Goal: Communication & Community: Answer question/provide support

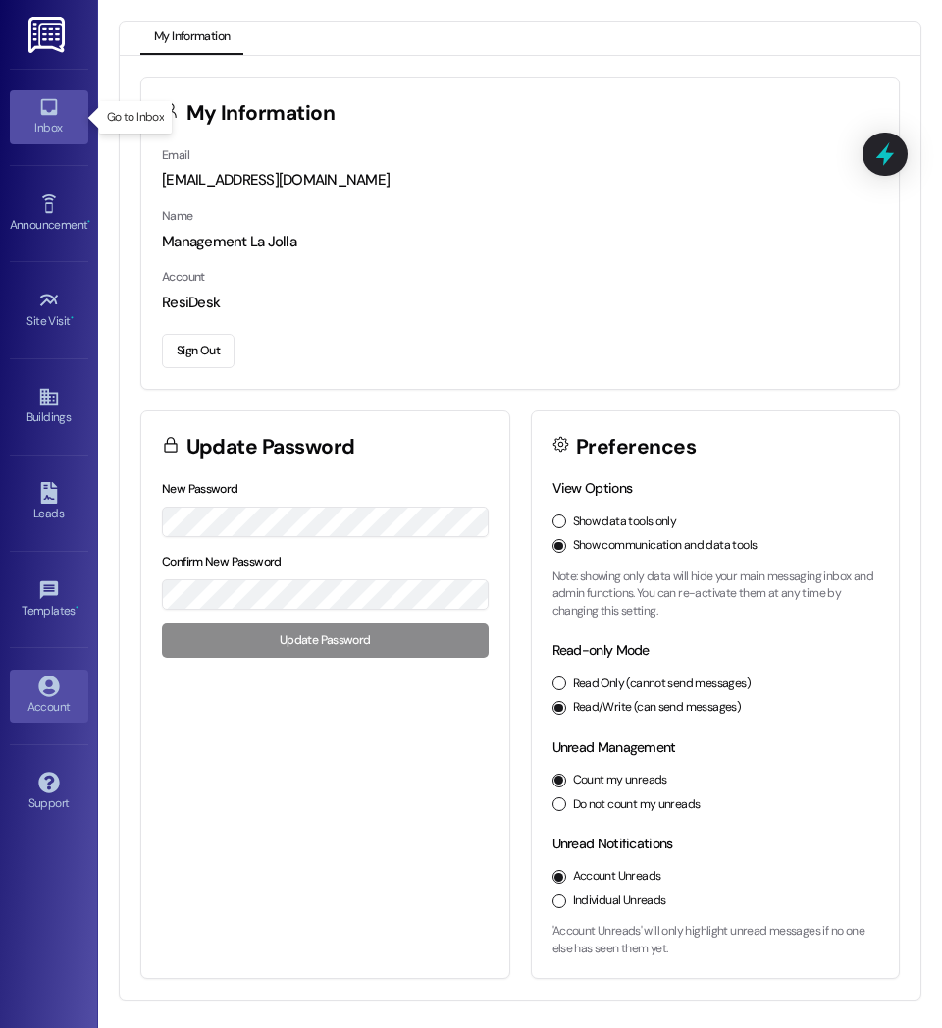
click at [63, 123] on div "Inbox" at bounding box center [49, 128] width 98 height 20
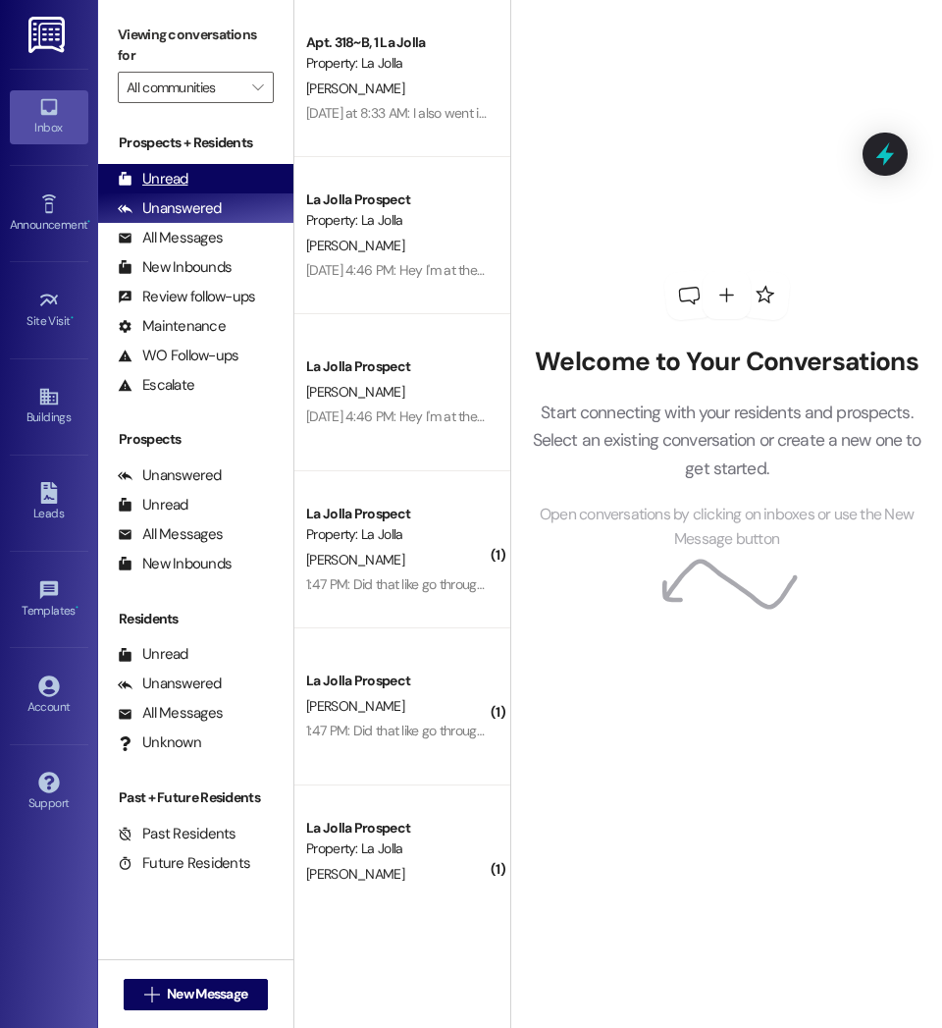
click at [217, 166] on div "Unread (0)" at bounding box center [195, 178] width 195 height 29
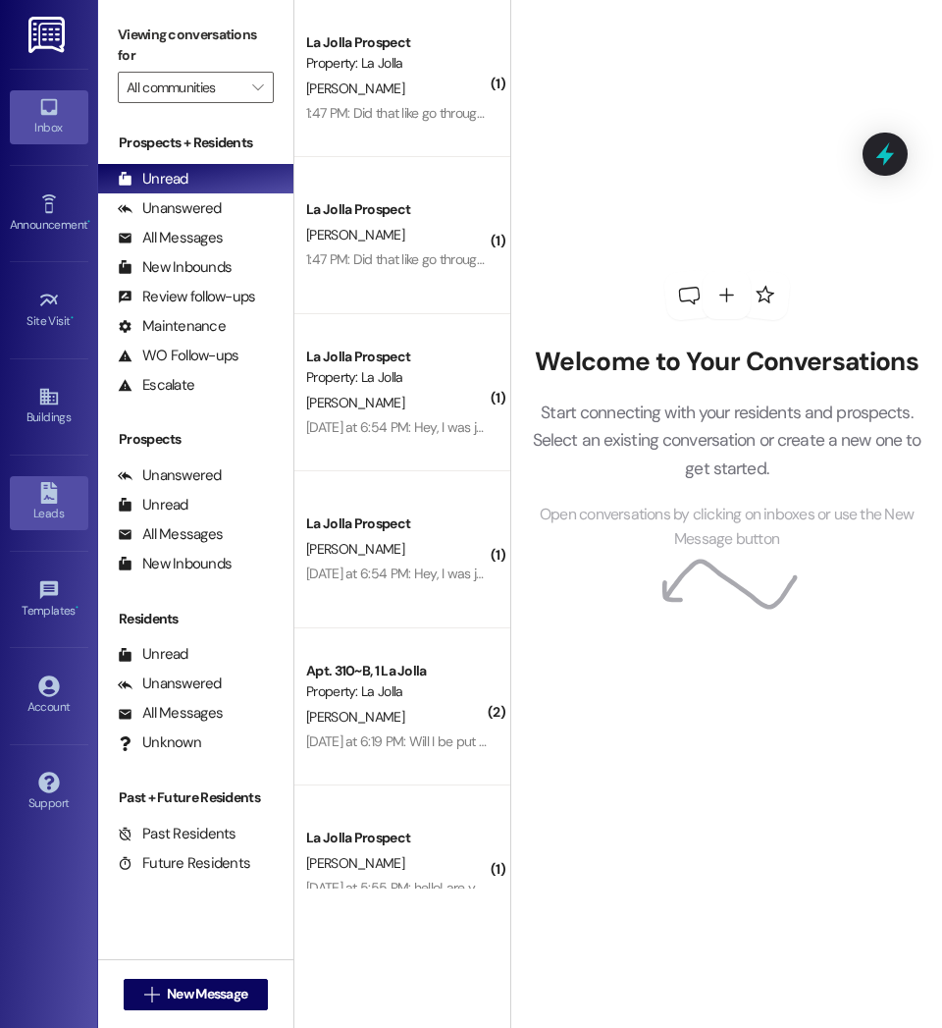
click at [40, 525] on link "Leads" at bounding box center [49, 502] width 79 height 53
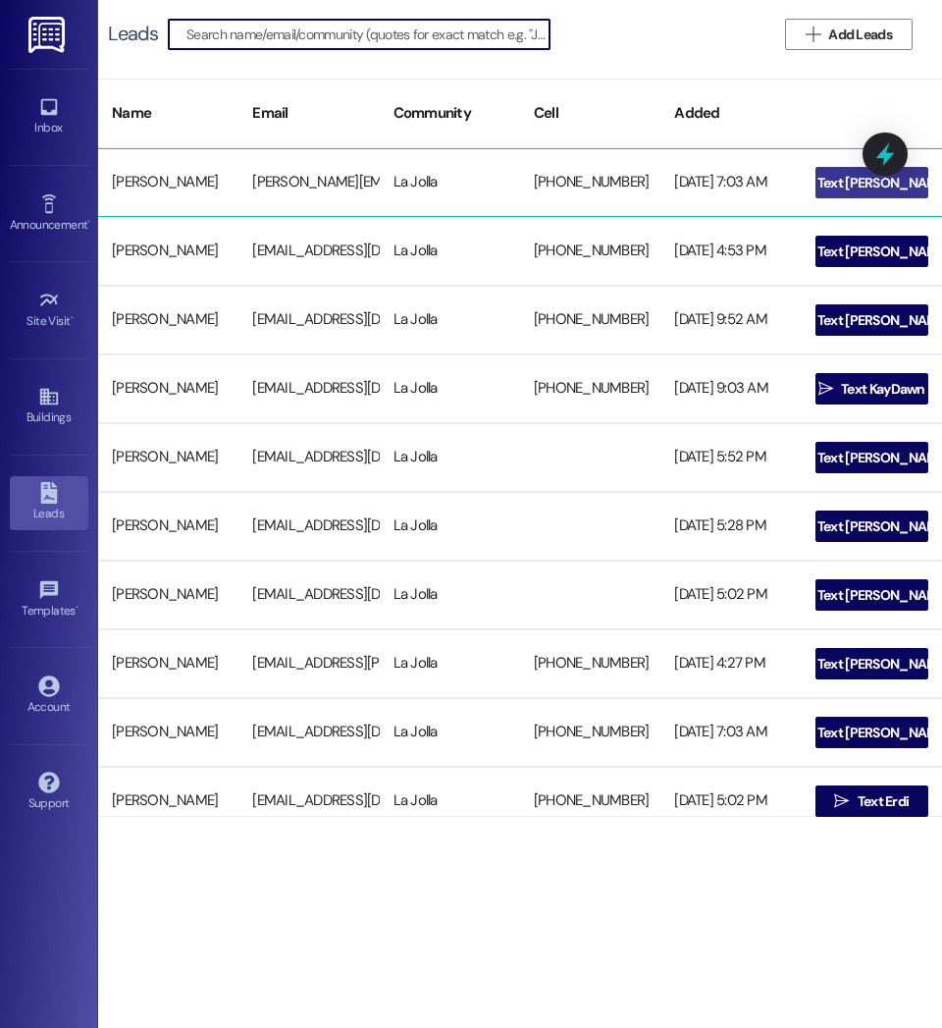
click at [821, 184] on span " Text [PERSON_NAME]" at bounding box center [871, 182] width 163 height 29
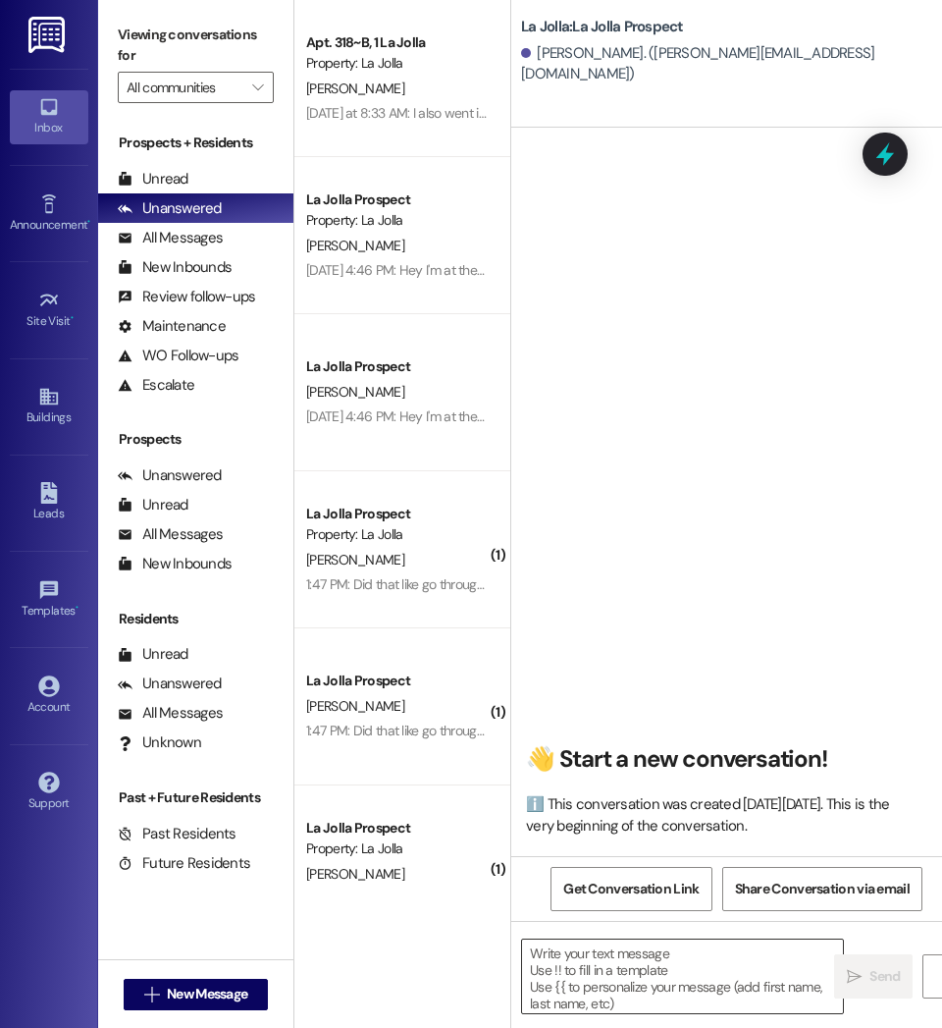
click at [611, 981] on textarea at bounding box center [682, 976] width 321 height 74
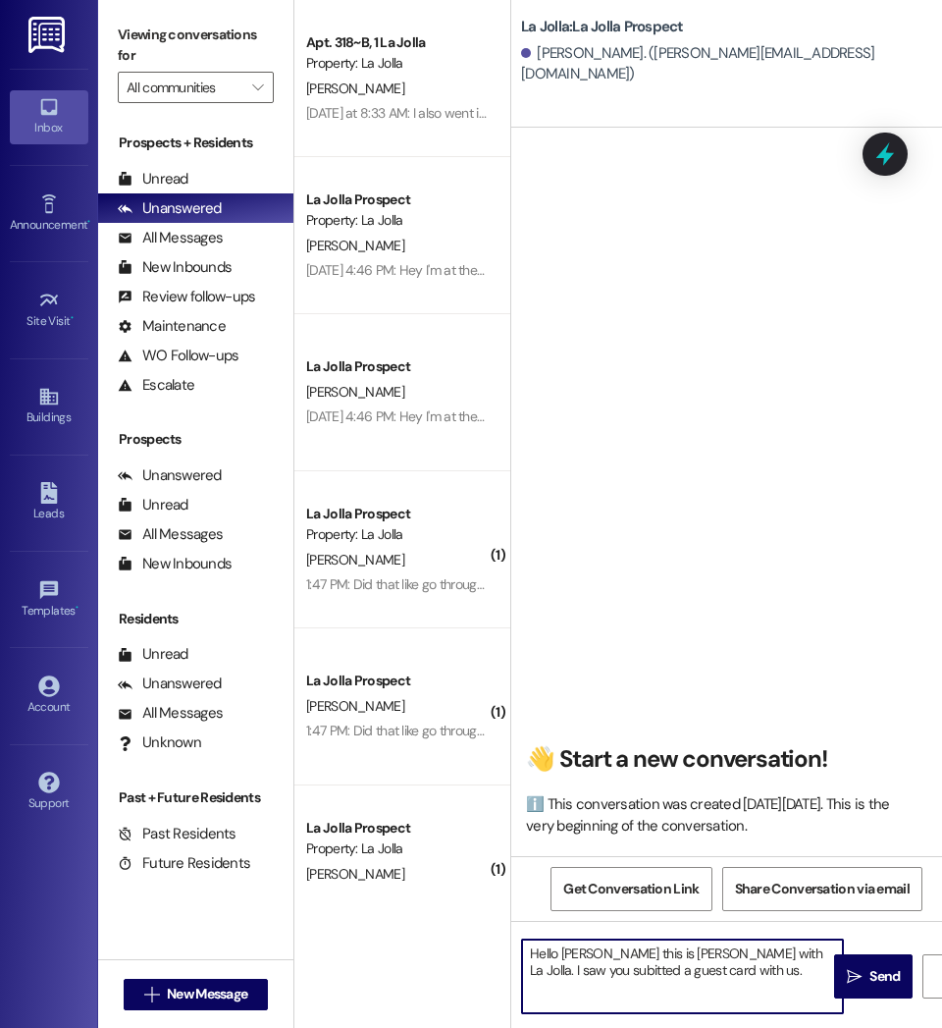
drag, startPoint x: 550, startPoint y: 974, endPoint x: 557, endPoint y: 993, distance: 21.1
click at [557, 993] on textarea "Hello [PERSON_NAME] this is [PERSON_NAME] with La Jolla. I saw you subitted a g…" at bounding box center [682, 976] width 321 height 74
click at [575, 975] on textarea "Hello [PERSON_NAME] this is [PERSON_NAME] with La Jolla. I saw you subitted a g…" at bounding box center [682, 976] width 321 height 74
click at [717, 973] on textarea "Hello [PERSON_NAME] this is [PERSON_NAME] with La Jolla. I saw you submitted a …" at bounding box center [682, 976] width 321 height 74
drag, startPoint x: 703, startPoint y: 1002, endPoint x: 505, endPoint y: 933, distance: 208.9
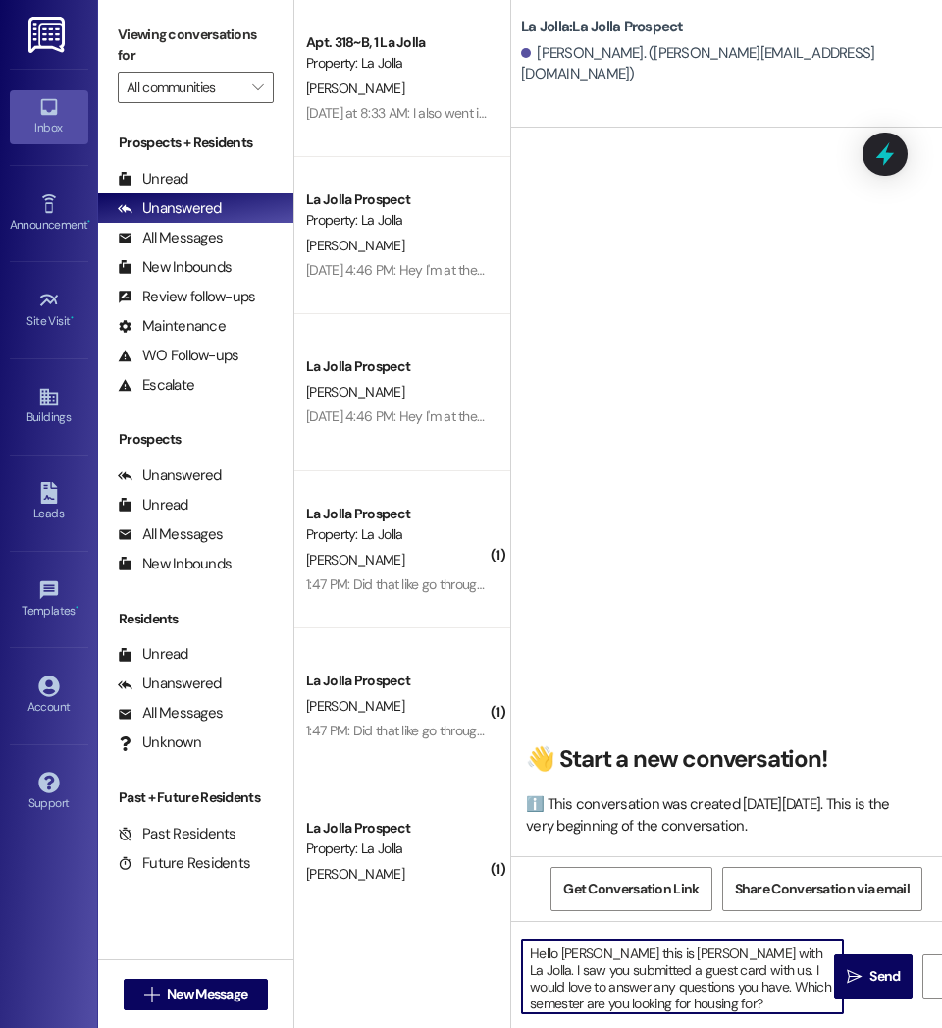
click at [505, 933] on div "Apt. 318~B, 1 La Jolla Property: La Jolla [PERSON_NAME] [DATE] at 8:33 AM: I al…" at bounding box center [618, 514] width 648 height 1028
type textarea "Hello [PERSON_NAME] this is [PERSON_NAME] with La Jolla. I saw you submitted a …"
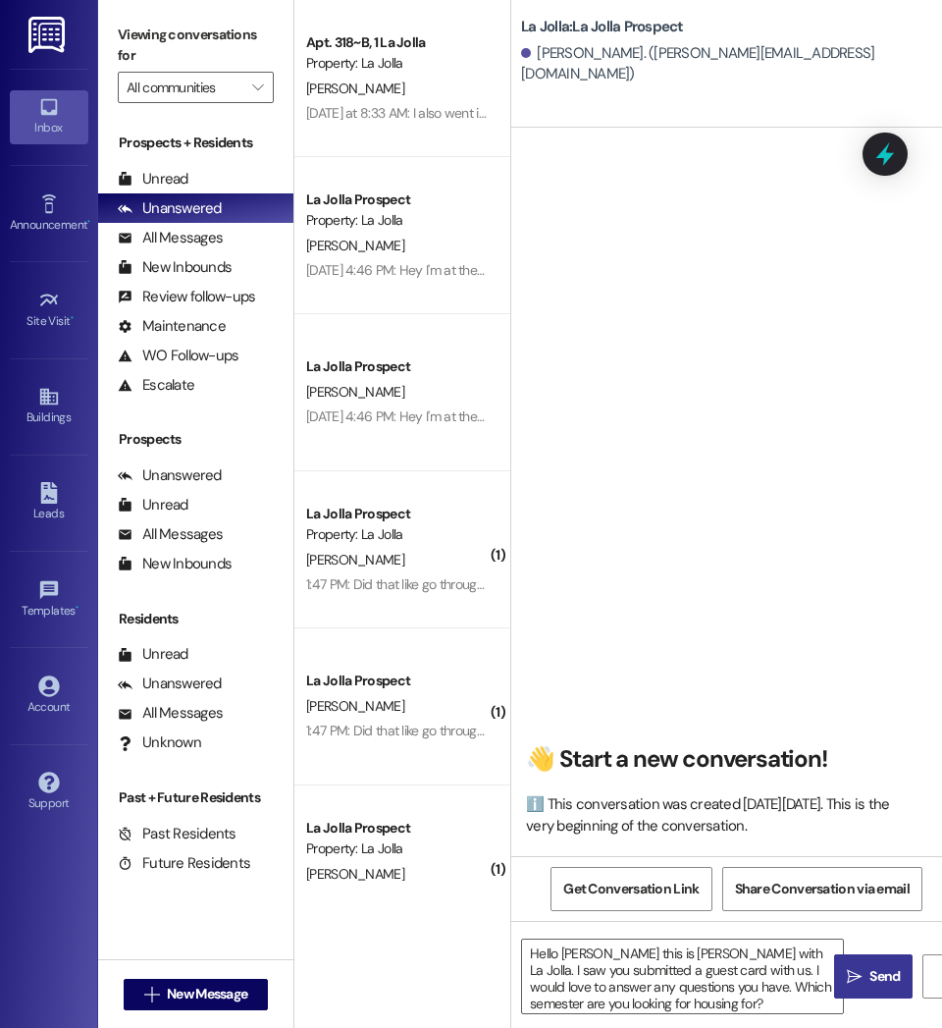
click at [873, 981] on span "Send" at bounding box center [885, 976] width 30 height 21
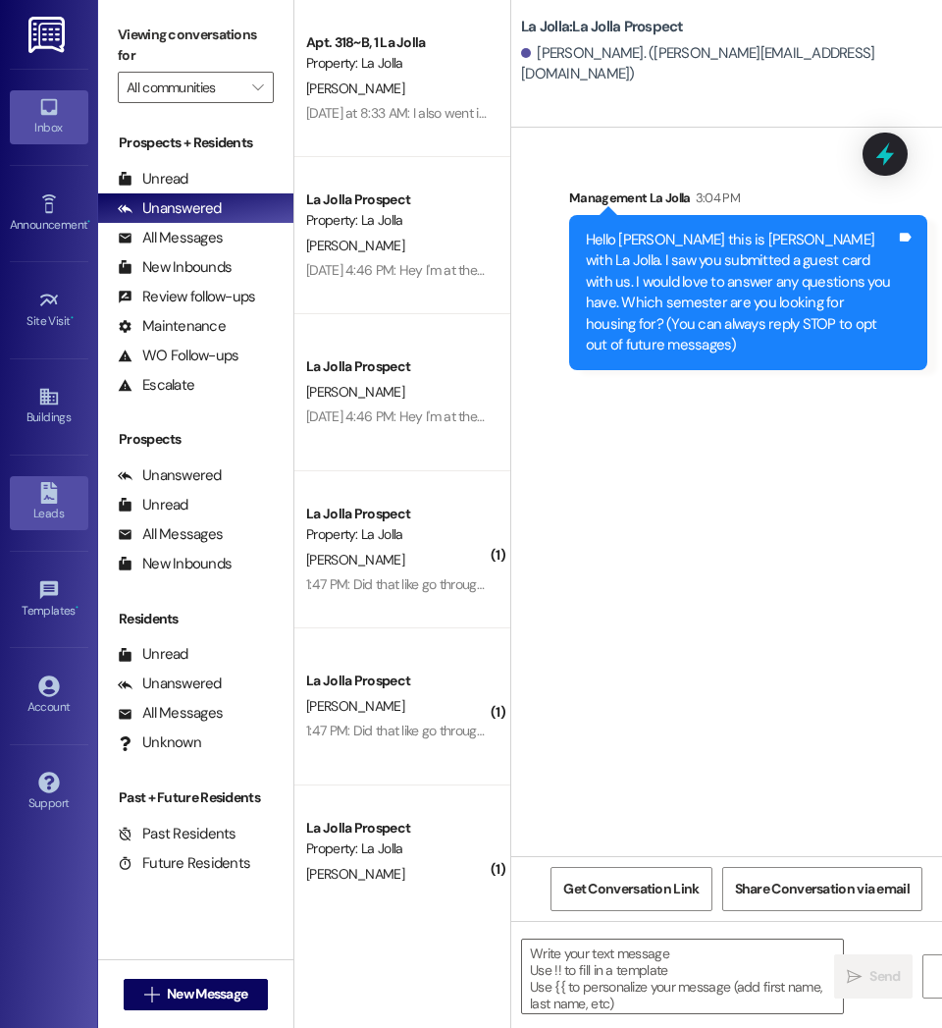
click at [52, 517] on div "Leads" at bounding box center [49, 513] width 98 height 20
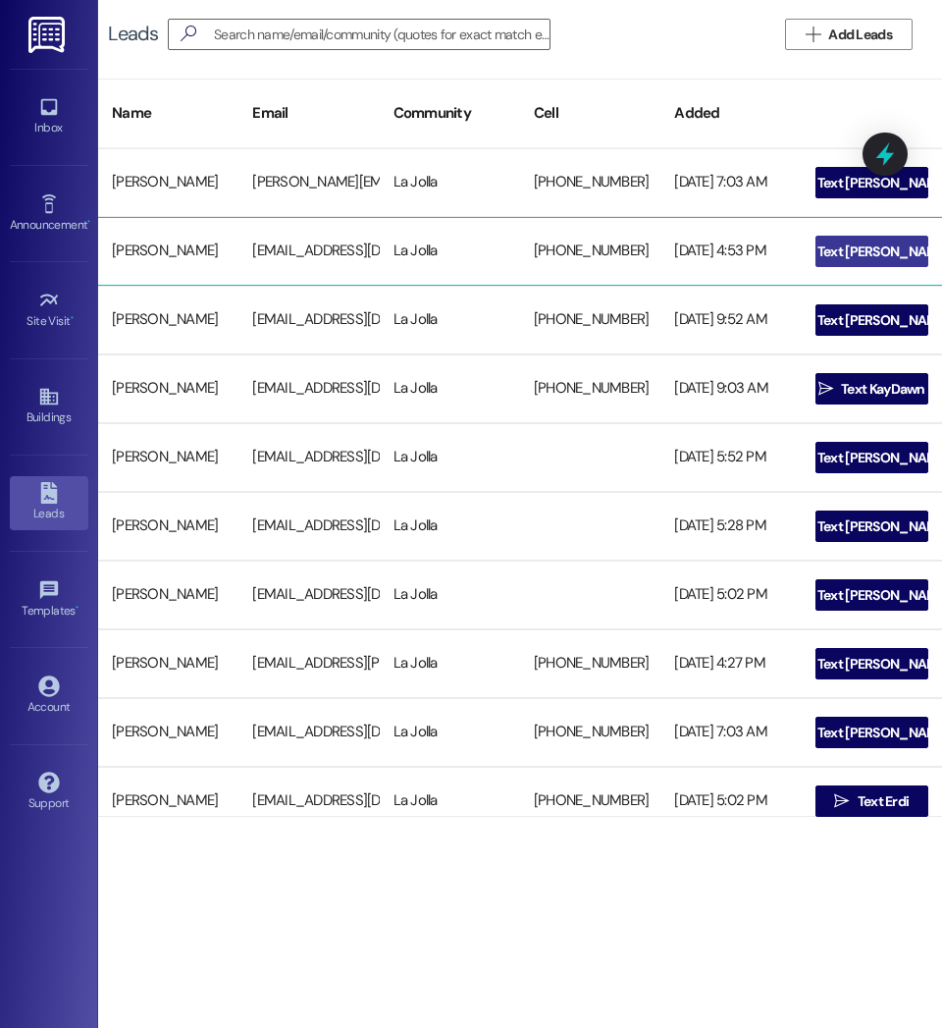
click at [868, 246] on span "Text [PERSON_NAME]" at bounding box center [884, 251] width 132 height 21
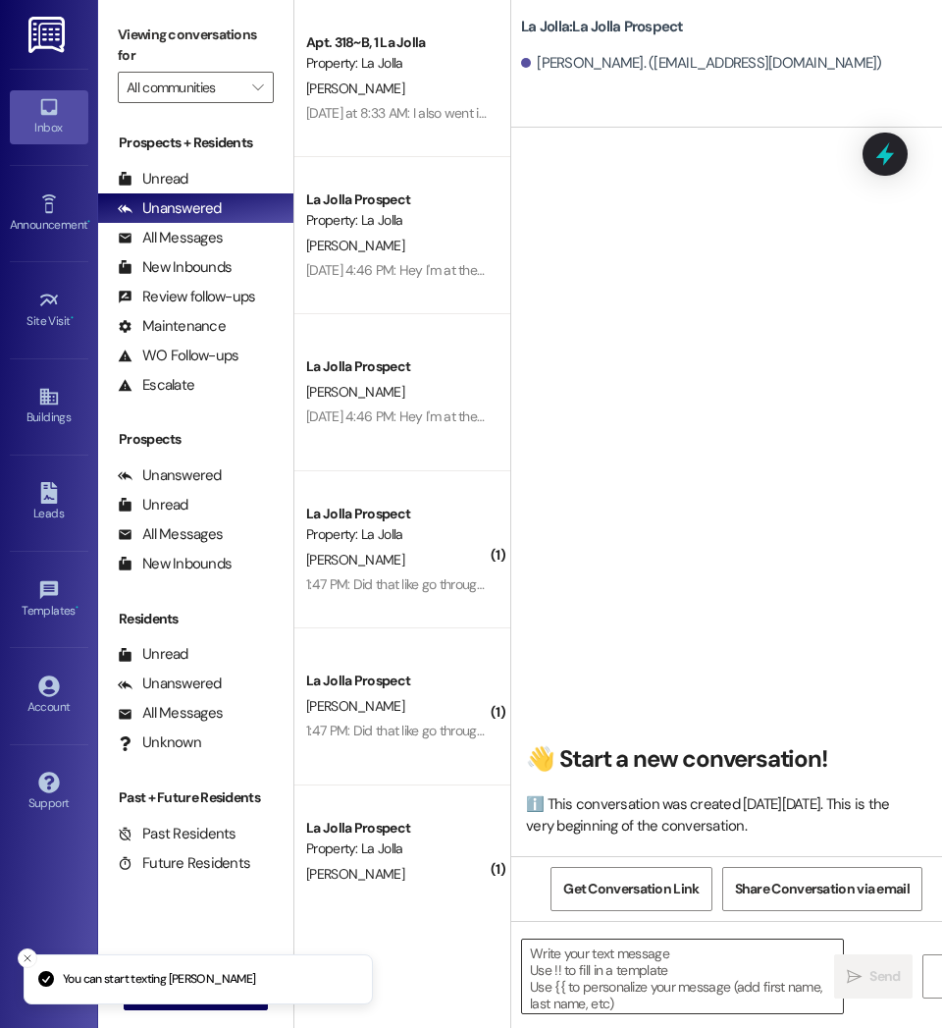
click at [644, 965] on textarea at bounding box center [682, 976] width 321 height 74
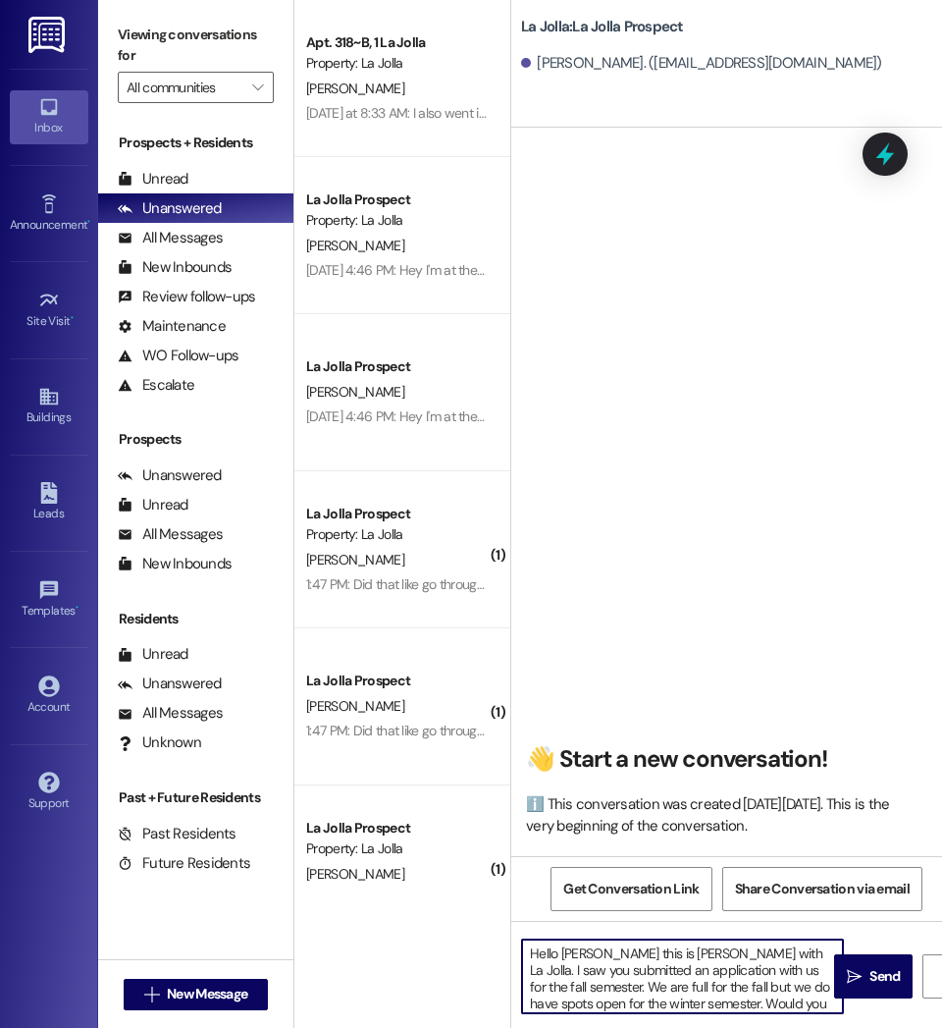
drag, startPoint x: 696, startPoint y: 1005, endPoint x: 432, endPoint y: 916, distance: 278.7
click at [432, 916] on div "Apt. 318~B, 1 La Jolla Property: La Jolla [PERSON_NAME] [DATE] at 8:33 AM: I al…" at bounding box center [618, 514] width 648 height 1028
type textarea "Hello [PERSON_NAME] this is [PERSON_NAME] with La Jolla. I saw you submitted an…"
click at [852, 986] on span " Send" at bounding box center [874, 976] width 62 height 21
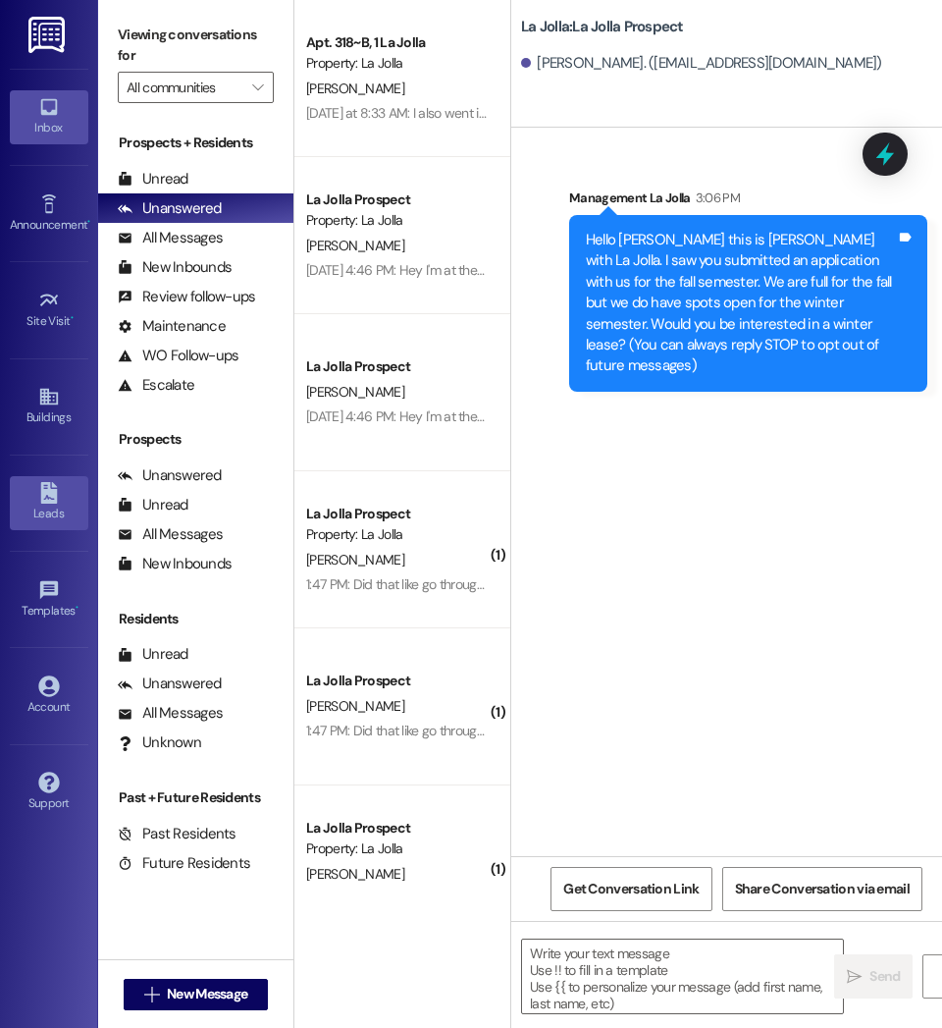
click at [59, 494] on icon at bounding box center [49, 493] width 22 height 22
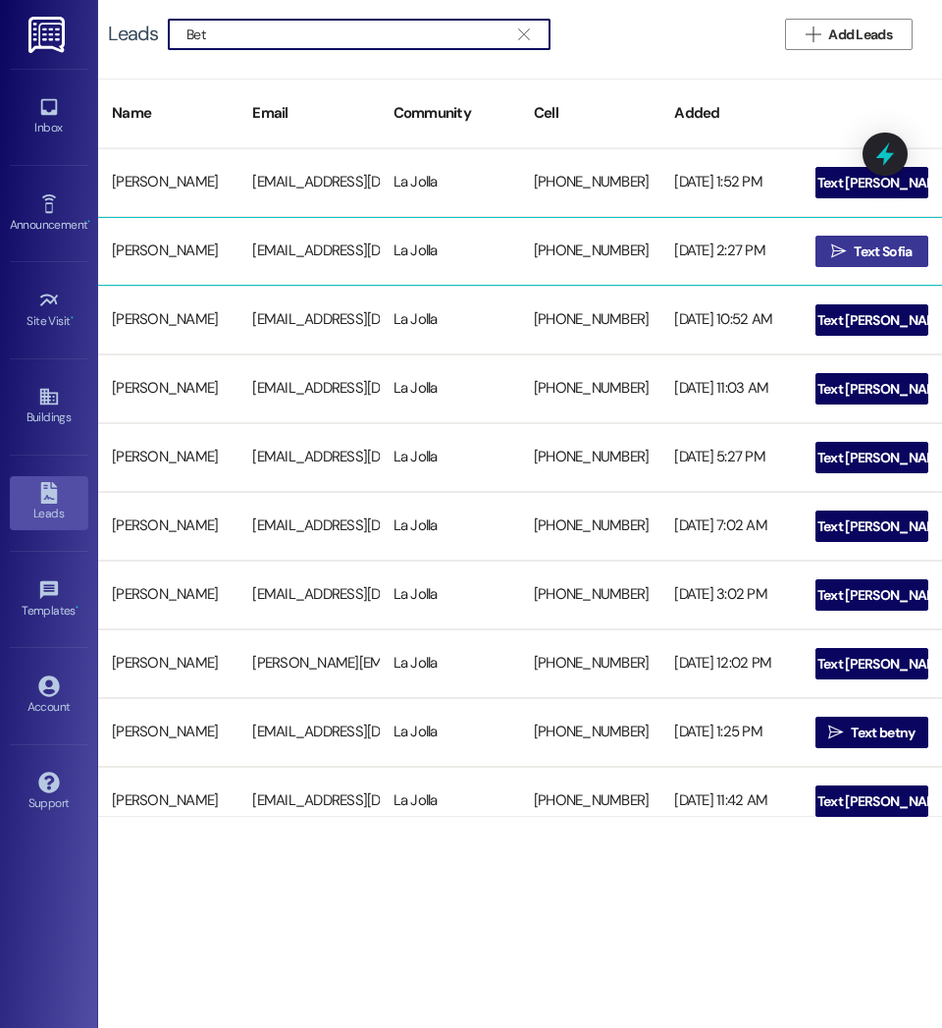
type input "Bet"
click at [841, 250] on span " Text Sofia" at bounding box center [871, 251] width 88 height 29
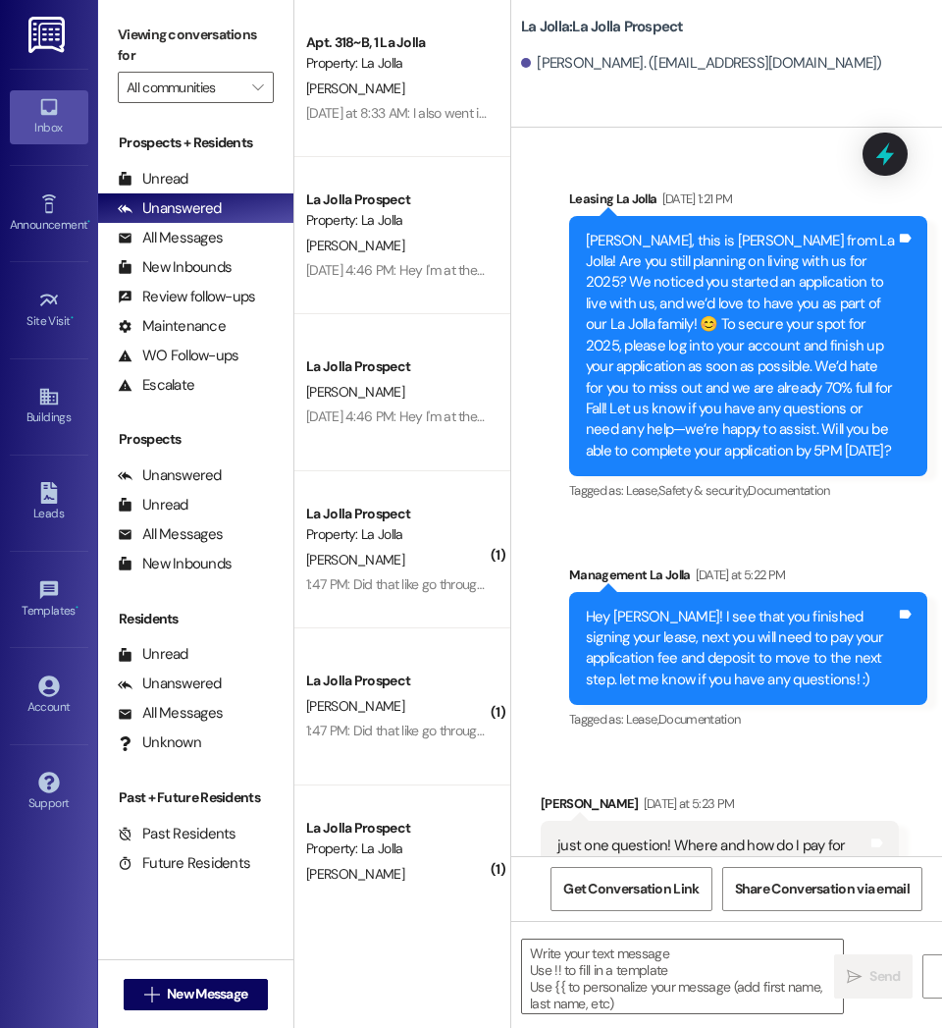
scroll to position [311, 0]
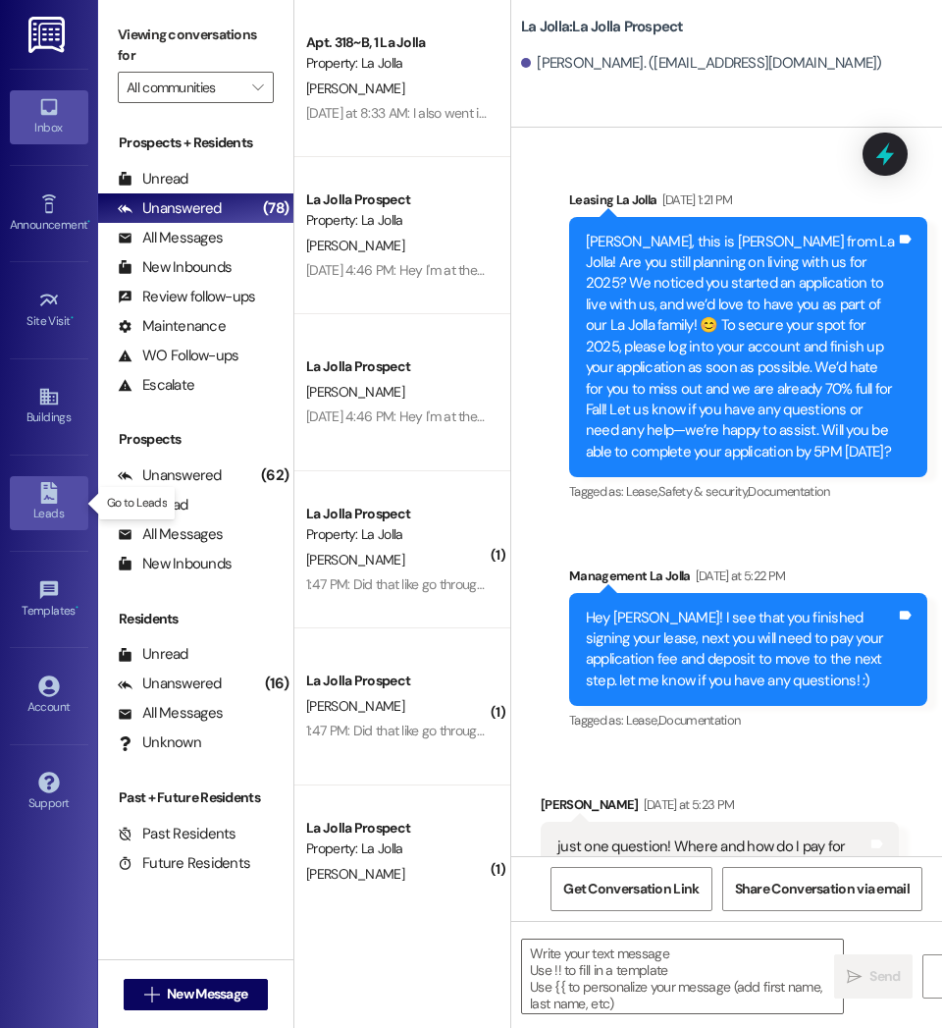
click at [58, 499] on icon at bounding box center [49, 493] width 22 height 22
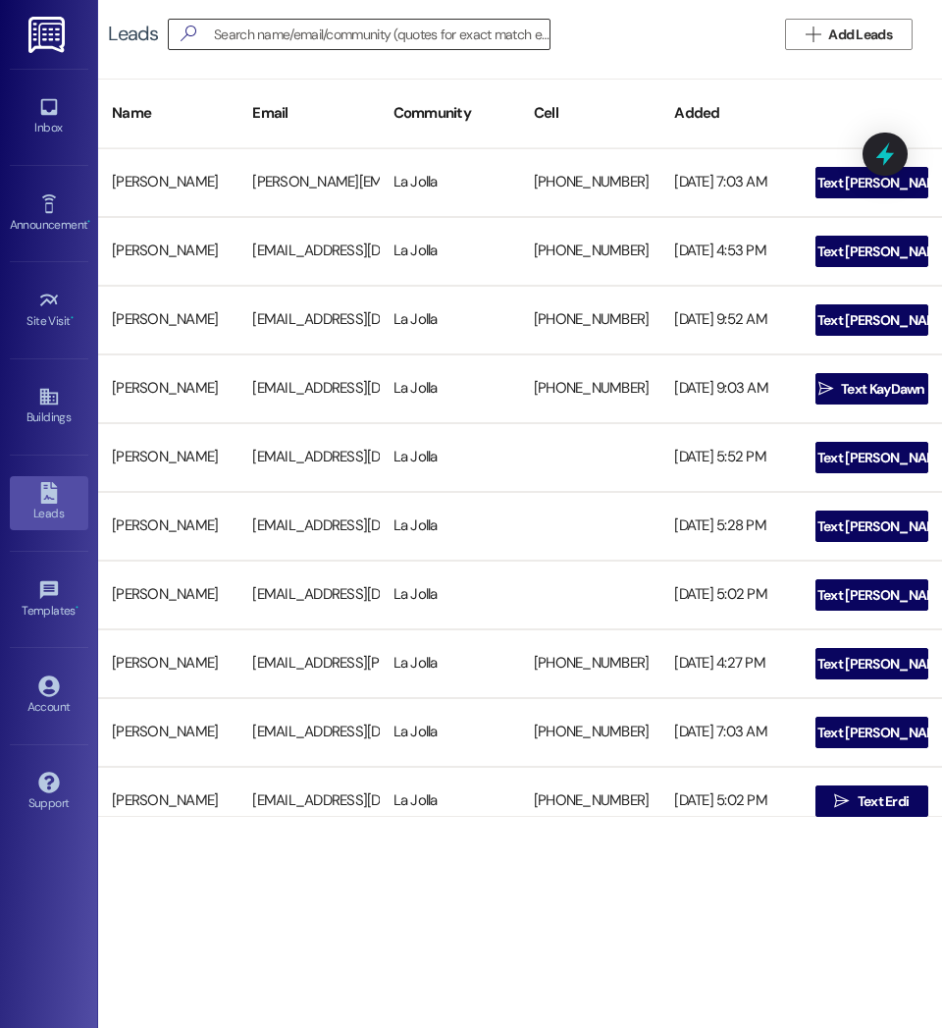
click at [247, 33] on input at bounding box center [382, 34] width 336 height 27
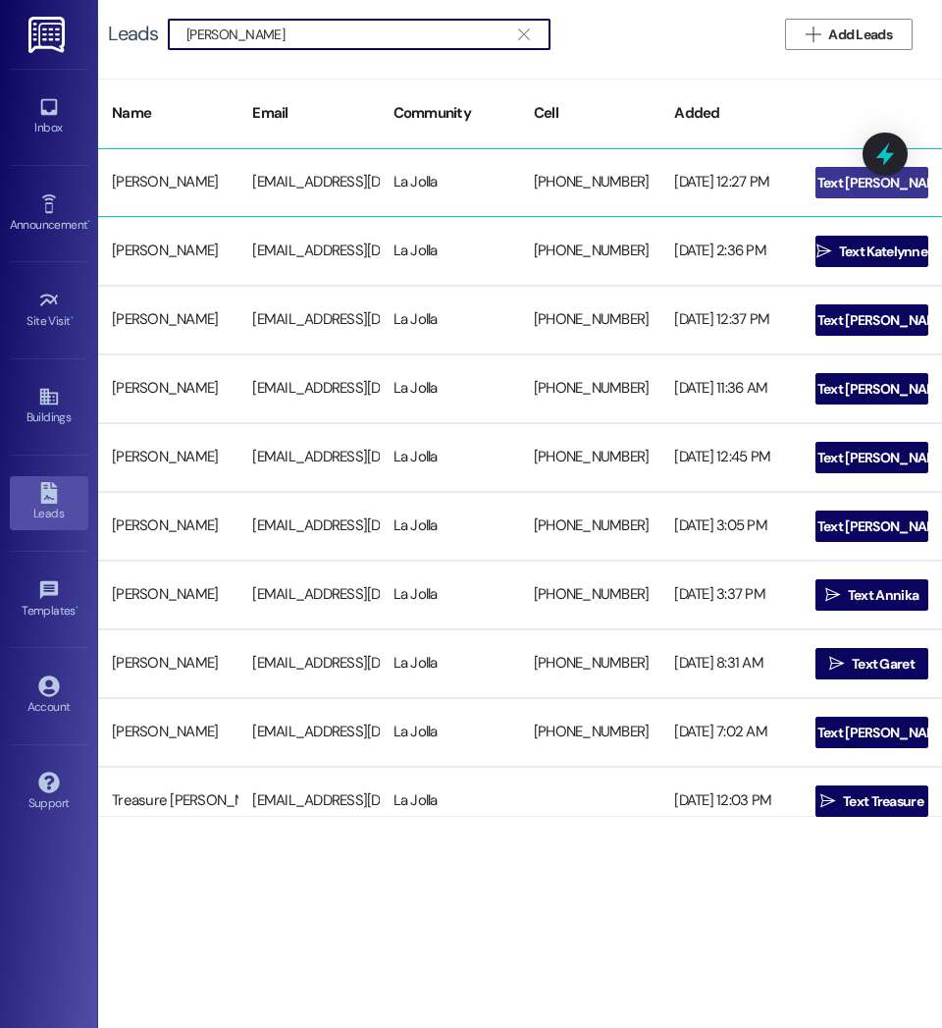
type input "[PERSON_NAME]"
click at [836, 169] on span " Text [PERSON_NAME]" at bounding box center [871, 182] width 163 height 29
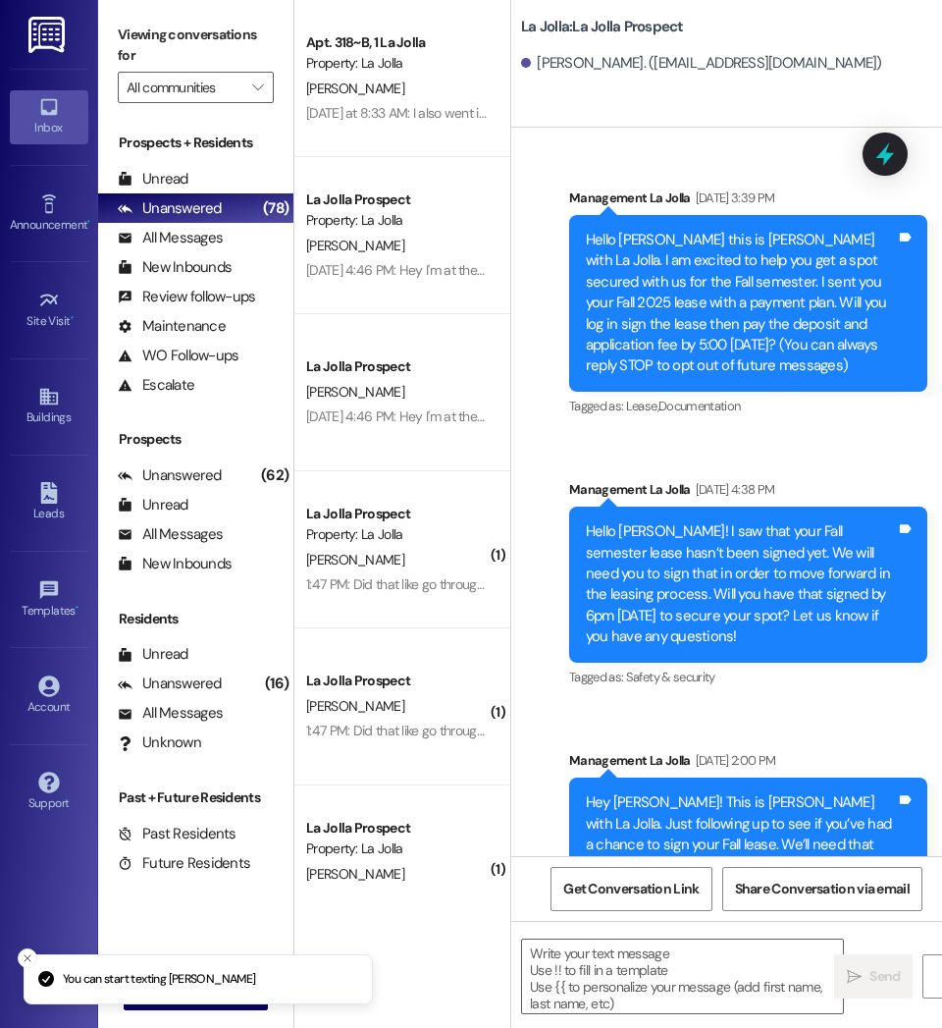
scroll to position [413, 0]
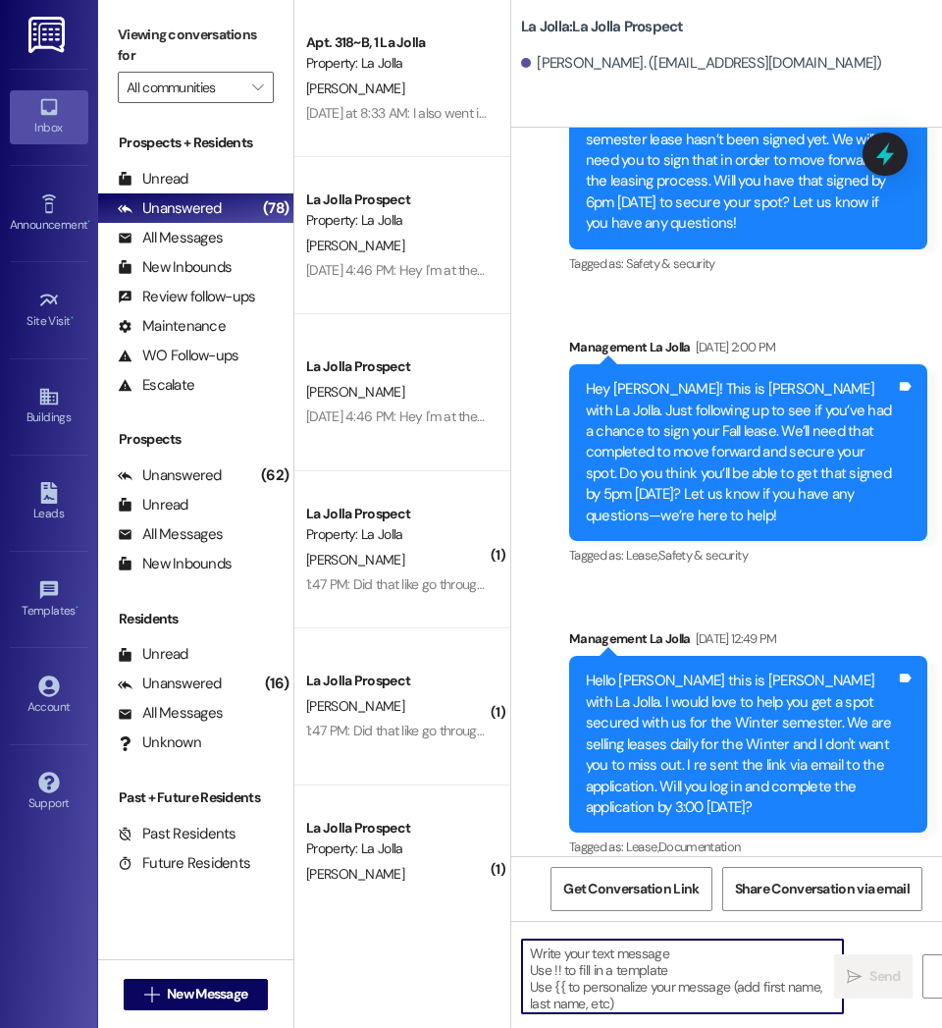
click at [645, 974] on textarea at bounding box center [682, 976] width 321 height 74
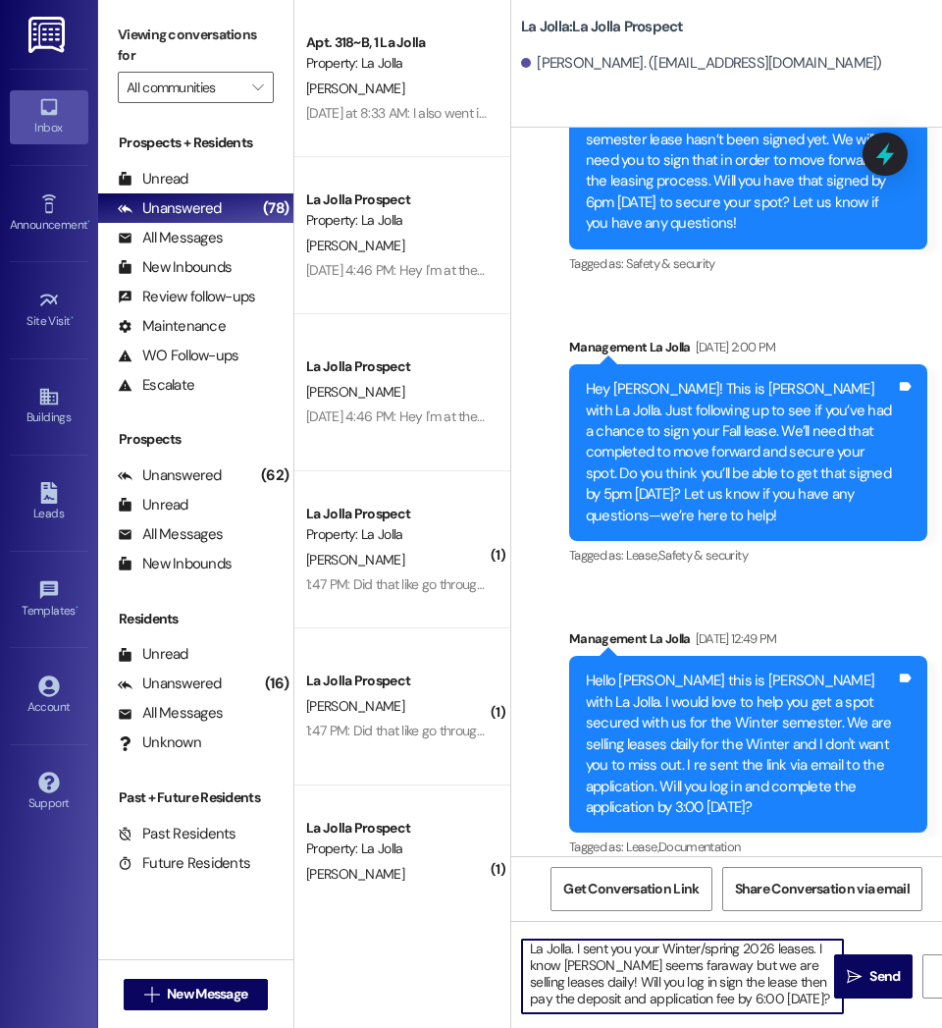
scroll to position [0, 0]
drag, startPoint x: 709, startPoint y: 1003, endPoint x: 488, endPoint y: 930, distance: 232.5
click at [488, 930] on div "Apt. 318~B, 1 La Jolla Property: La Jolla [PERSON_NAME] [DATE] at 8:33 AM: I al…" at bounding box center [618, 514] width 648 height 1028
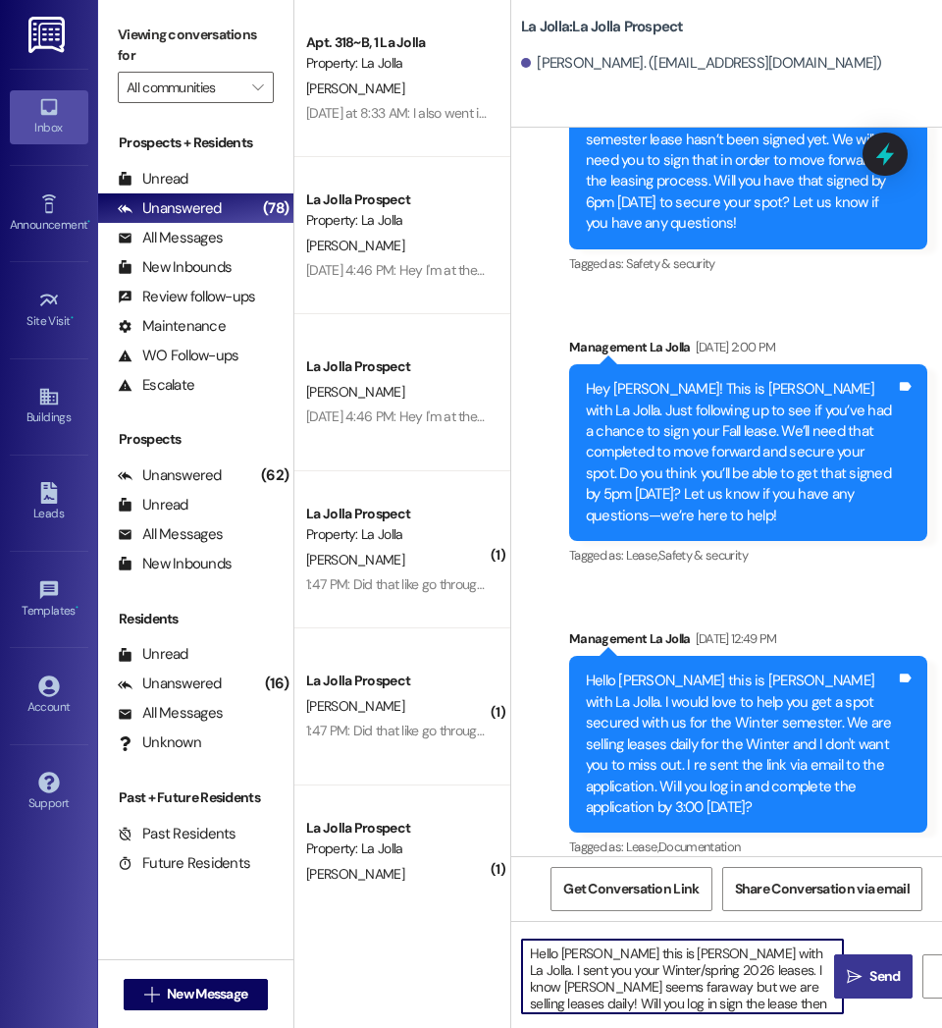
type textarea "Hello [PERSON_NAME] this is [PERSON_NAME] with La Jolla. I sent you your Winter…"
click at [864, 974] on span " Send" at bounding box center [874, 976] width 62 height 21
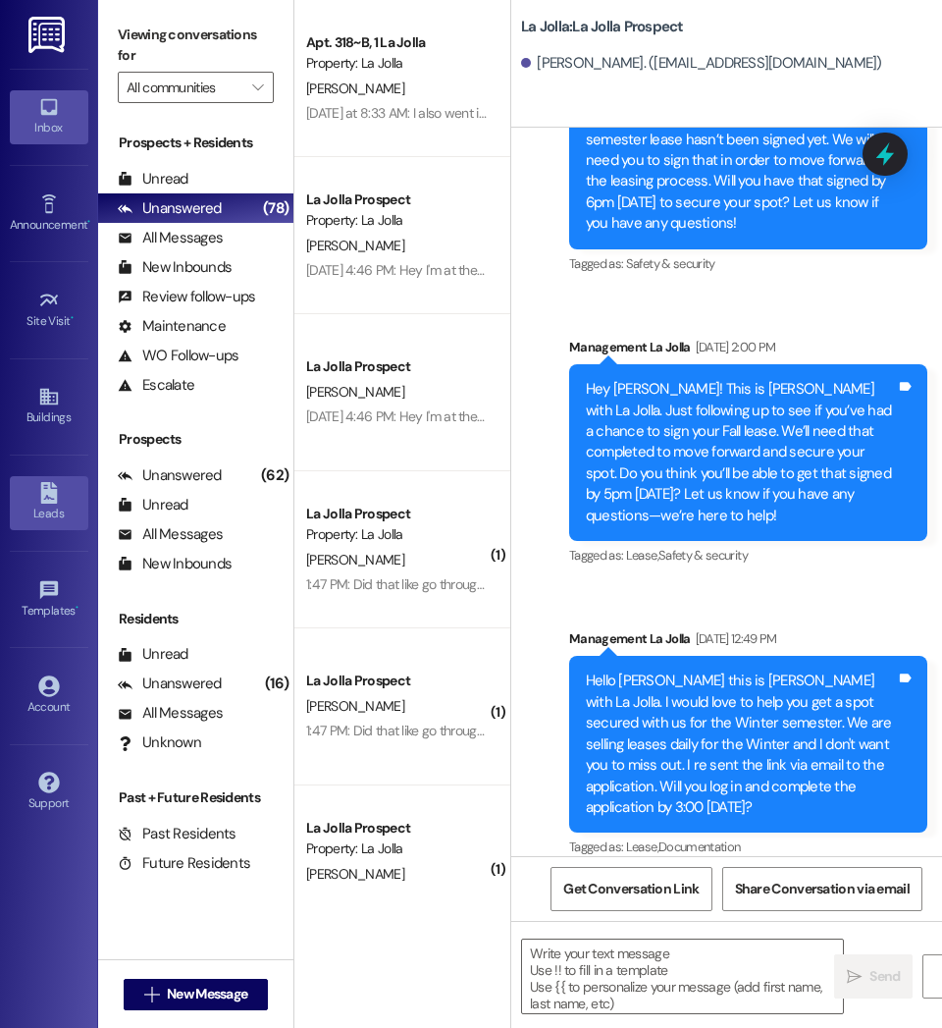
click at [44, 522] on div "Leads" at bounding box center [49, 513] width 98 height 20
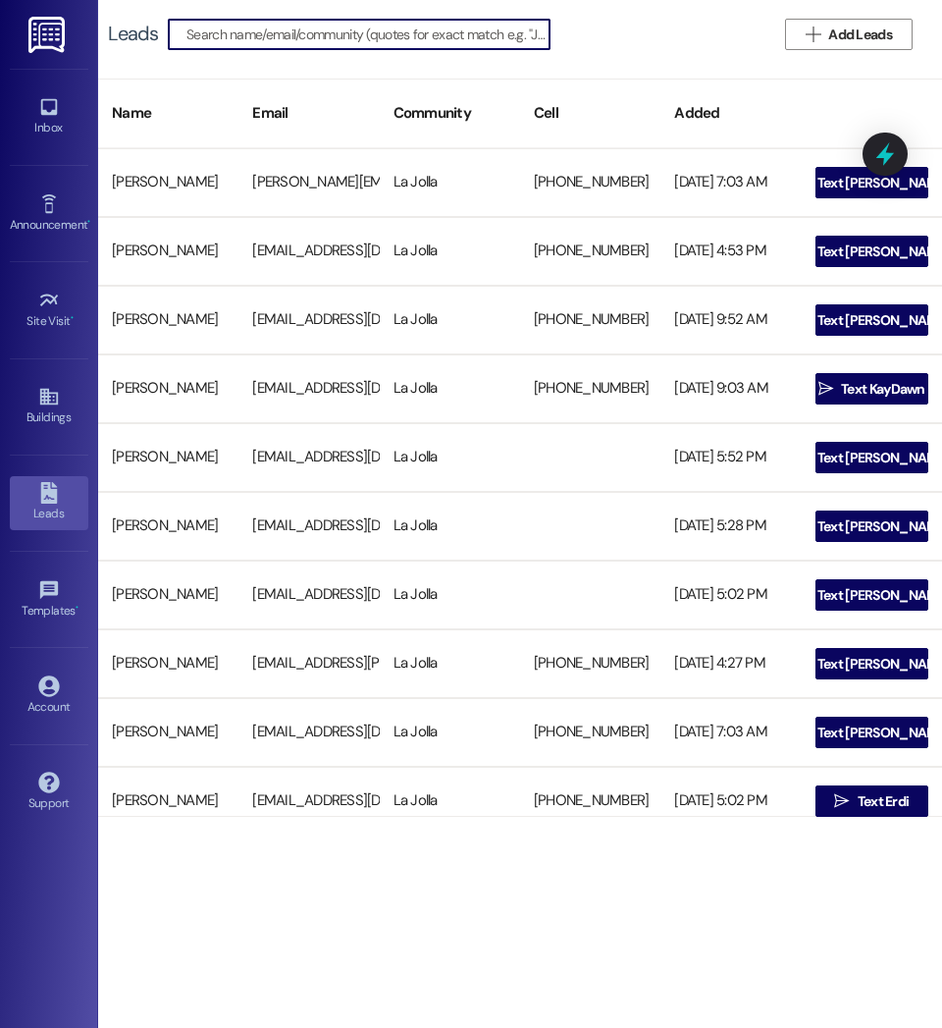
click at [236, 31] on input at bounding box center [367, 34] width 363 height 27
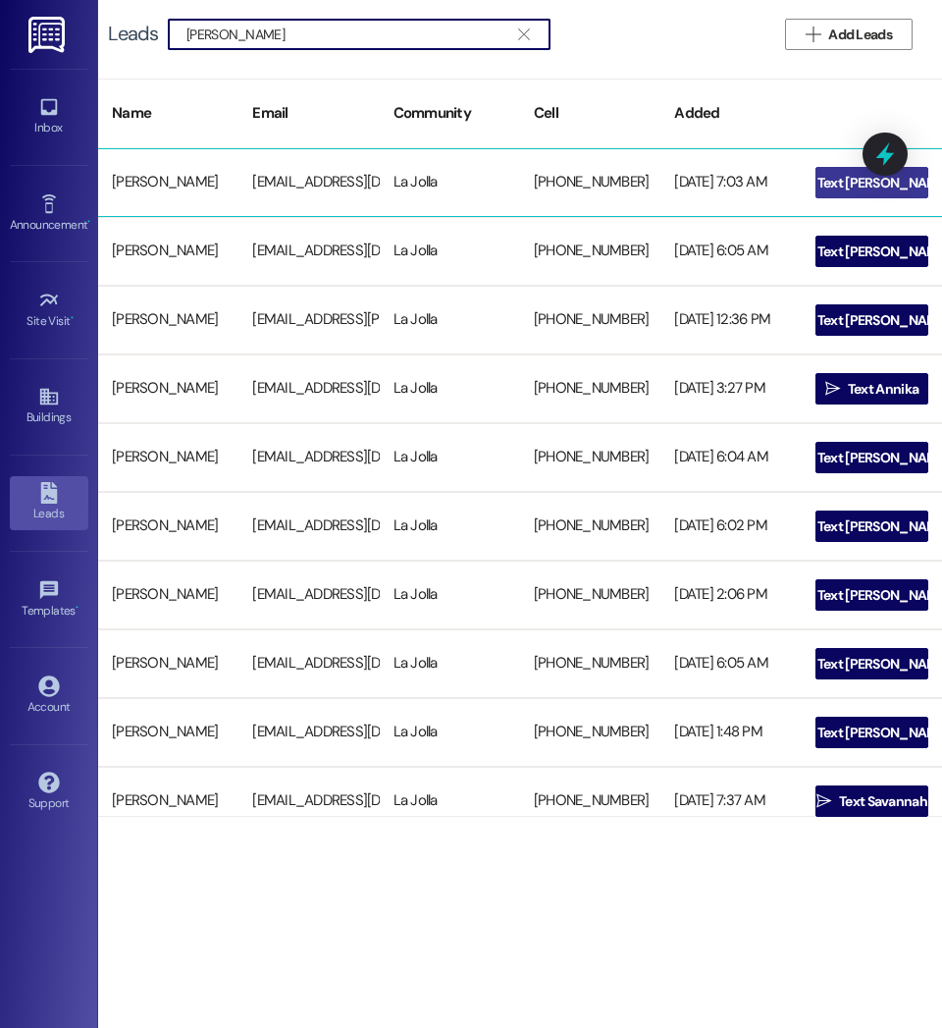
type input "[PERSON_NAME]"
click at [827, 191] on span " Text [PERSON_NAME]" at bounding box center [871, 182] width 163 height 29
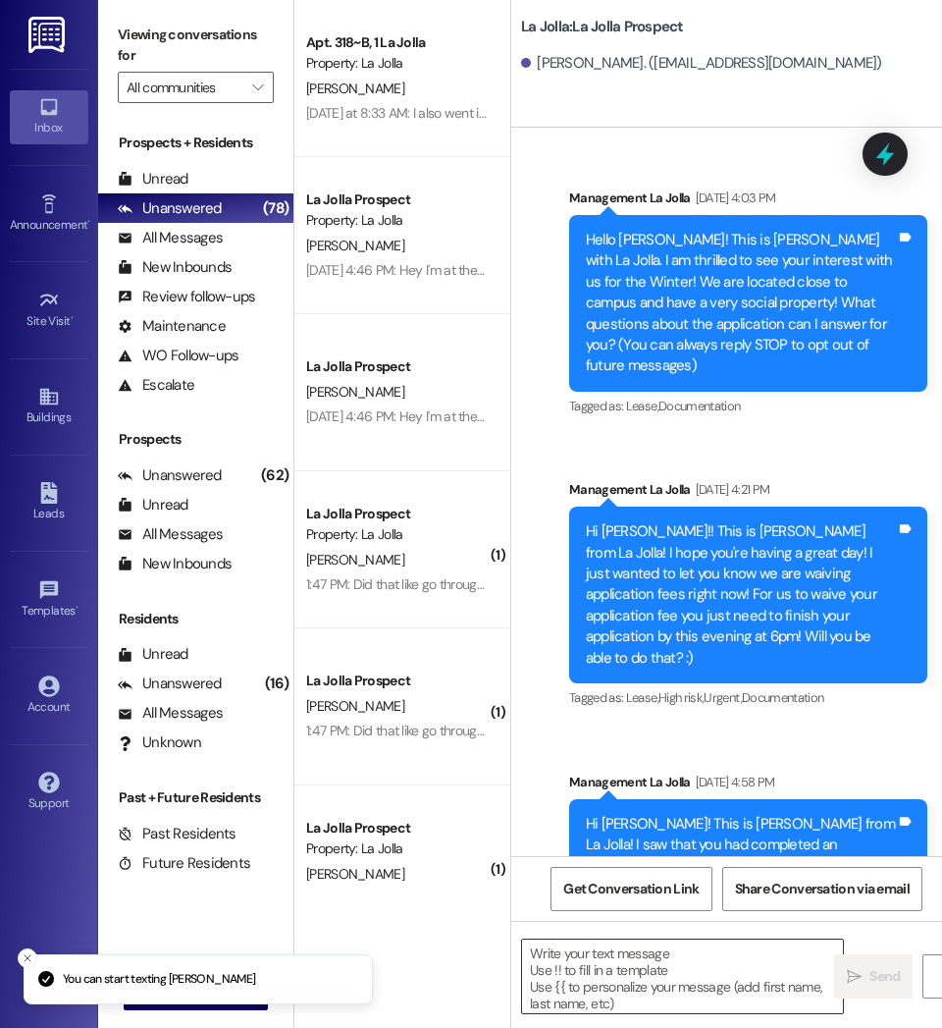
click at [638, 967] on textarea at bounding box center [682, 976] width 321 height 74
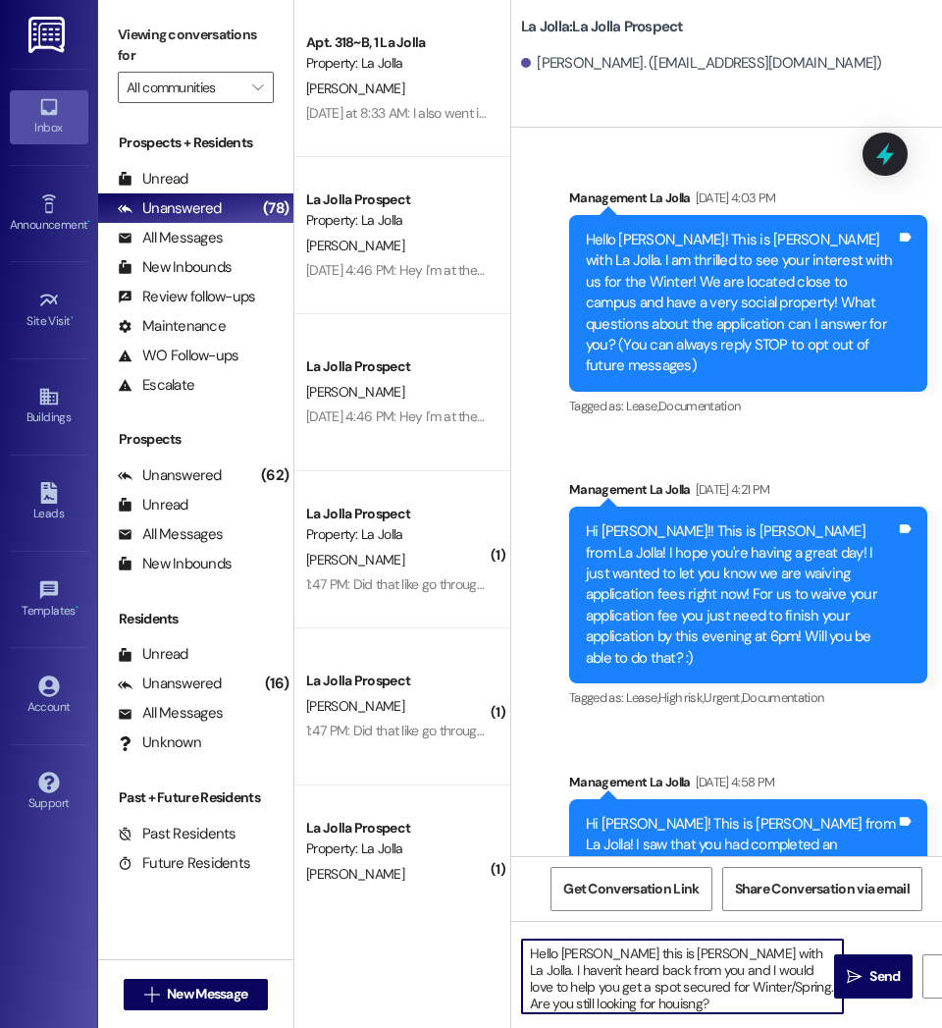
drag, startPoint x: 653, startPoint y: 1007, endPoint x: 409, endPoint y: 905, distance: 263.9
click at [409, 905] on div "Apt. 318~B, 1 La Jolla Property: La Jolla [PERSON_NAME] [DATE] at 8:33 AM: I al…" at bounding box center [618, 514] width 648 height 1028
drag, startPoint x: 601, startPoint y: 1006, endPoint x: 660, endPoint y: 996, distance: 59.7
click at [660, 996] on textarea "Hello [PERSON_NAME] this is [PERSON_NAME] with La Jolla. I haven't heard back f…" at bounding box center [682, 976] width 321 height 74
drag, startPoint x: 657, startPoint y: 998, endPoint x: 439, endPoint y: 931, distance: 227.9
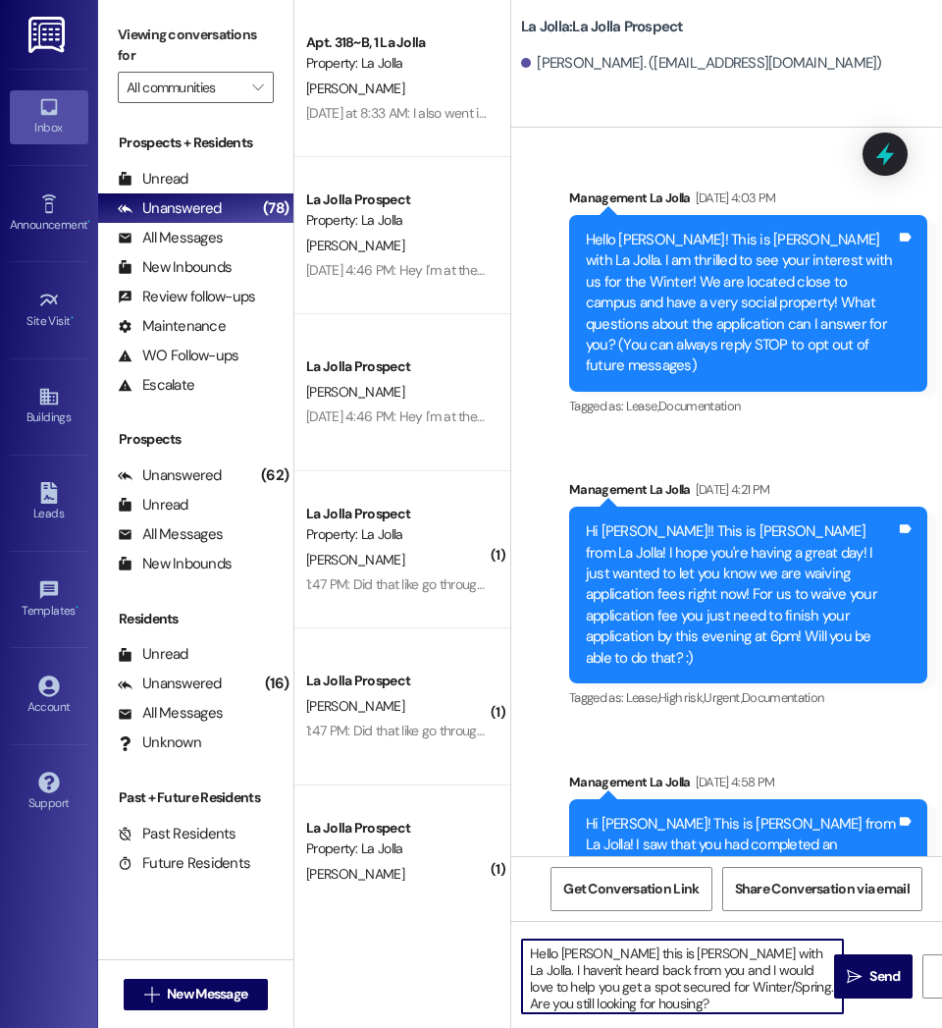
click at [439, 931] on div "Apt. 318~B, 1 La Jolla Property: La Jolla [PERSON_NAME] [DATE] at 8:33 AM: I al…" at bounding box center [618, 514] width 648 height 1028
type textarea "Hello [PERSON_NAME] this is [PERSON_NAME] with La Jolla. I haven't heard back f…"
click at [852, 977] on icon "" at bounding box center [854, 977] width 15 height 16
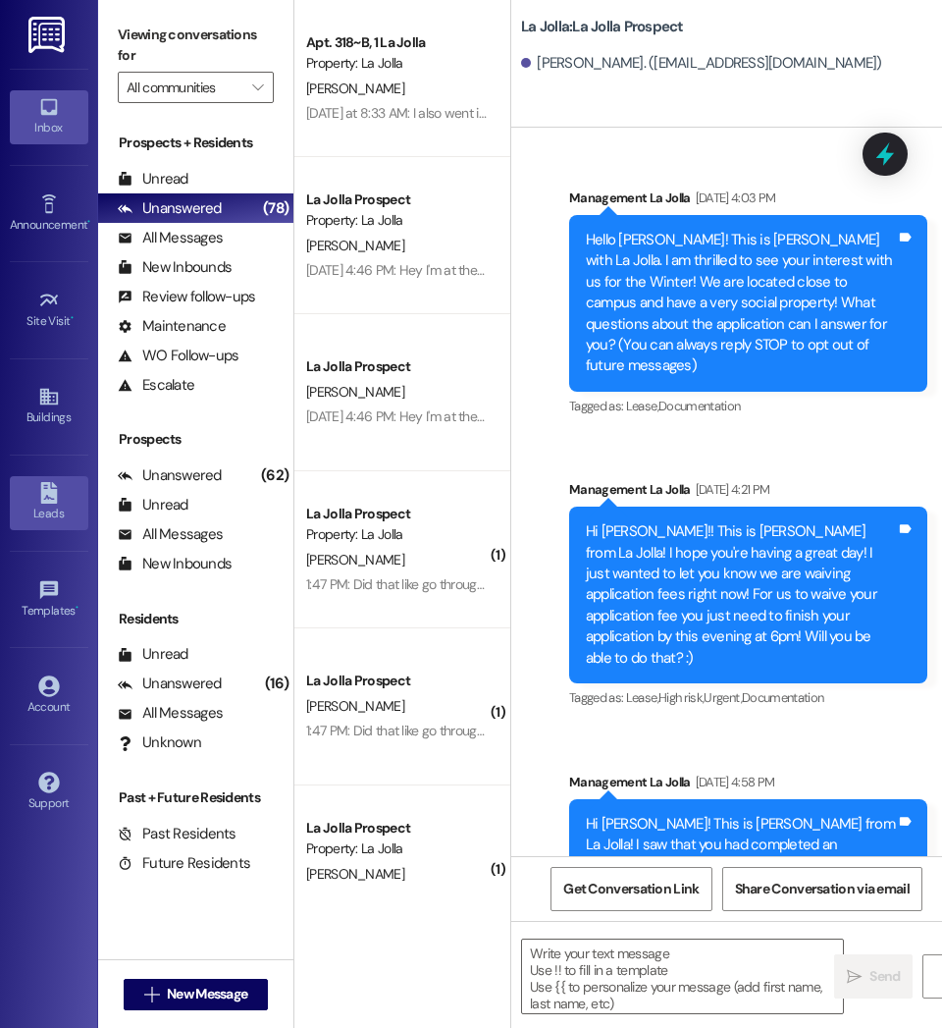
click at [38, 514] on div "Leads" at bounding box center [49, 513] width 98 height 20
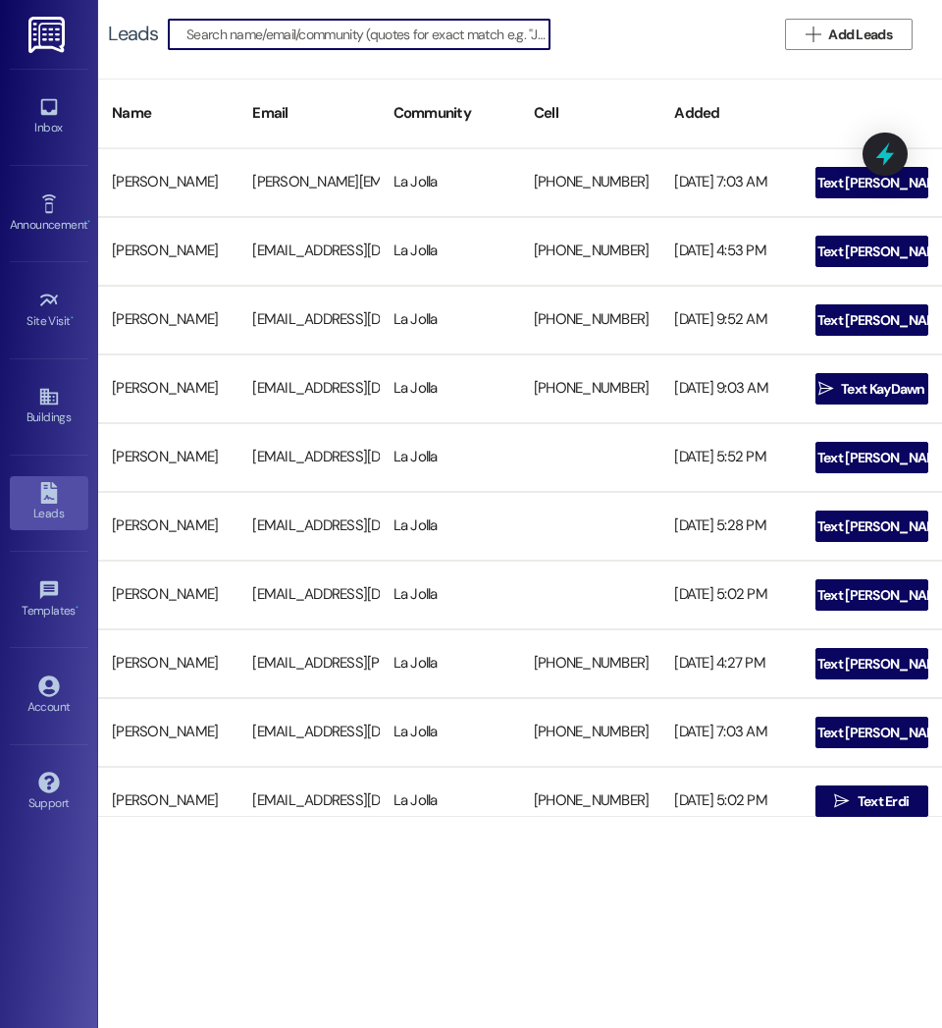
click at [245, 34] on input at bounding box center [367, 34] width 363 height 27
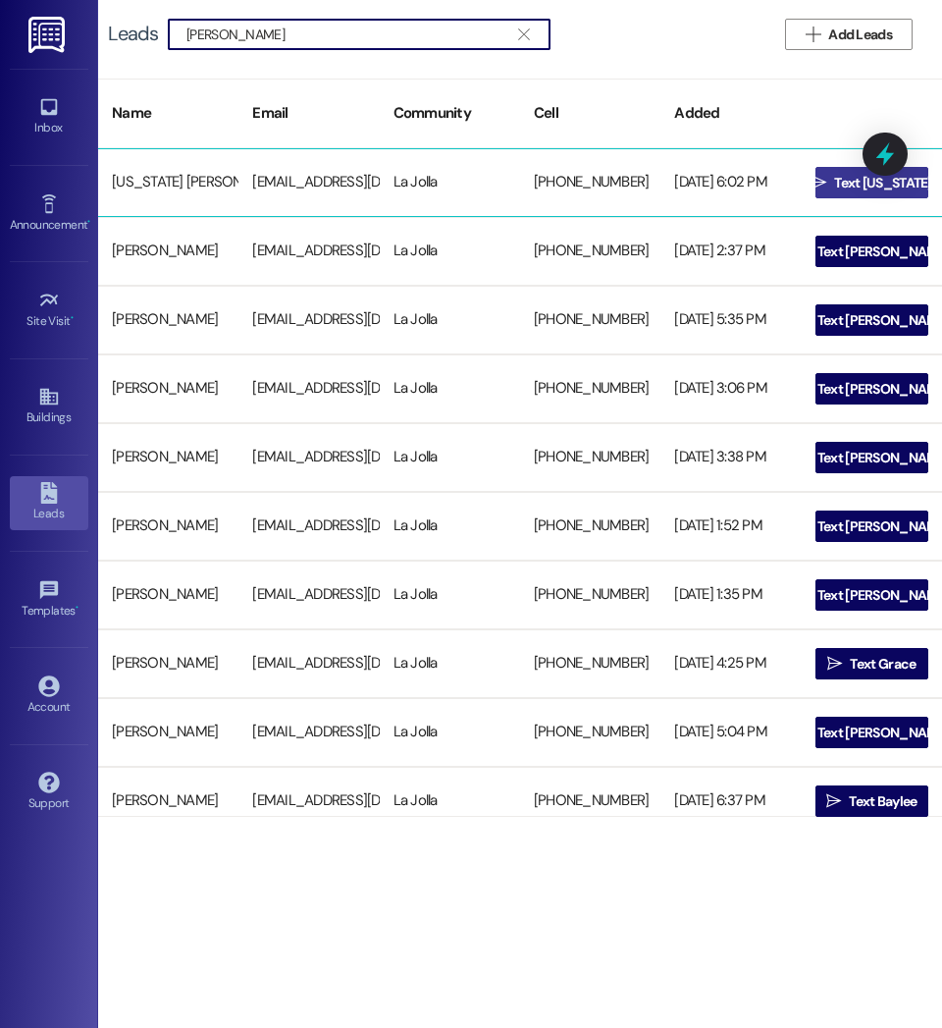
type input "[PERSON_NAME]"
click at [836, 177] on span "Text [US_STATE]" at bounding box center [883, 183] width 98 height 21
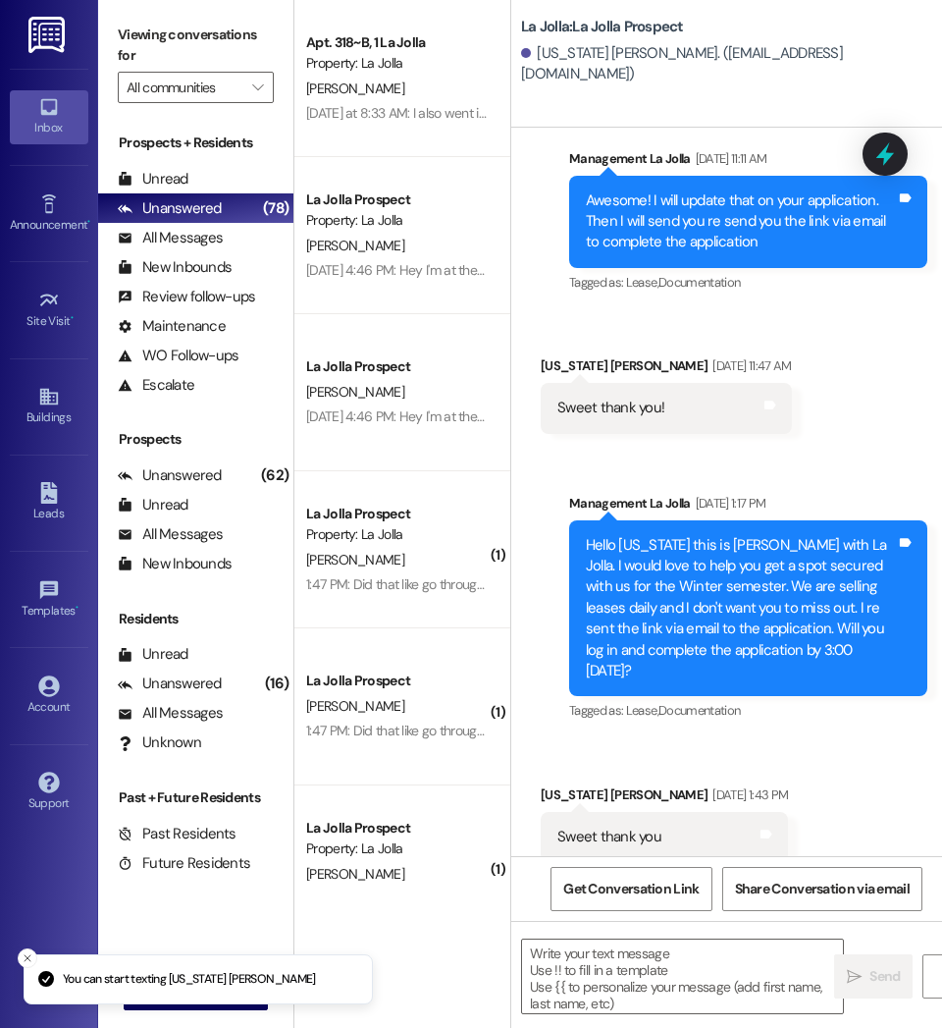
scroll to position [761, 0]
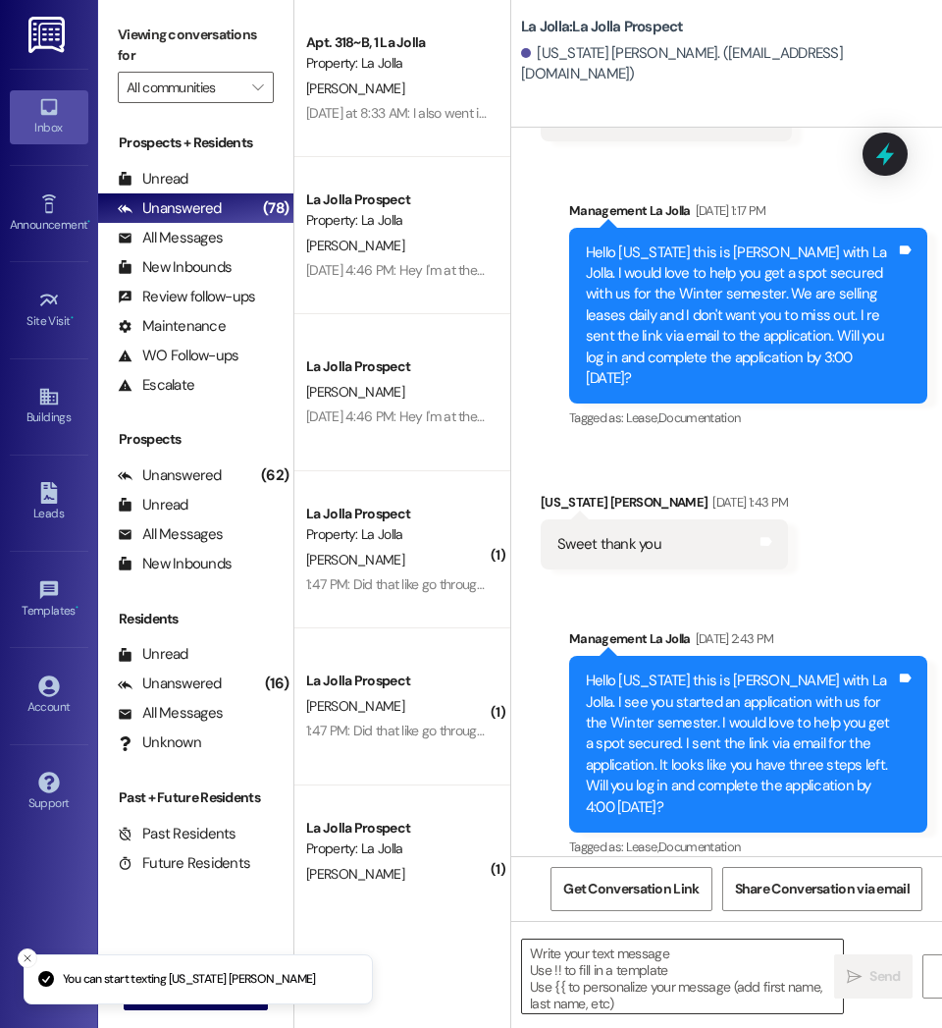
click at [668, 969] on textarea at bounding box center [682, 976] width 321 height 74
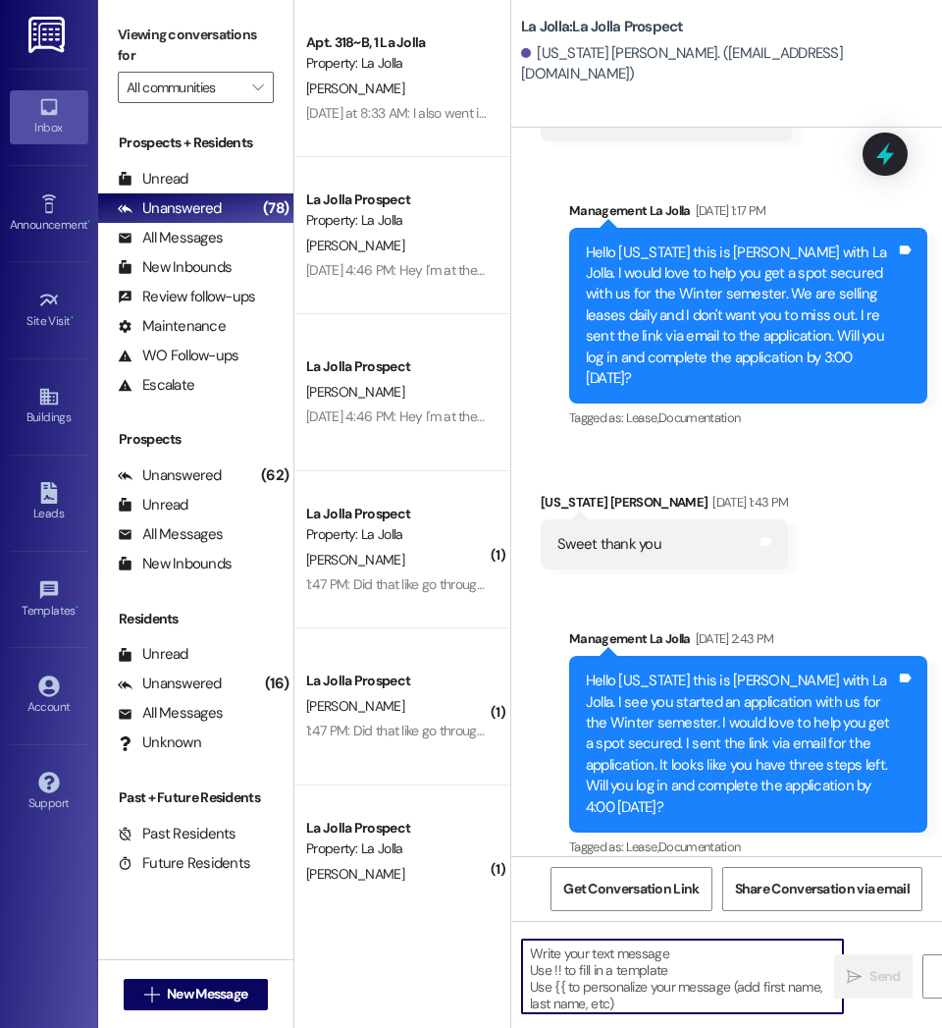
paste textarea "Hello [PERSON_NAME] this is [PERSON_NAME] with La Jolla. I haven't heard back f…"
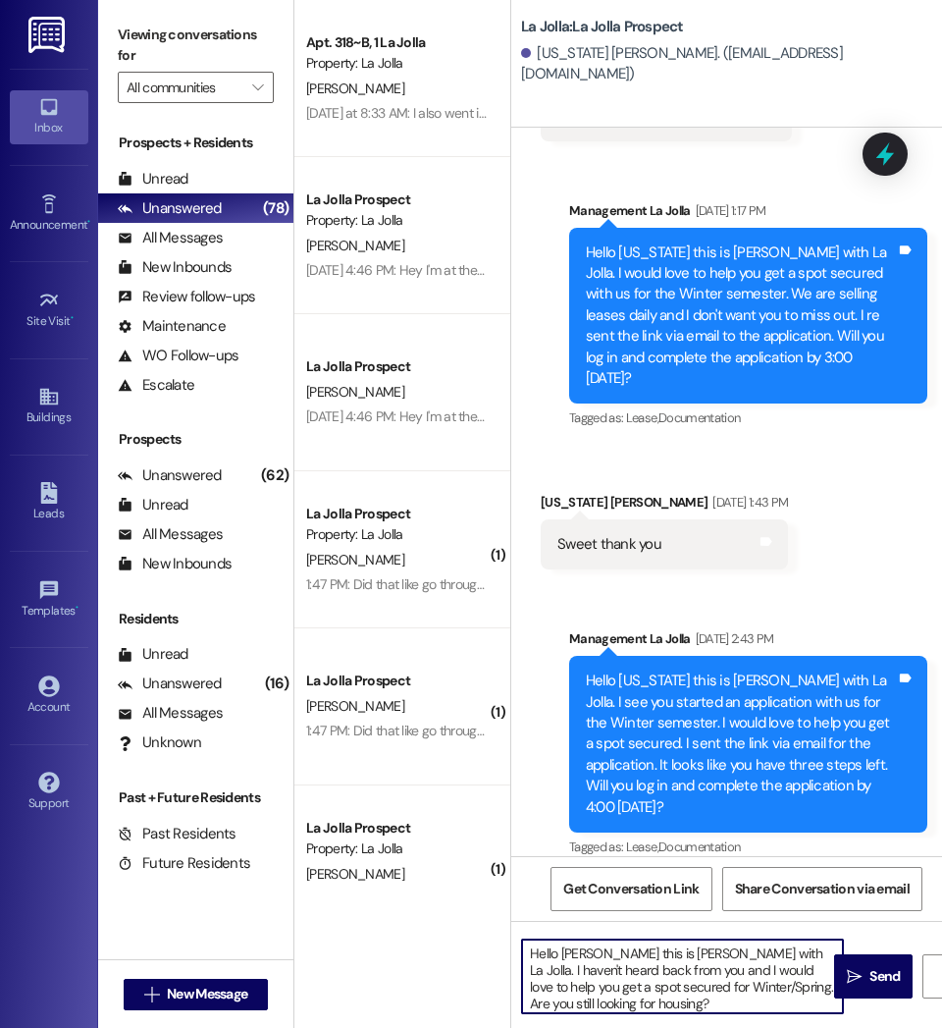
click at [596, 958] on textarea "Hello [PERSON_NAME] this is [PERSON_NAME] with La Jolla. I haven't heard back f…" at bounding box center [682, 976] width 321 height 74
drag, startPoint x: 649, startPoint y: 1001, endPoint x: 443, endPoint y: 936, distance: 216.0
click at [443, 936] on div "Apt. 318~B, 1 La Jolla Property: La Jolla [PERSON_NAME] [DATE] at 8:33 AM: I al…" at bounding box center [618, 514] width 648 height 1028
type textarea "Hello [US_STATE] this is [PERSON_NAME] with La Jolla. I haven't heard back from…"
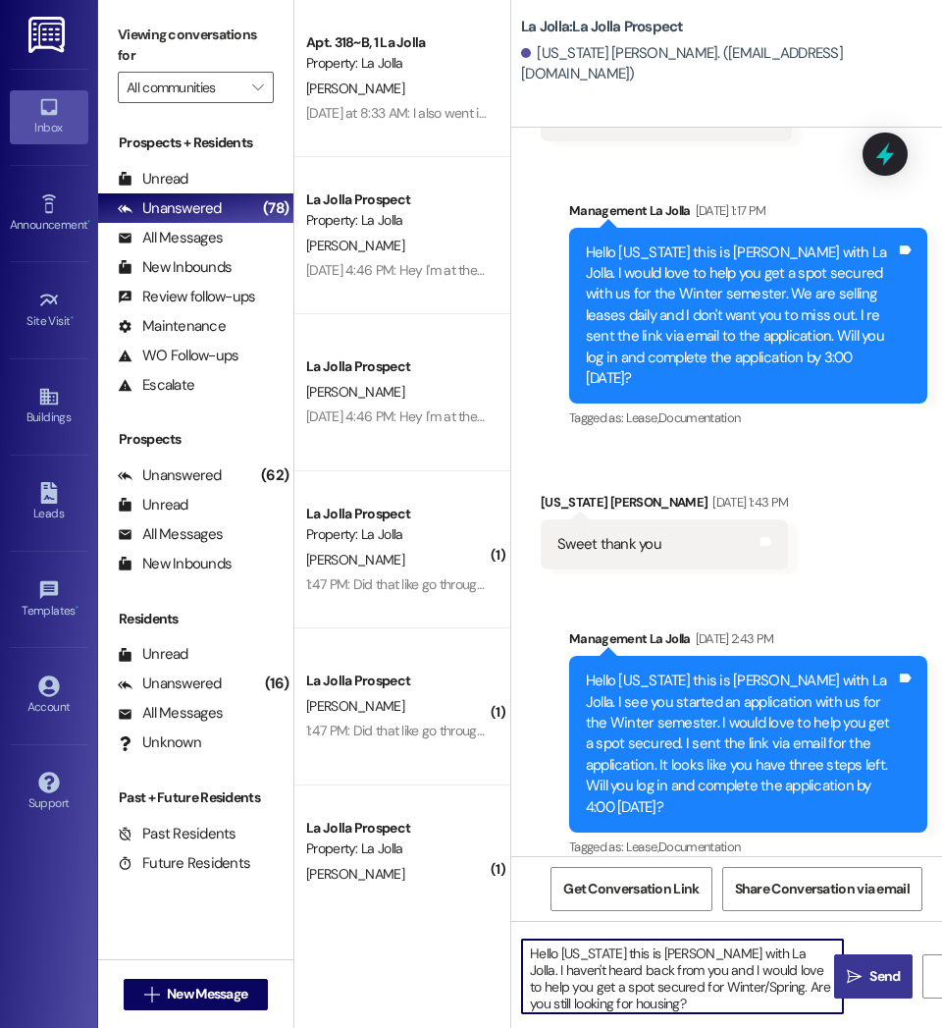
click at [872, 979] on span "Send" at bounding box center [885, 976] width 30 height 21
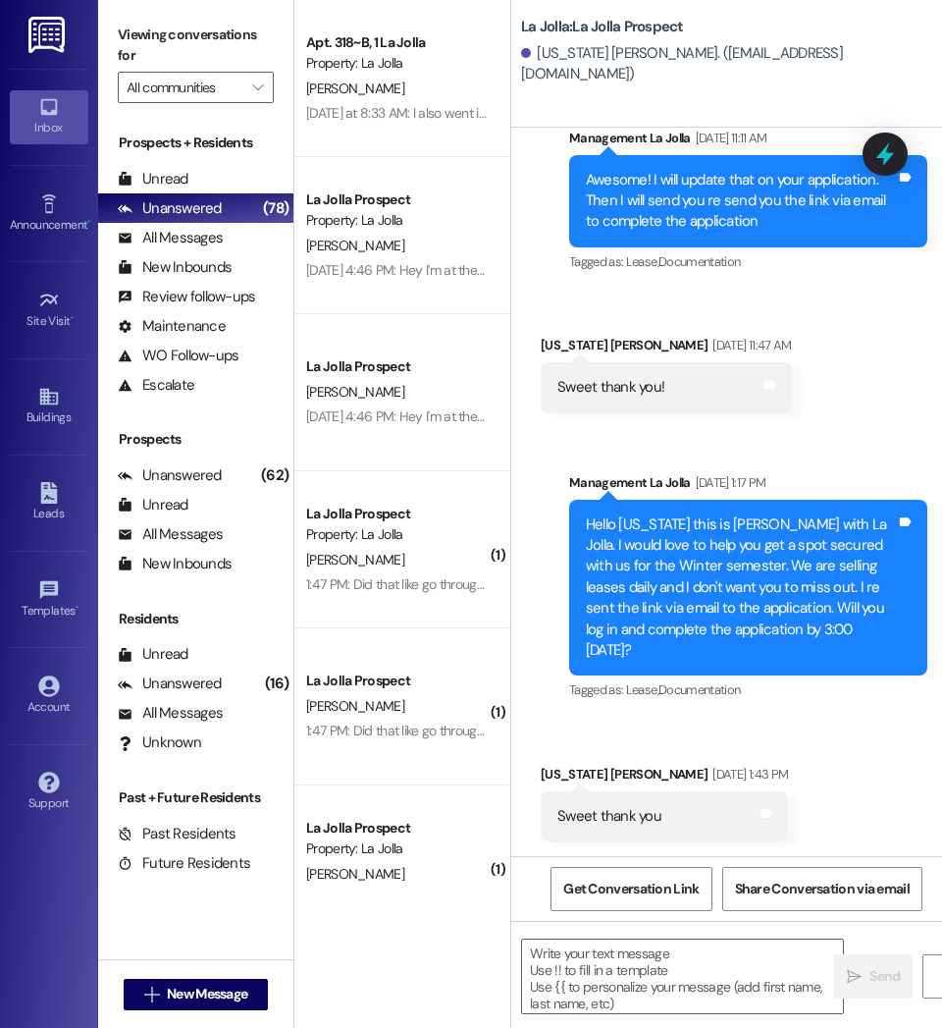
scroll to position [468, 0]
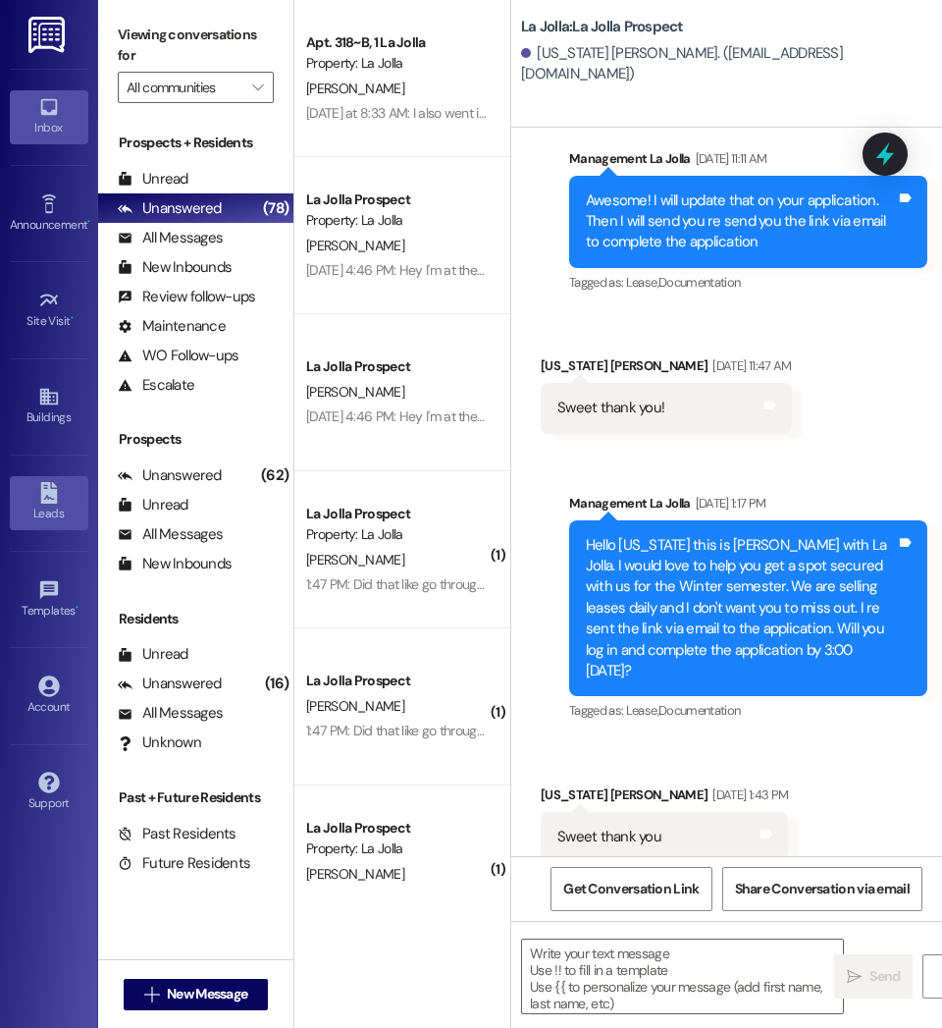
click at [20, 498] on link "Leads" at bounding box center [49, 502] width 79 height 53
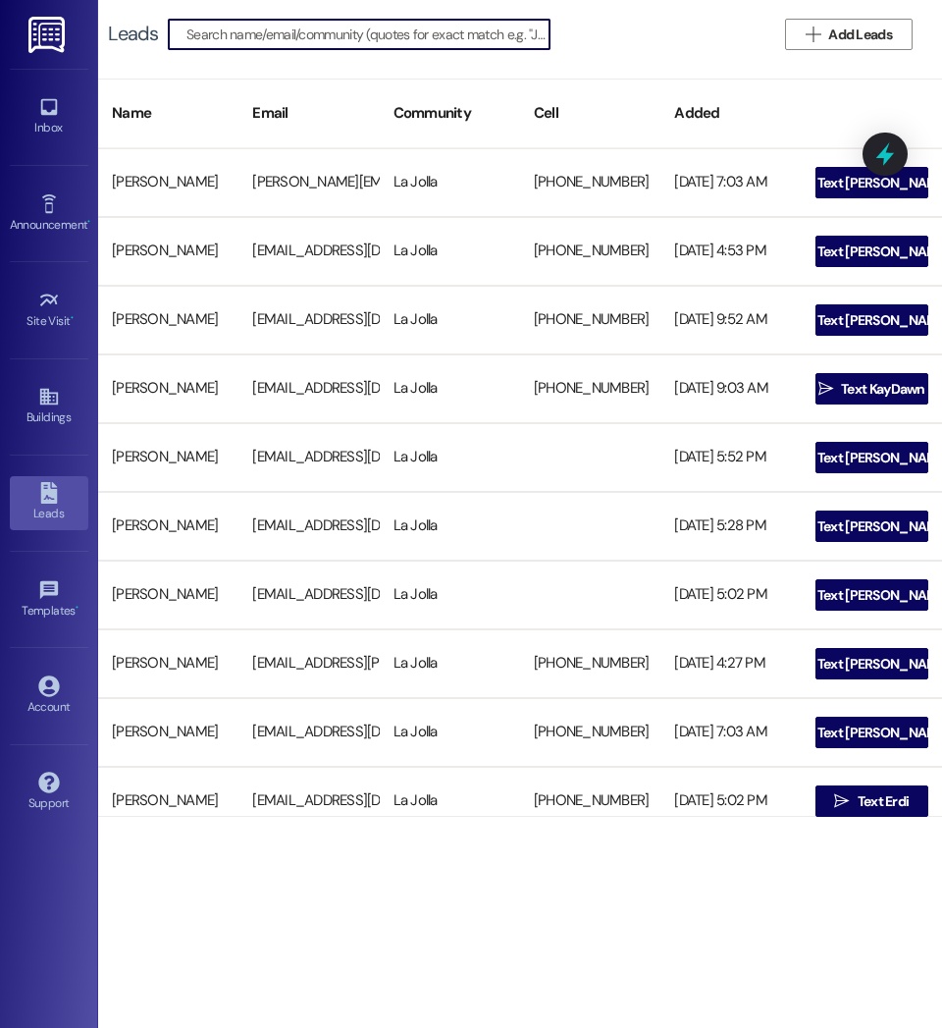
click at [257, 37] on input at bounding box center [367, 34] width 363 height 27
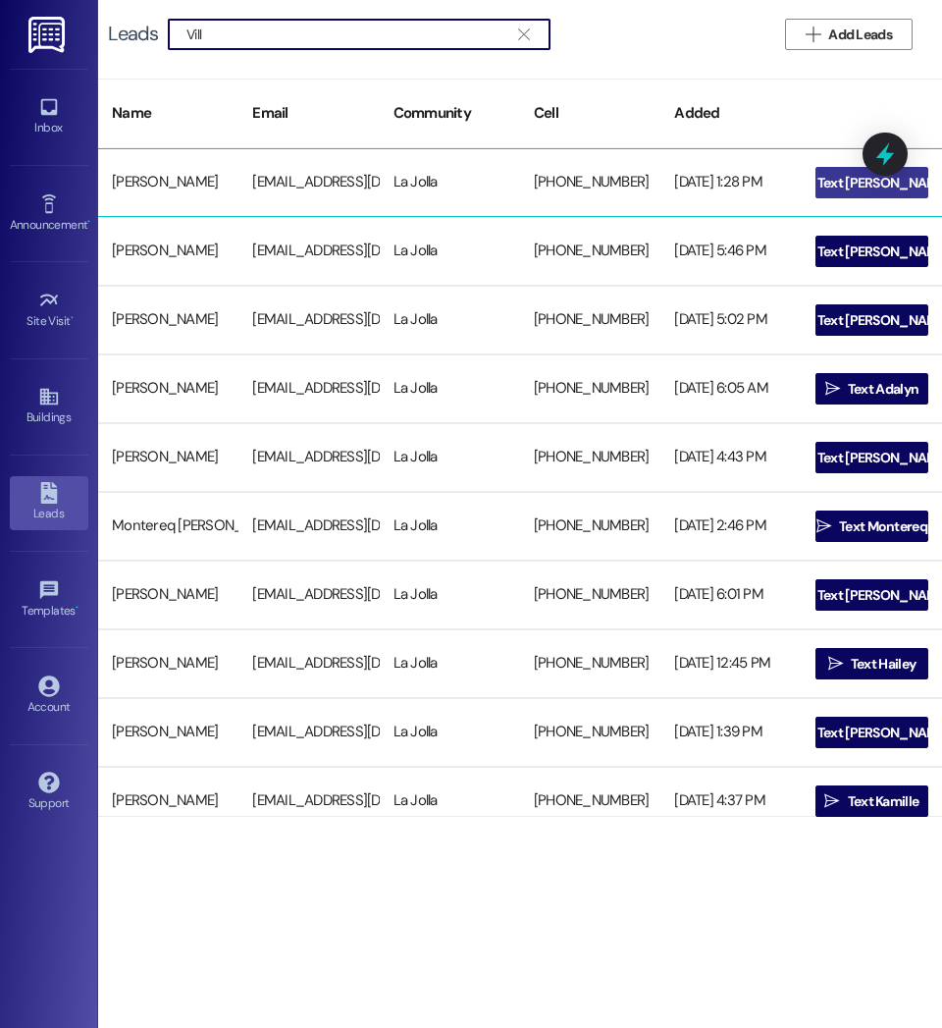
type input "Vill"
click at [867, 181] on span "Text [PERSON_NAME]" at bounding box center [884, 183] width 132 height 21
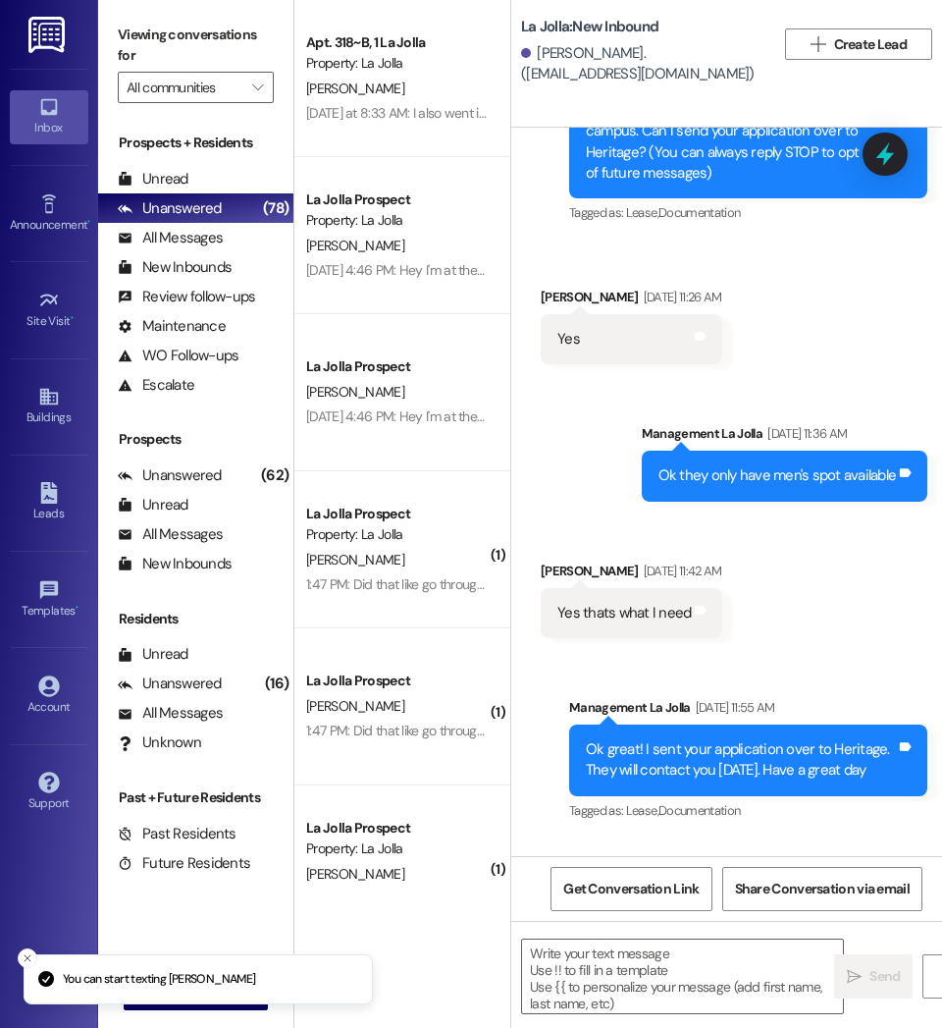
scroll to position [519, 0]
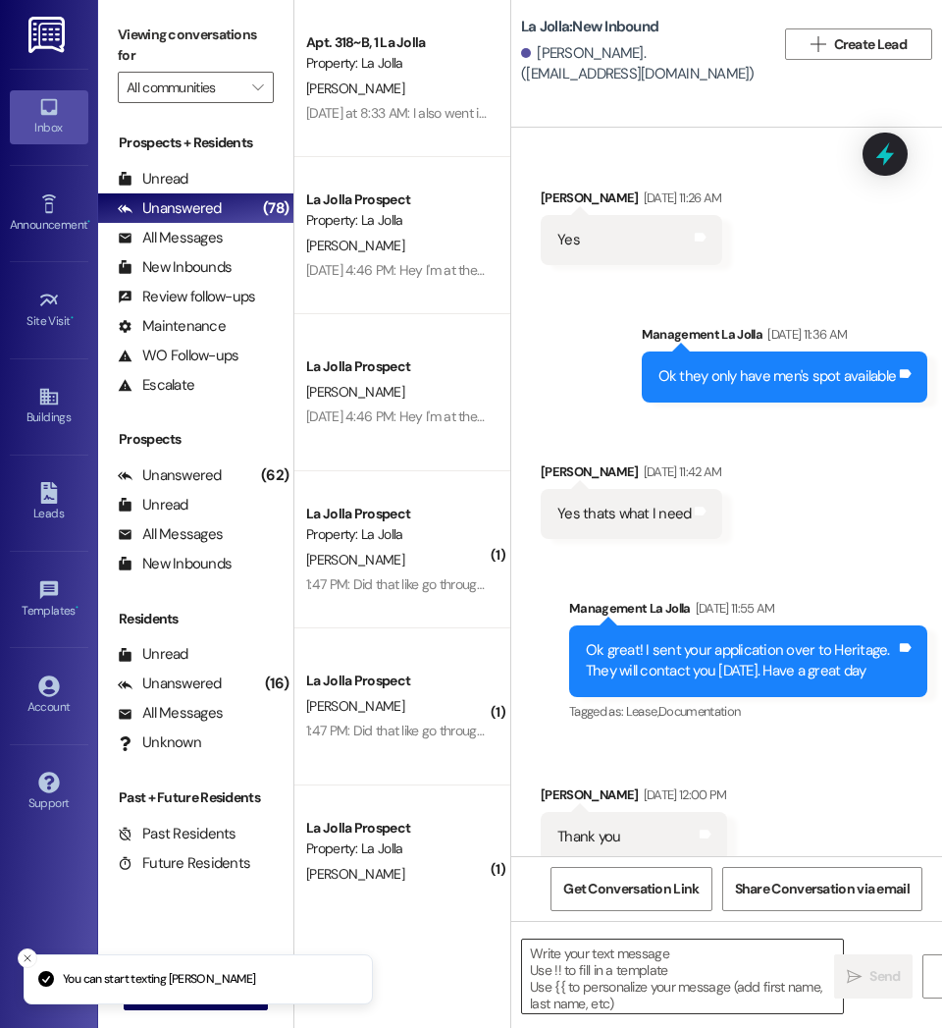
click at [703, 954] on textarea at bounding box center [682, 976] width 321 height 74
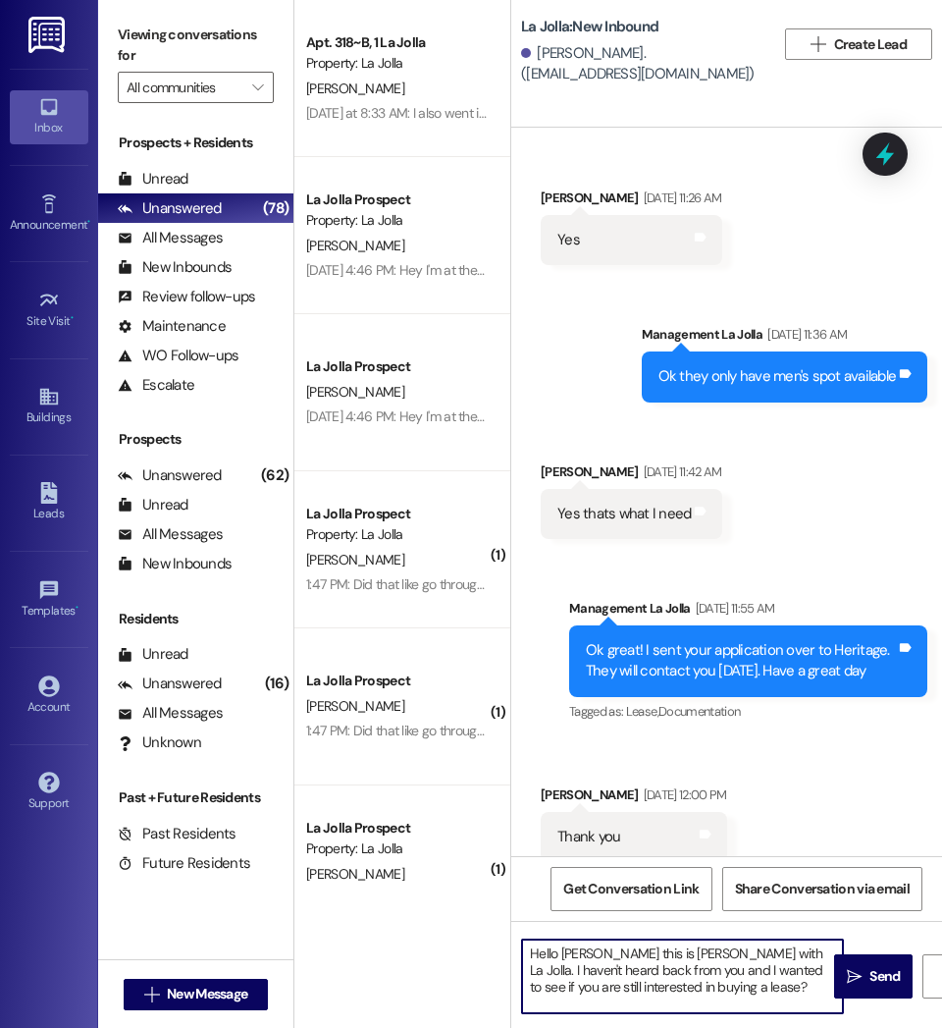
drag, startPoint x: 720, startPoint y: 985, endPoint x: 415, endPoint y: 902, distance: 316.4
click at [415, 902] on div "Apt. 318~B, 1 La Jolla Property: La Jolla [PERSON_NAME] [DATE] at 8:33 AM: I al…" at bounding box center [618, 514] width 648 height 1028
type textarea "Hello [PERSON_NAME] this is [PERSON_NAME] with La Jolla. I haven't heard back f…"
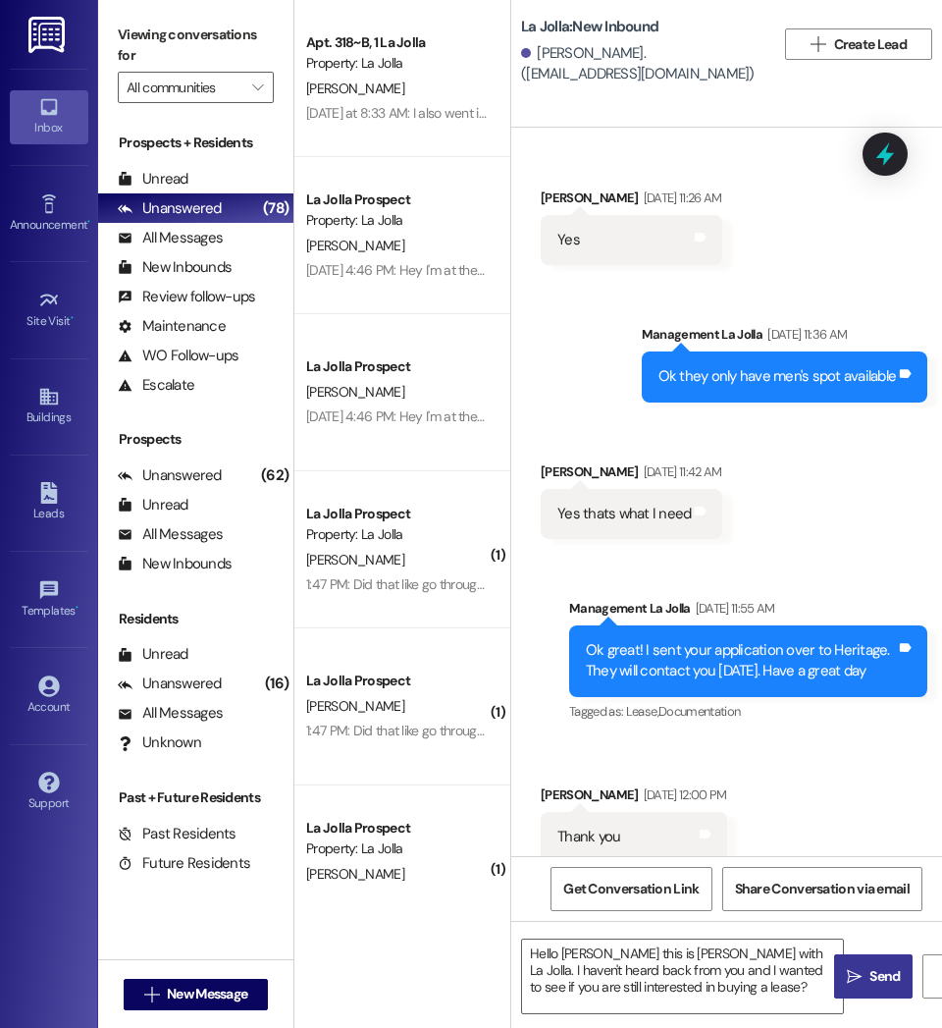
click at [860, 978] on icon "" at bounding box center [854, 977] width 15 height 16
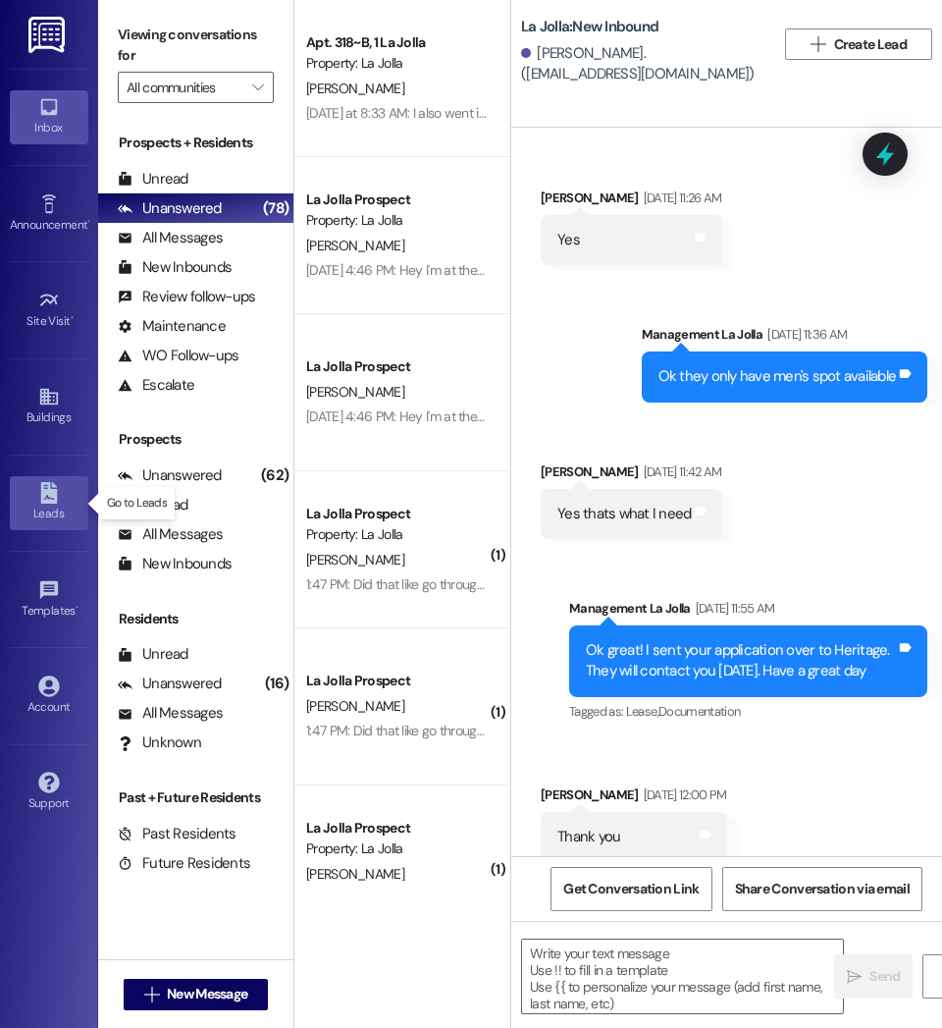
click at [41, 510] on div "Leads" at bounding box center [49, 513] width 98 height 20
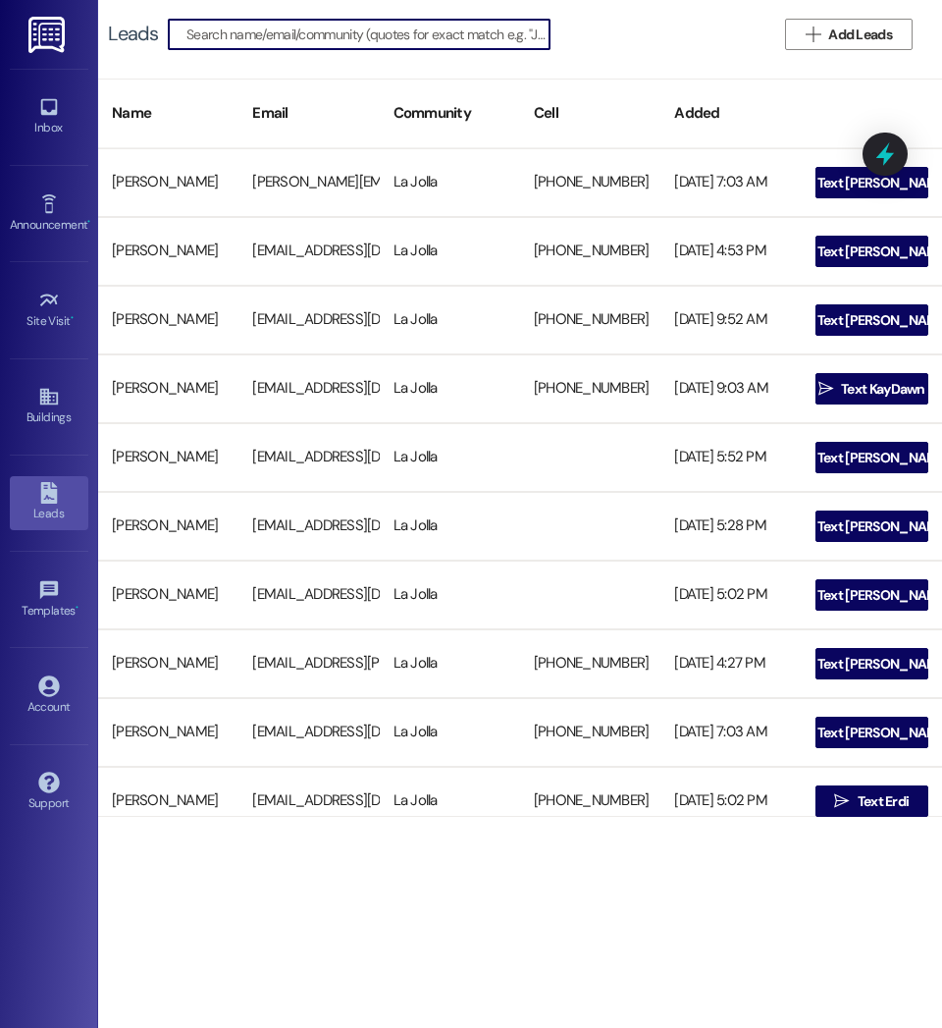
click at [217, 31] on input at bounding box center [367, 34] width 363 height 27
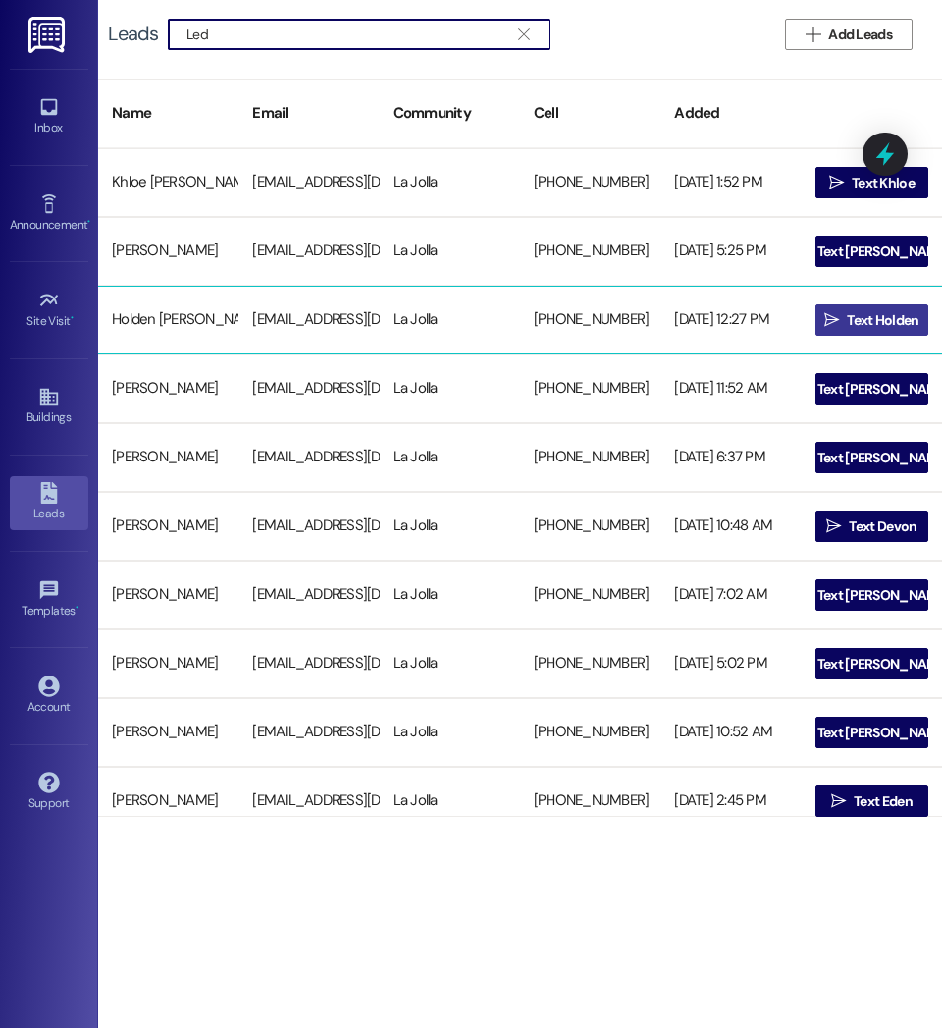
type input "Led"
click at [904, 317] on span "Text Holden" at bounding box center [883, 320] width 72 height 21
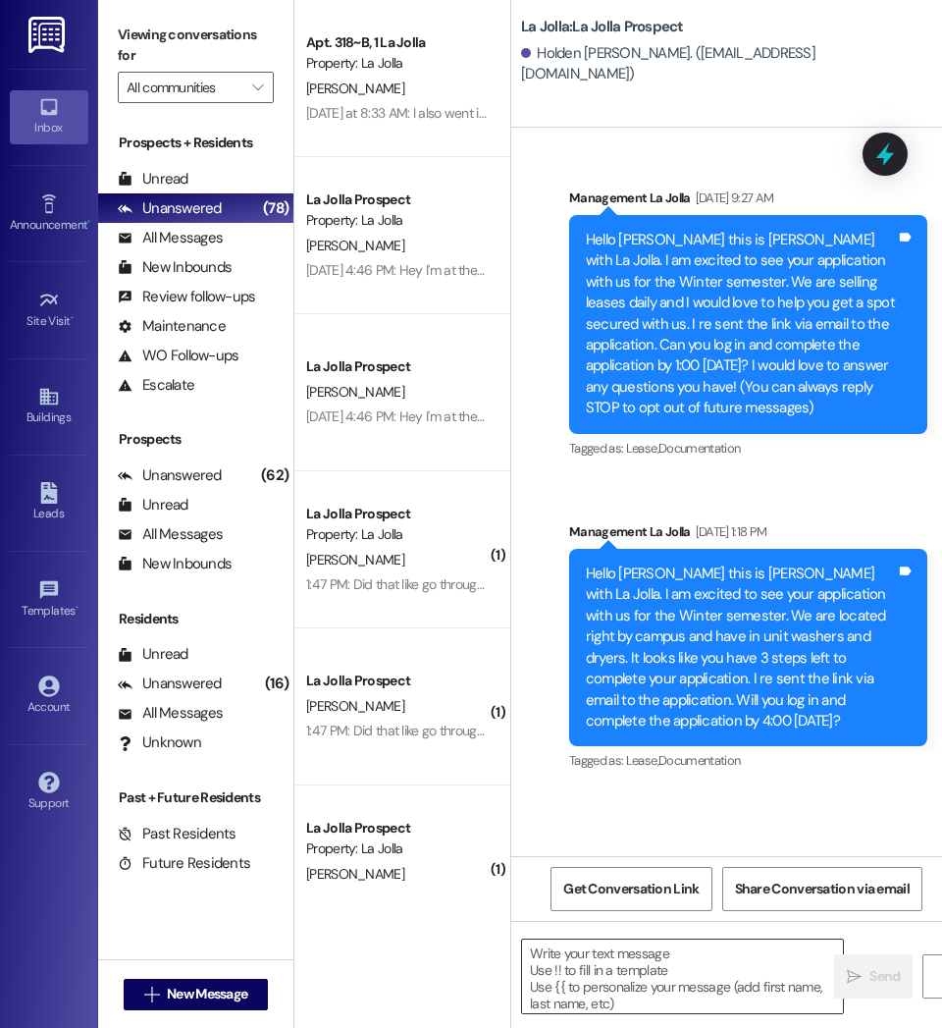
click at [628, 973] on textarea at bounding box center [682, 976] width 321 height 74
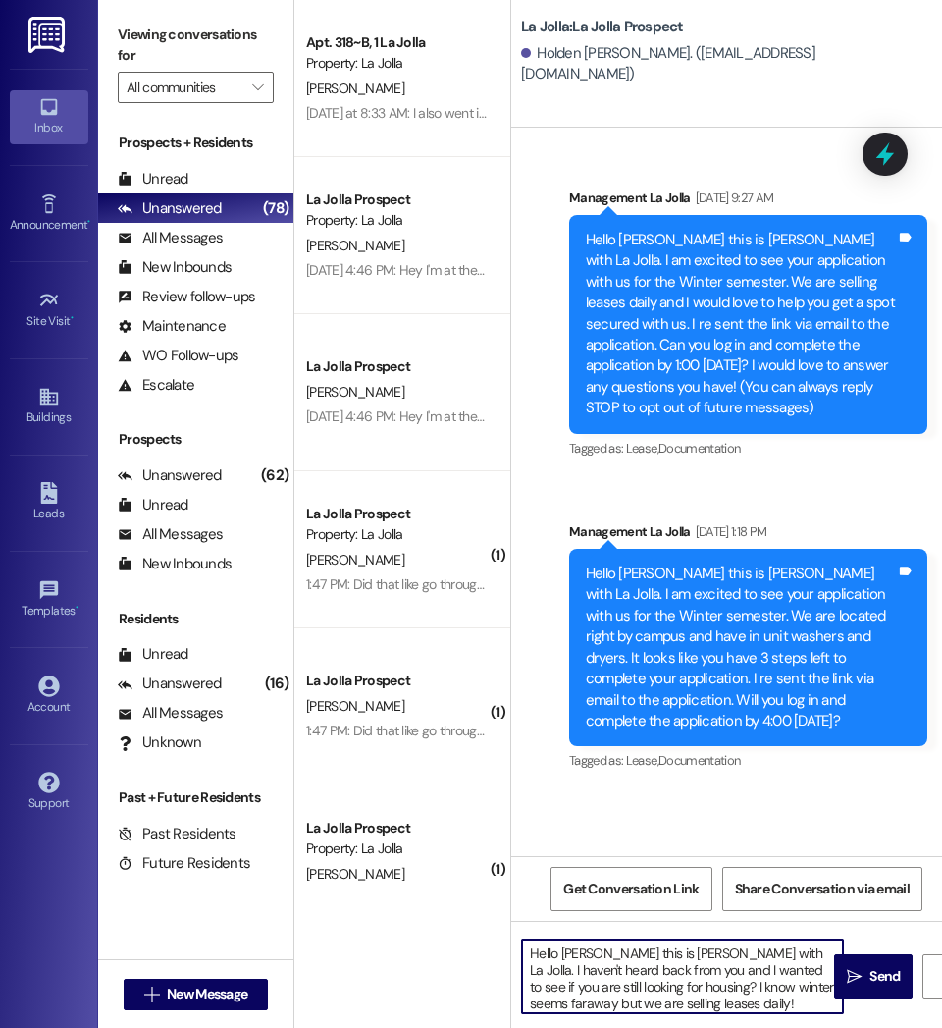
click at [777, 1001] on textarea "Hello [PERSON_NAME] this is [PERSON_NAME] with La Jolla. I haven't heard back f…" at bounding box center [682, 976] width 321 height 74
drag, startPoint x: 753, startPoint y: 1001, endPoint x: 450, endPoint y: 926, distance: 311.3
drag, startPoint x: 450, startPoint y: 926, endPoint x: 770, endPoint y: 1006, distance: 329.7
click at [770, 1006] on textarea "Hello [PERSON_NAME] this is [PERSON_NAME] with La Jolla. I haven't heard back f…" at bounding box center [682, 976] width 321 height 74
drag, startPoint x: 753, startPoint y: 999, endPoint x: 455, endPoint y: 937, distance: 303.7
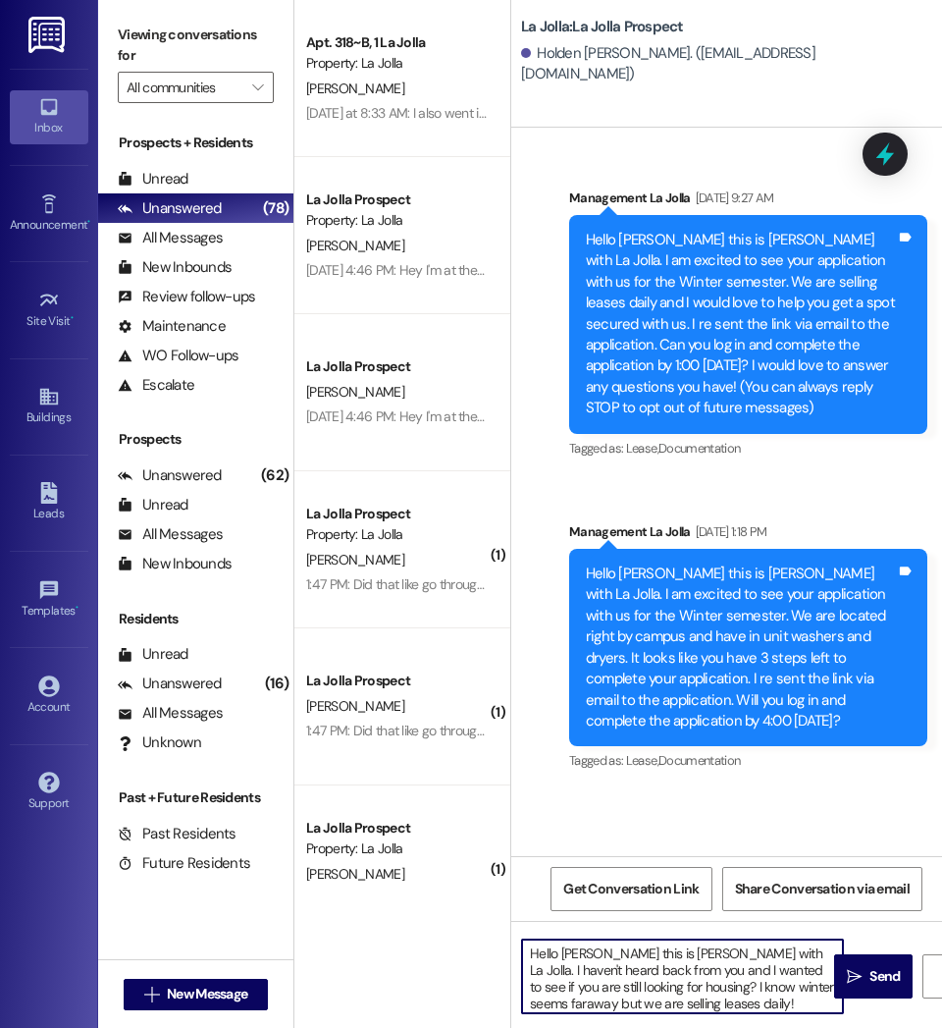
click at [455, 937] on div "Apt. 318~B, 1 La Jolla Property: La Jolla [PERSON_NAME] [DATE] at 8:33 AM: I al…" at bounding box center [618, 514] width 648 height 1028
type textarea "Hello [PERSON_NAME] this is [PERSON_NAME] with La Jolla. I haven't heard back f…"
click at [866, 981] on span "Send" at bounding box center [885, 976] width 38 height 21
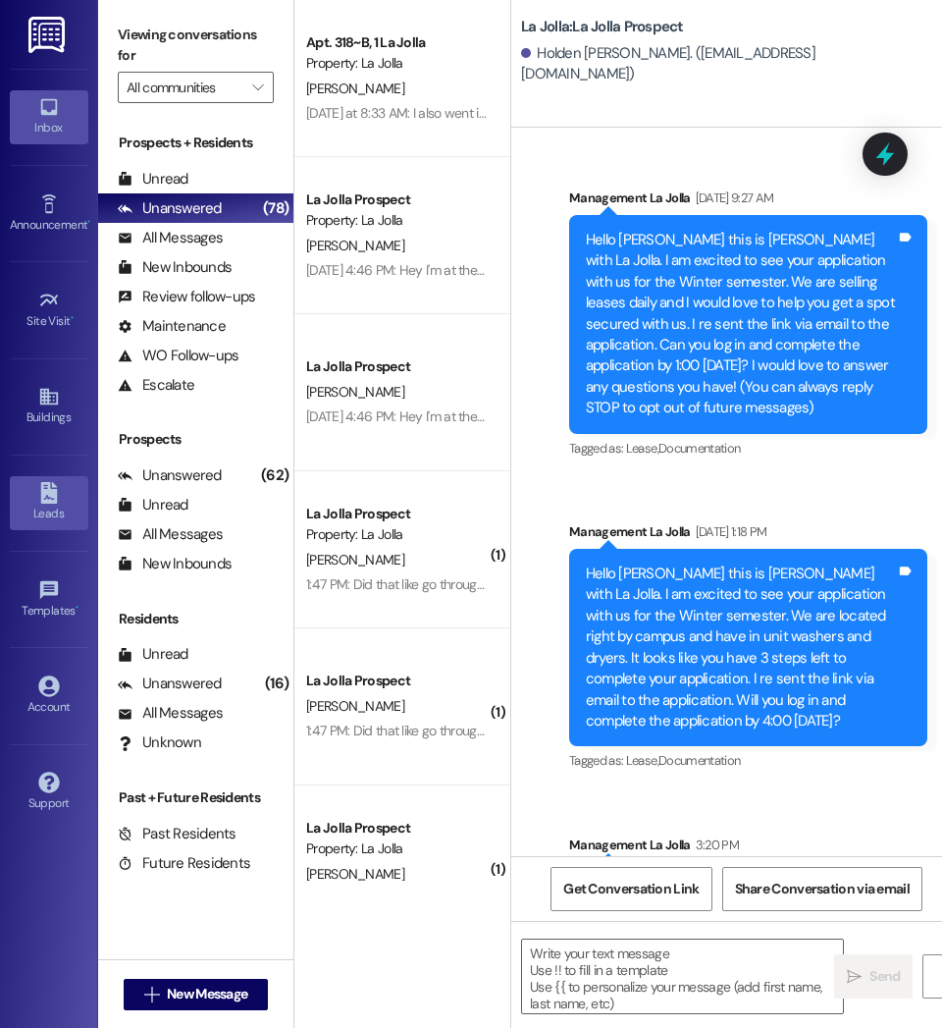
click at [44, 518] on div "Leads" at bounding box center [49, 513] width 98 height 20
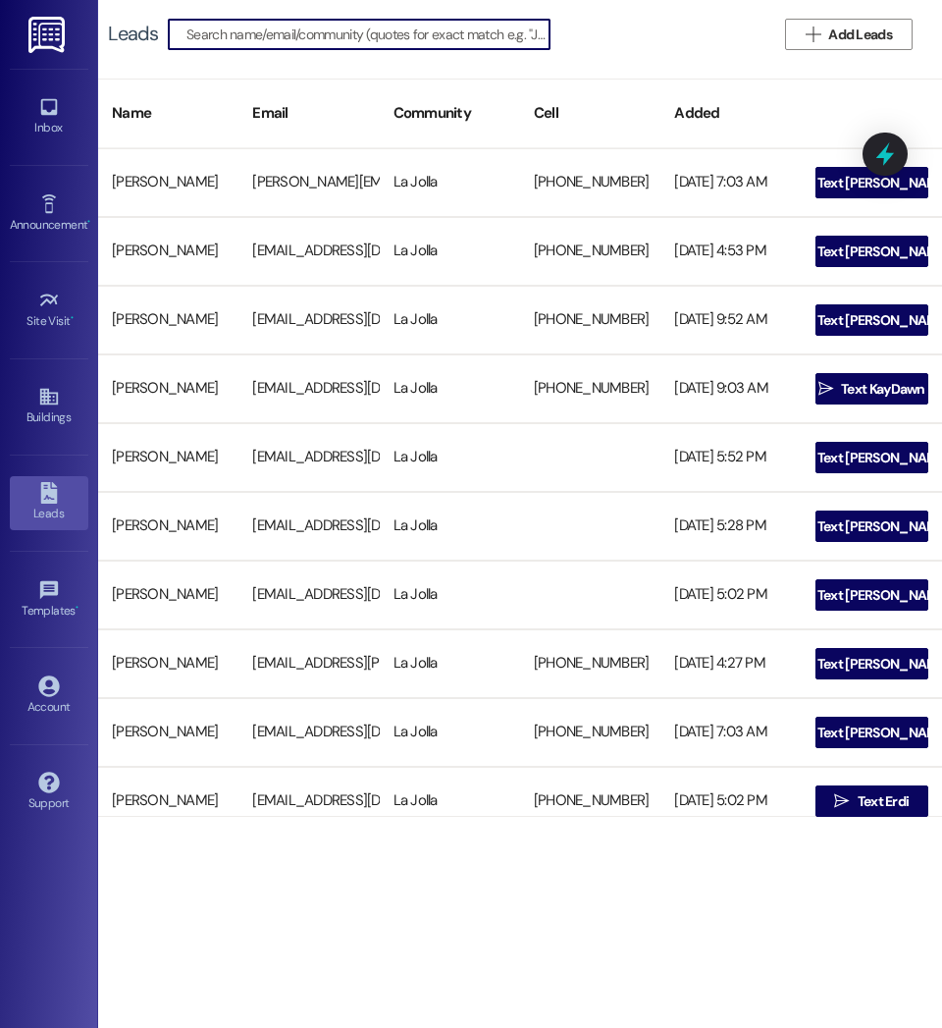
click at [231, 36] on input at bounding box center [367, 34] width 363 height 27
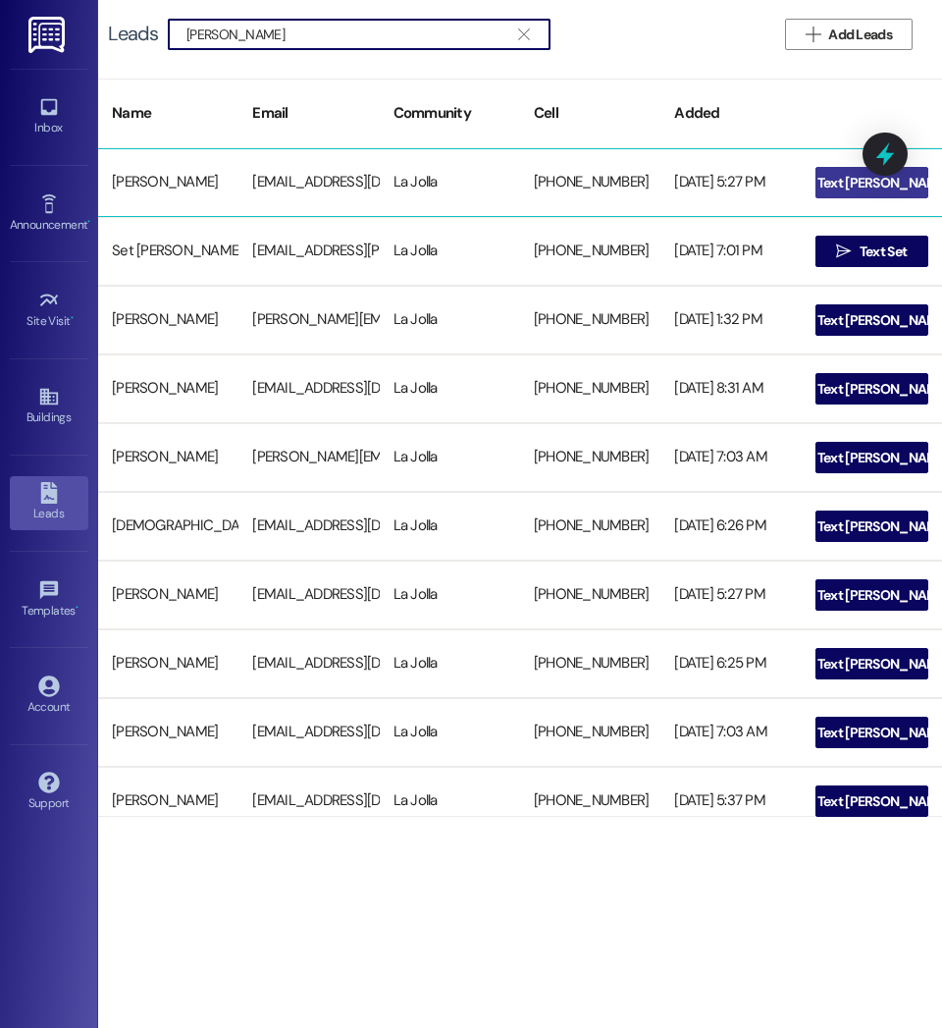
type input "[PERSON_NAME]"
click at [809, 184] on icon "" at bounding box center [801, 183] width 15 height 16
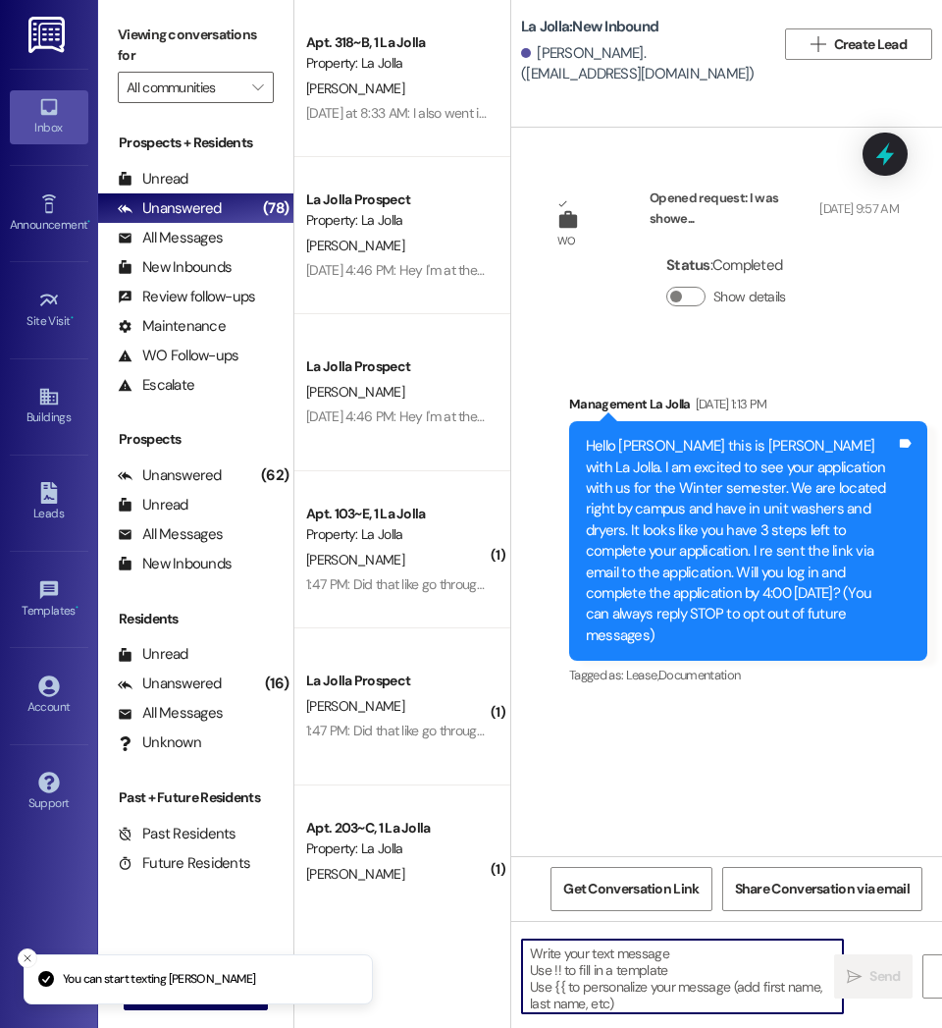
click at [655, 959] on textarea at bounding box center [682, 976] width 321 height 74
paste textarea "Hello [PERSON_NAME] this is [PERSON_NAME] with La Jolla. I haven't heard back f…"
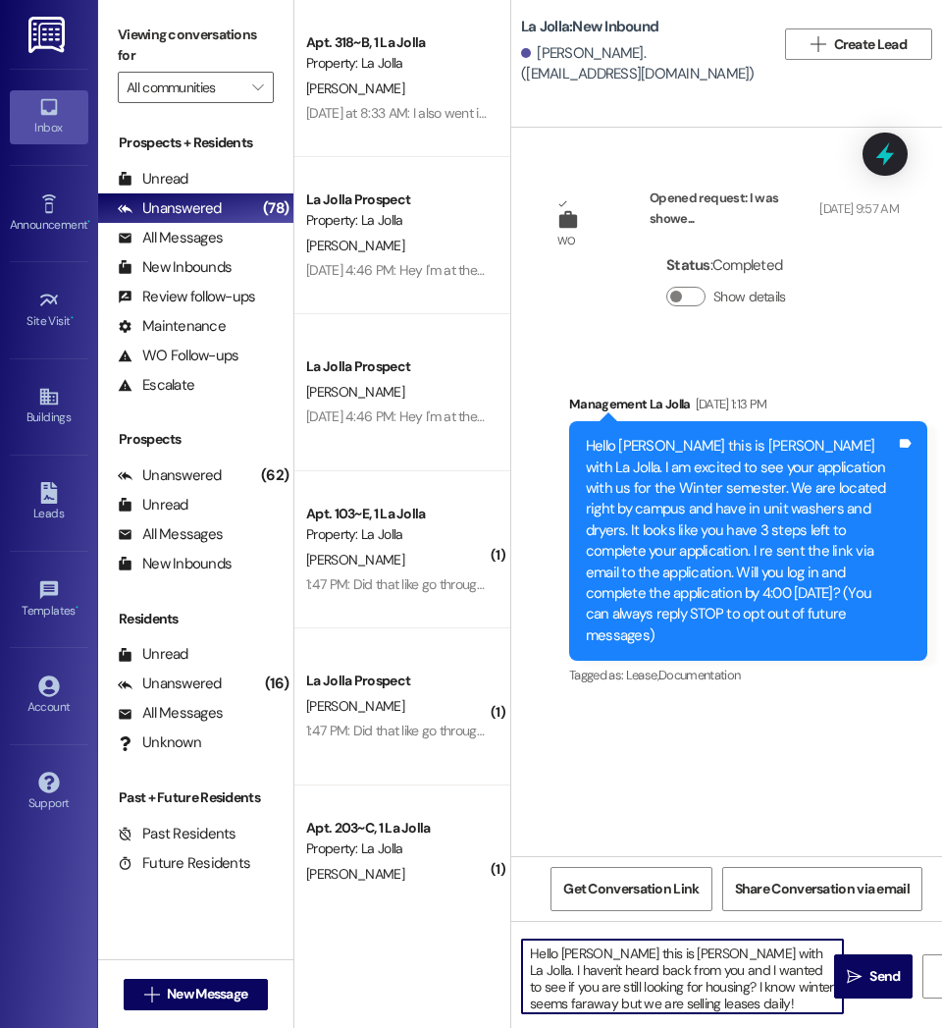
click at [599, 957] on textarea "Hello [PERSON_NAME] this is [PERSON_NAME] with La Jolla. I haven't heard back f…" at bounding box center [682, 976] width 321 height 74
drag, startPoint x: 761, startPoint y: 1000, endPoint x: 508, endPoint y: 936, distance: 260.2
click at [508, 936] on div "Apt. 318~B, 1 La Jolla Property: La Jolla [PERSON_NAME] [DATE] at 8:33 AM: I al…" at bounding box center [618, 514] width 648 height 1028
type textarea "Hello [PERSON_NAME] this is [PERSON_NAME] with La Jolla. I haven't heard back f…"
click at [866, 977] on span "Send" at bounding box center [885, 976] width 38 height 21
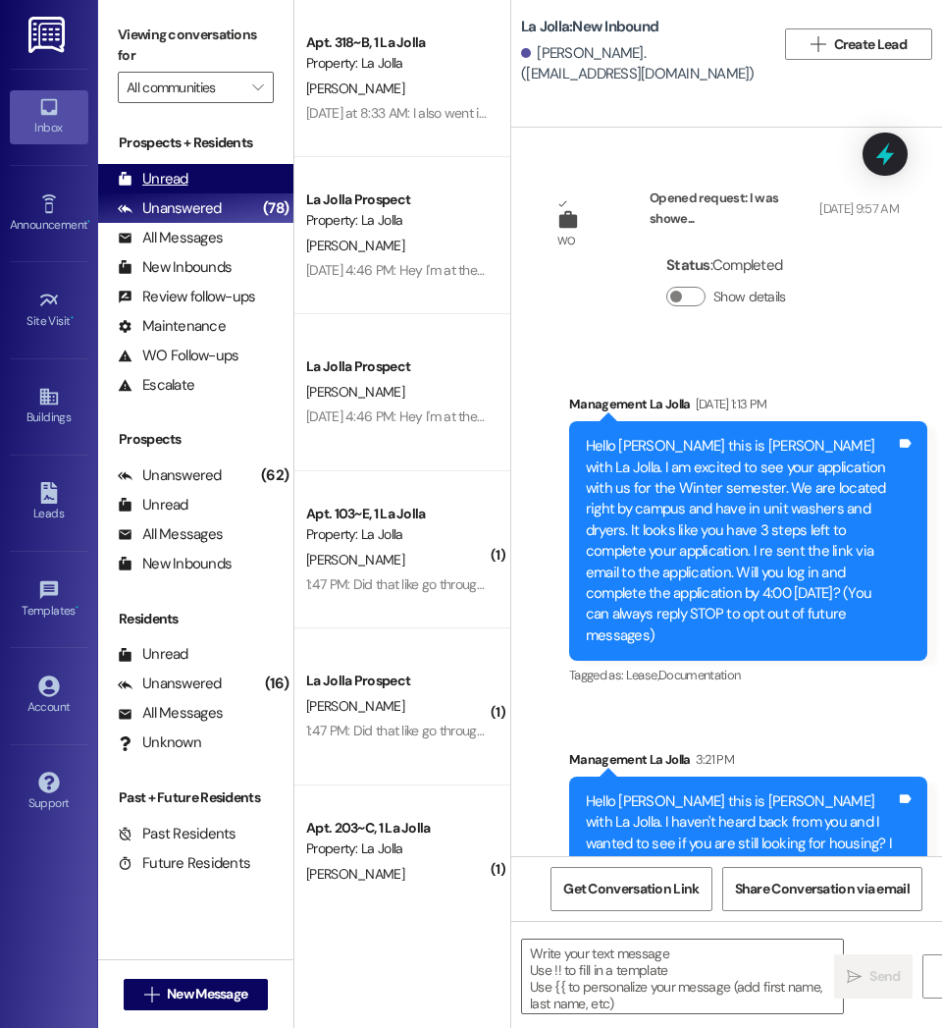
click at [161, 182] on div "Unread" at bounding box center [153, 179] width 71 height 21
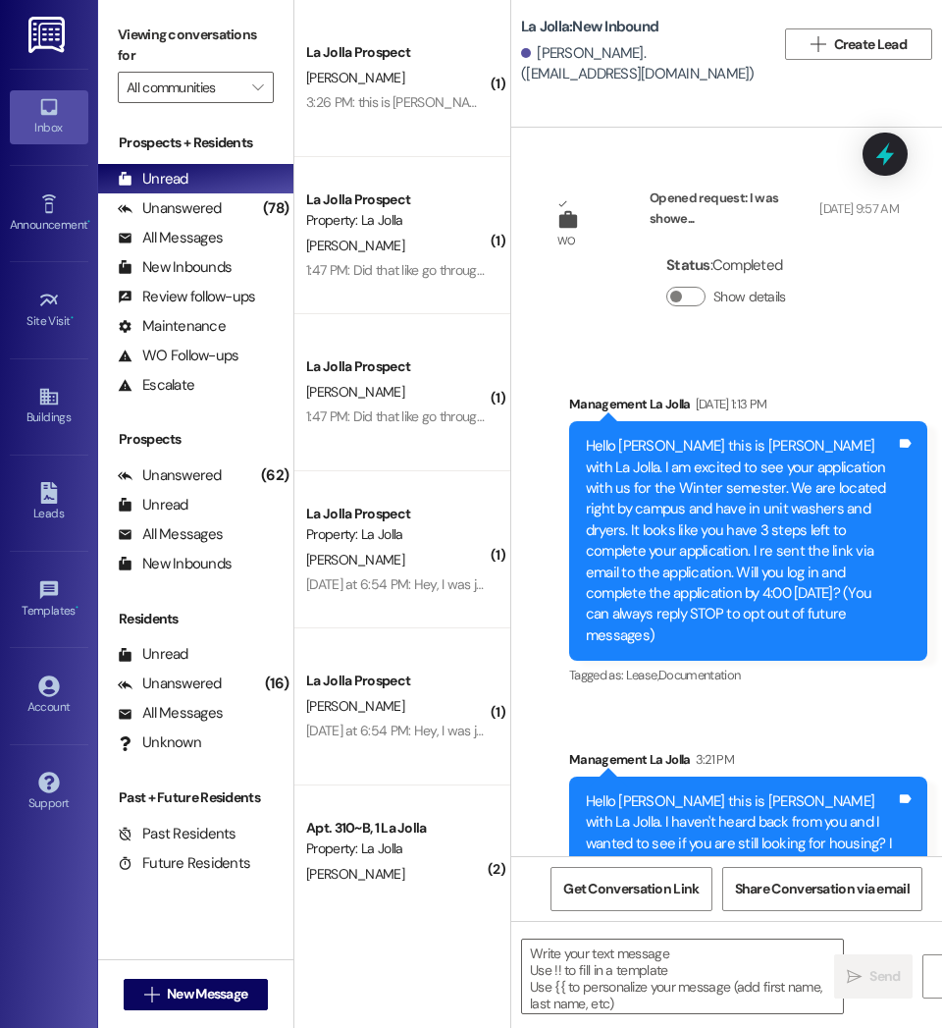
scroll to position [57, 0]
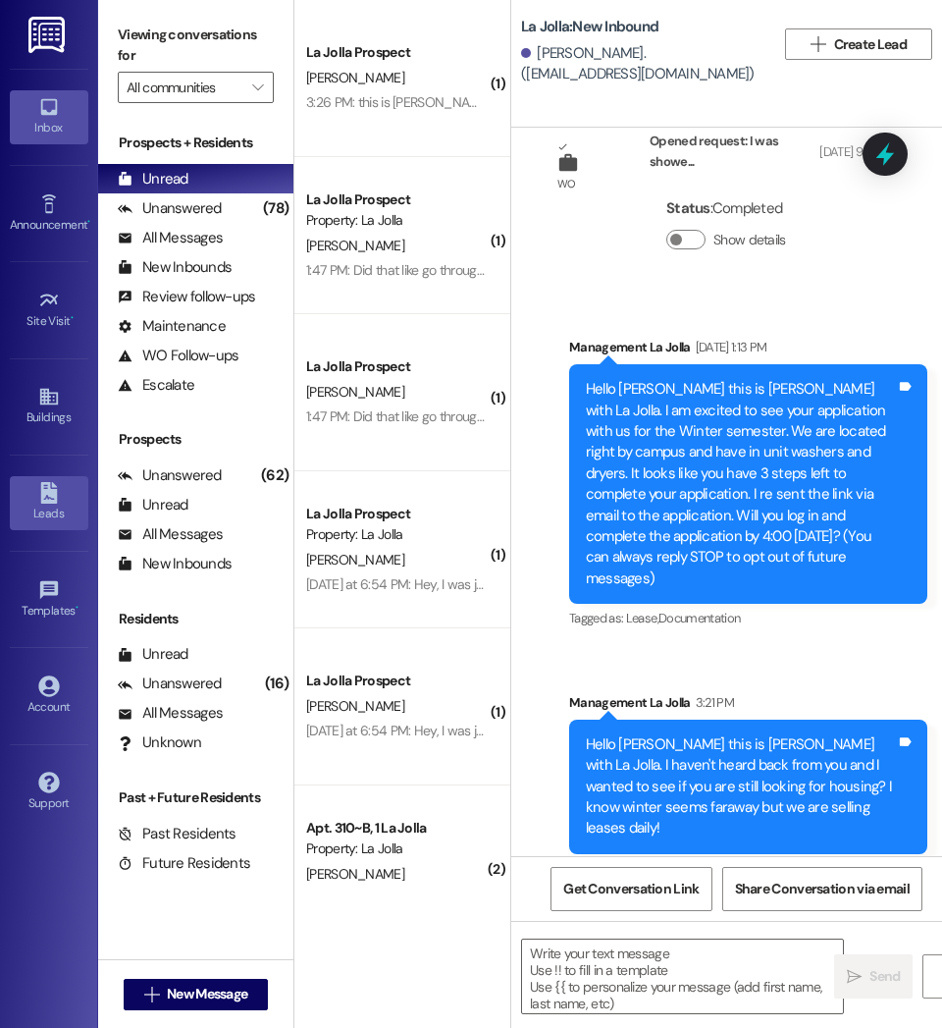
click at [54, 514] on div "Leads" at bounding box center [49, 513] width 98 height 20
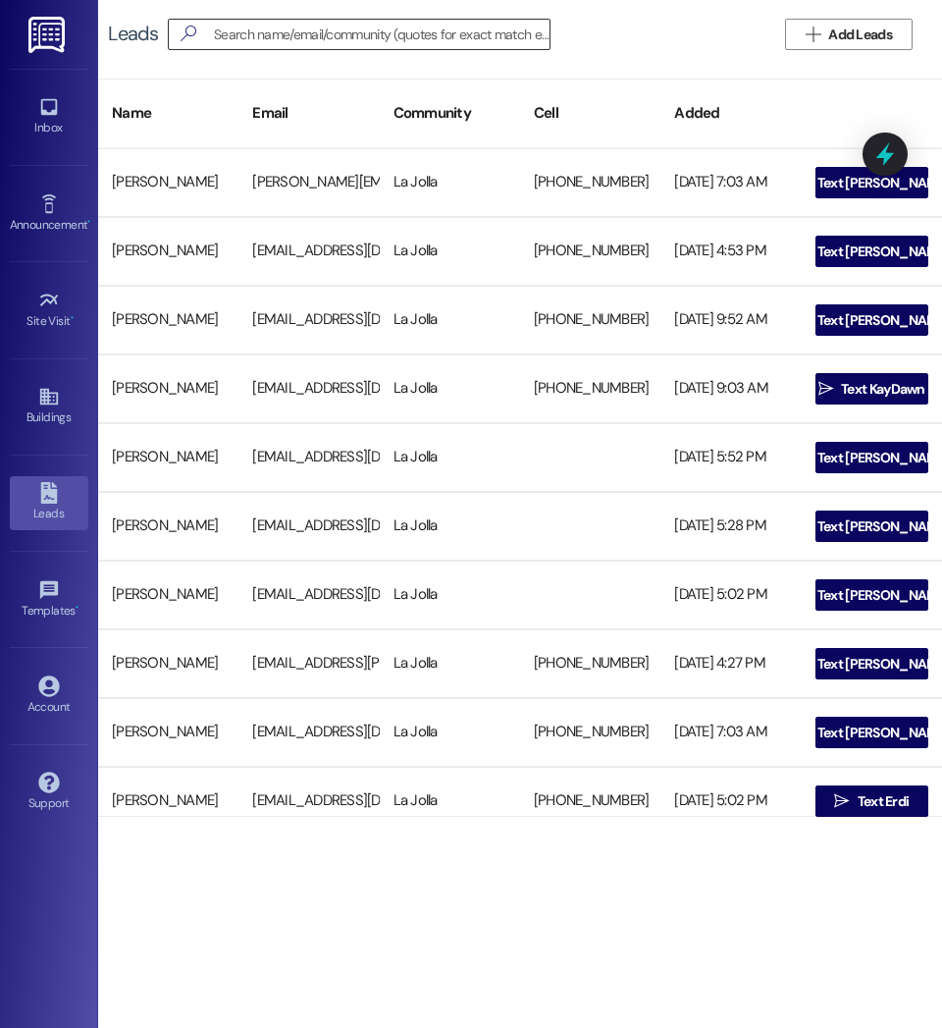
click at [216, 25] on input at bounding box center [382, 34] width 336 height 27
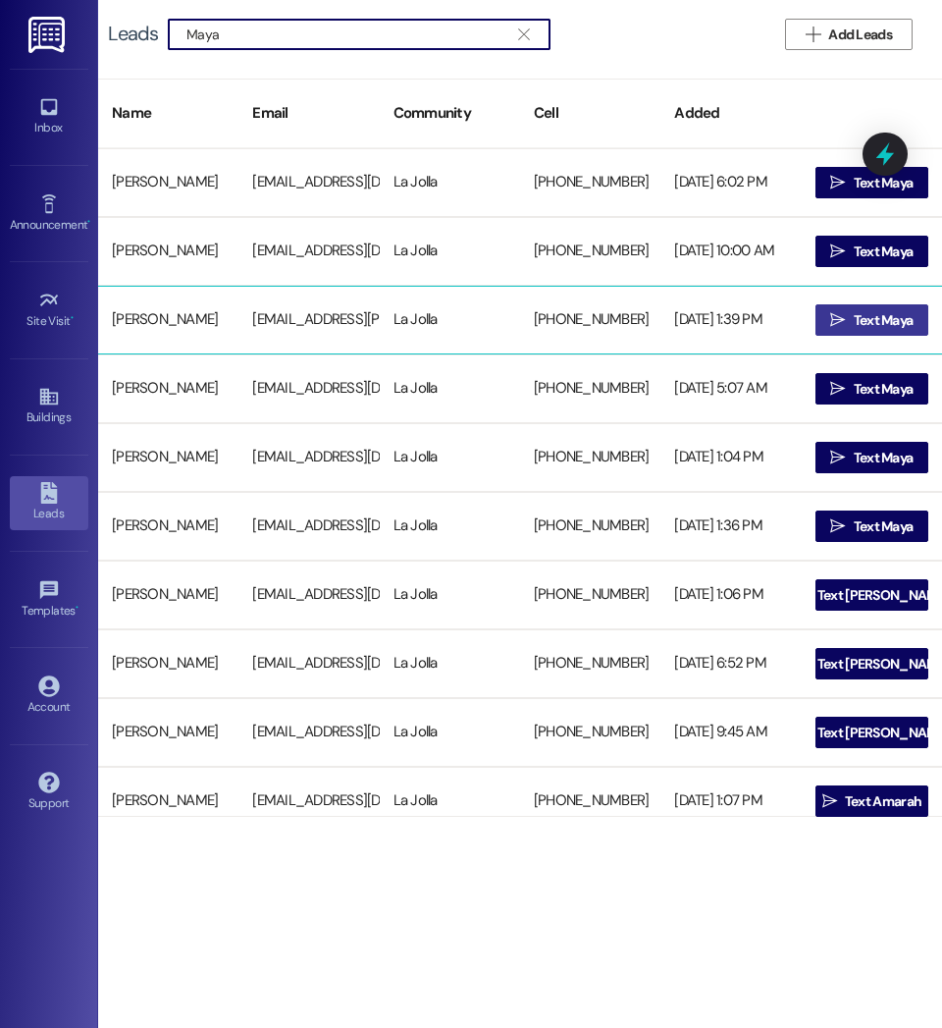
type input "Maya"
click at [830, 319] on icon "" at bounding box center [837, 320] width 15 height 16
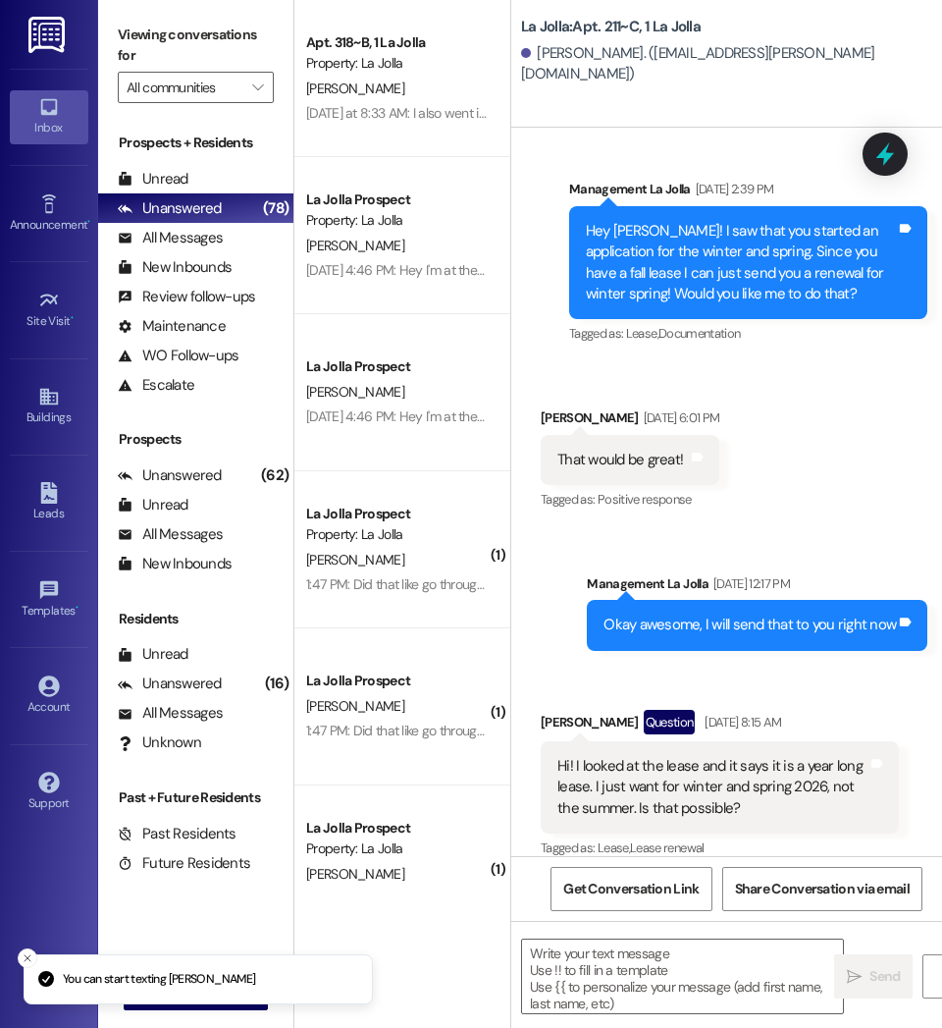
scroll to position [25175, 0]
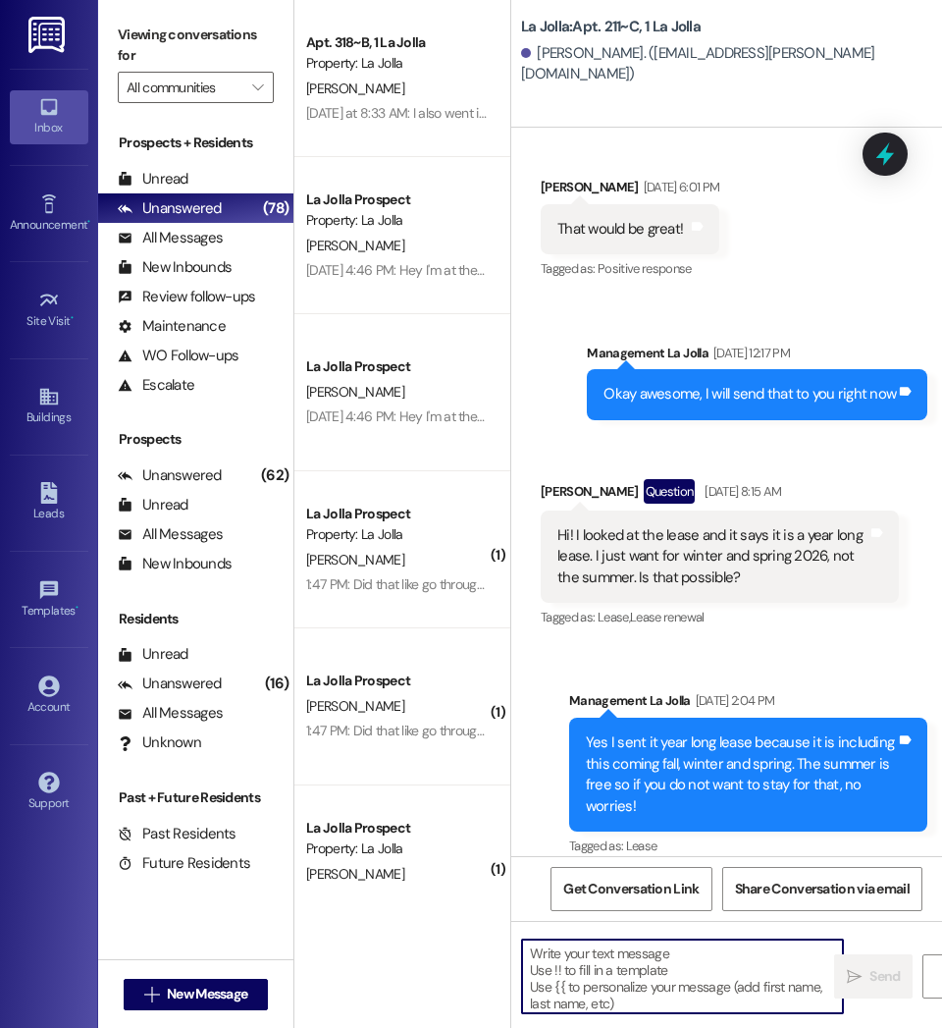
click at [589, 992] on textarea at bounding box center [682, 976] width 321 height 74
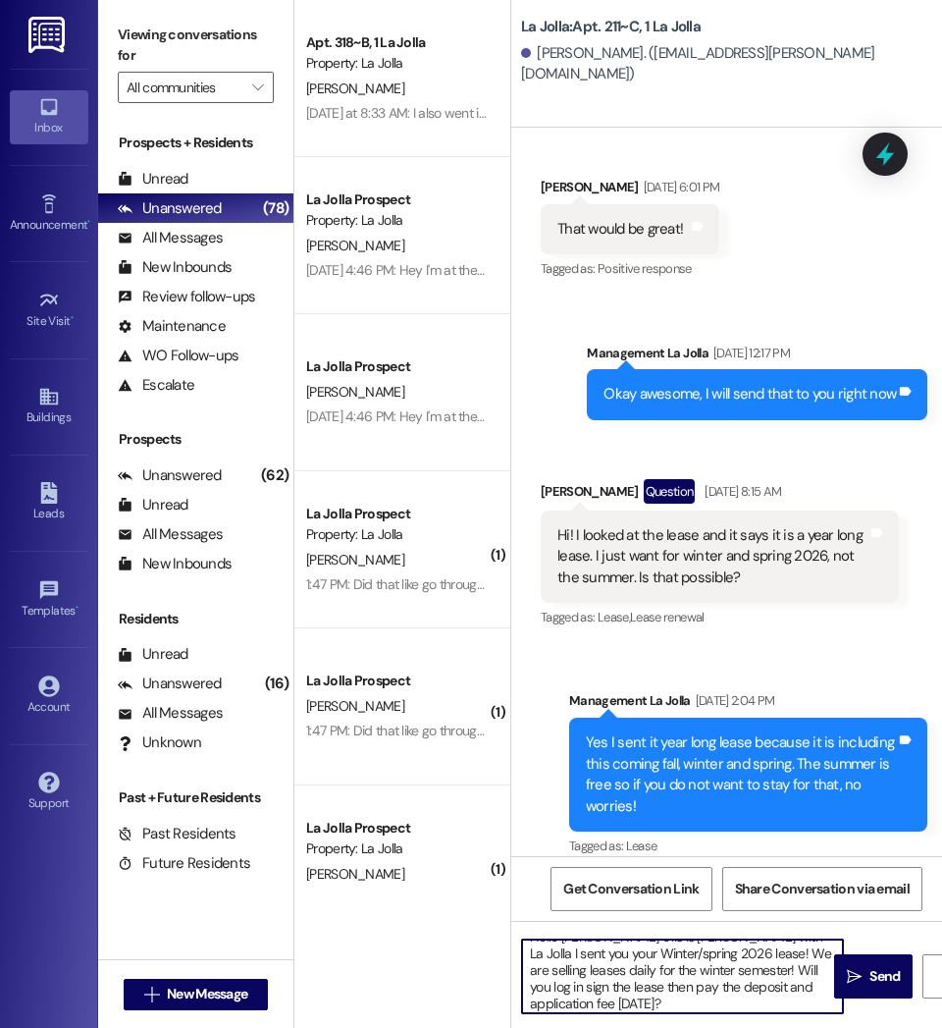
scroll to position [0, 0]
drag, startPoint x: 581, startPoint y: 999, endPoint x: 518, endPoint y: 936, distance: 88.8
click at [518, 936] on div "Hello [PERSON_NAME] this is [PERSON_NAME] with La Jolla I sent you your Winter/…" at bounding box center [726, 994] width 431 height 147
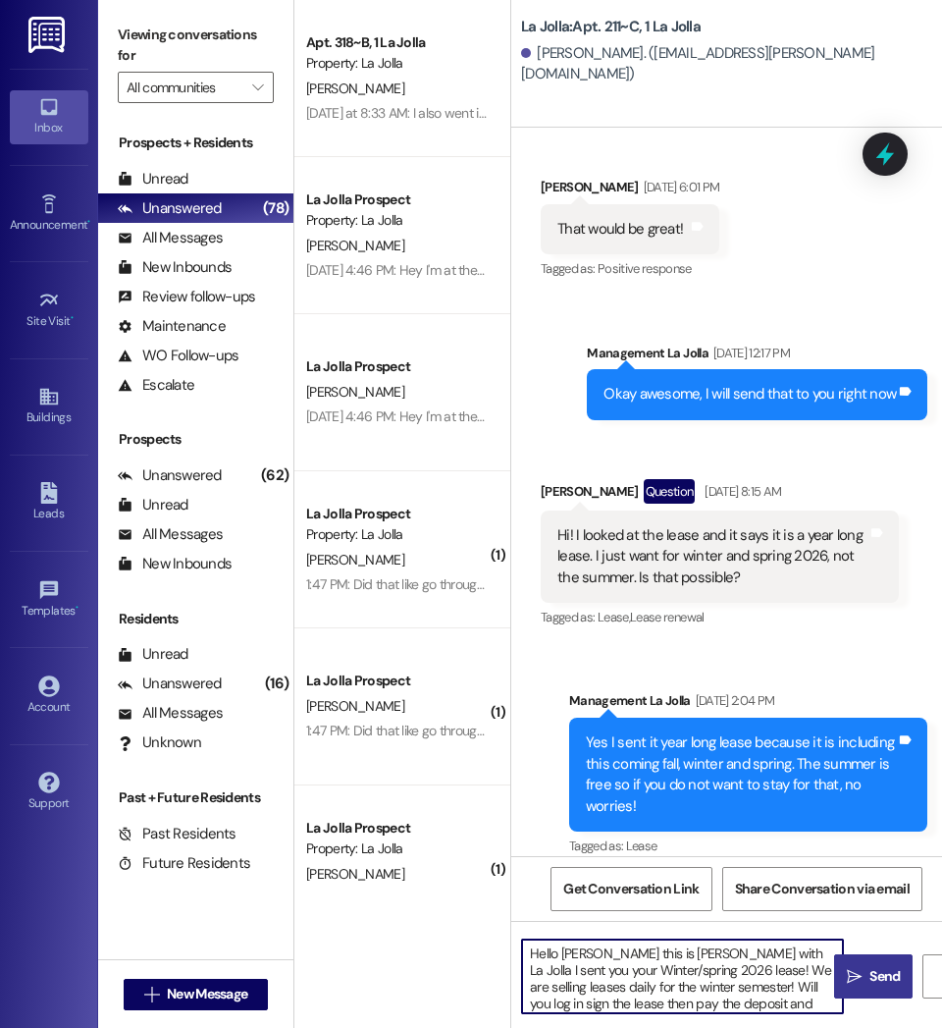
type textarea "Hello [PERSON_NAME] this is [PERSON_NAME] with La Jolla I sent you your Winter/…"
click at [893, 969] on span "Send" at bounding box center [885, 976] width 30 height 21
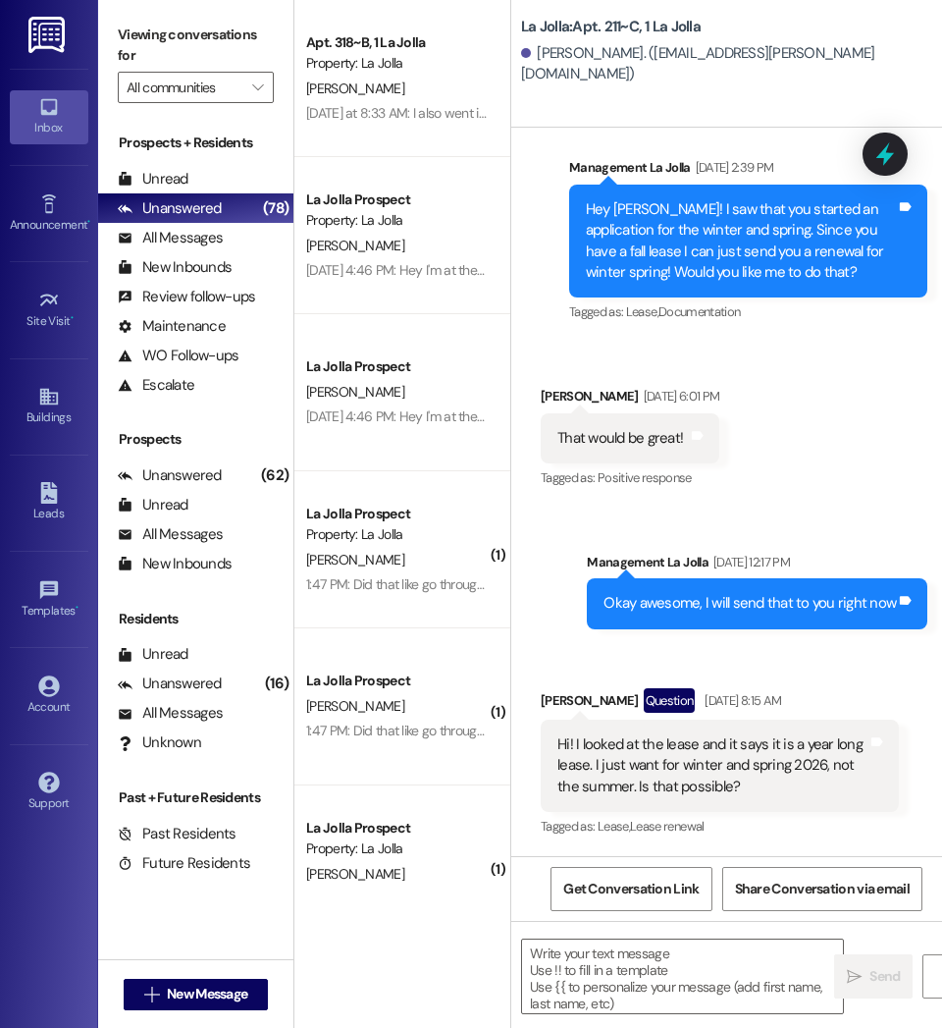
scroll to position [24945, 0]
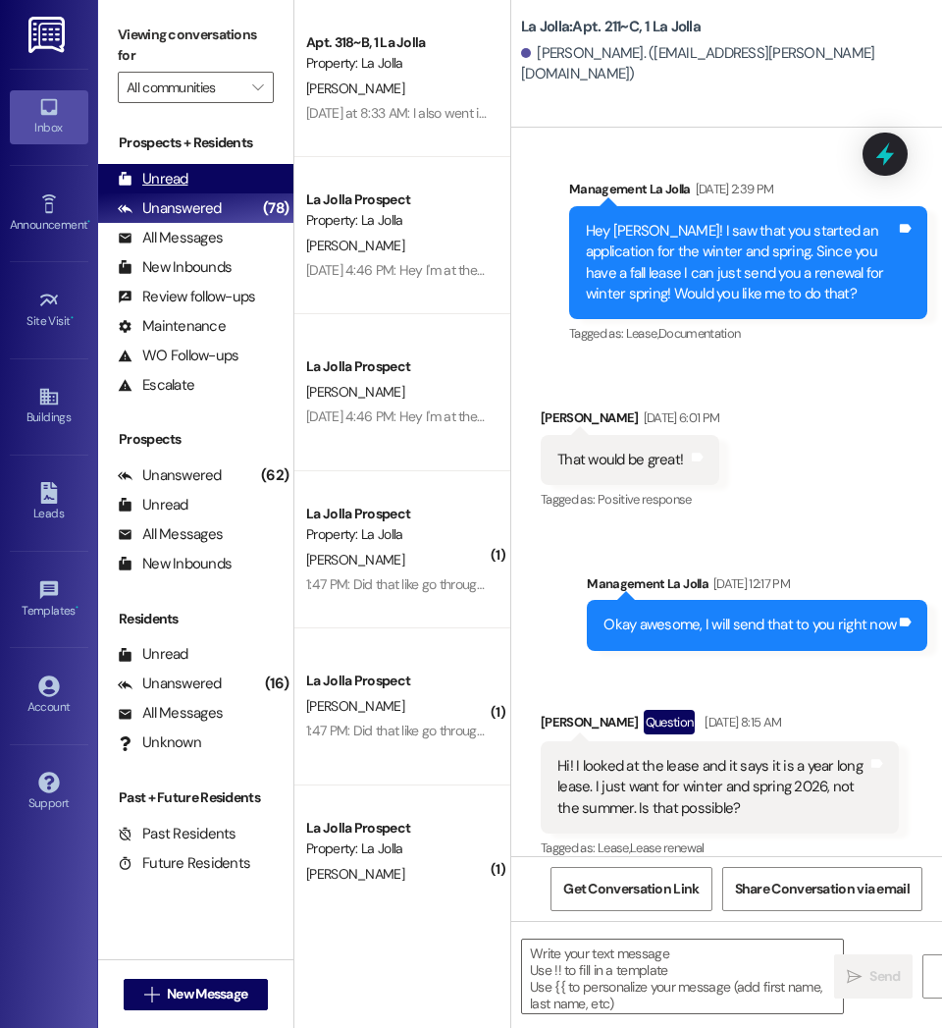
click at [167, 185] on div "Unread" at bounding box center [153, 179] width 71 height 21
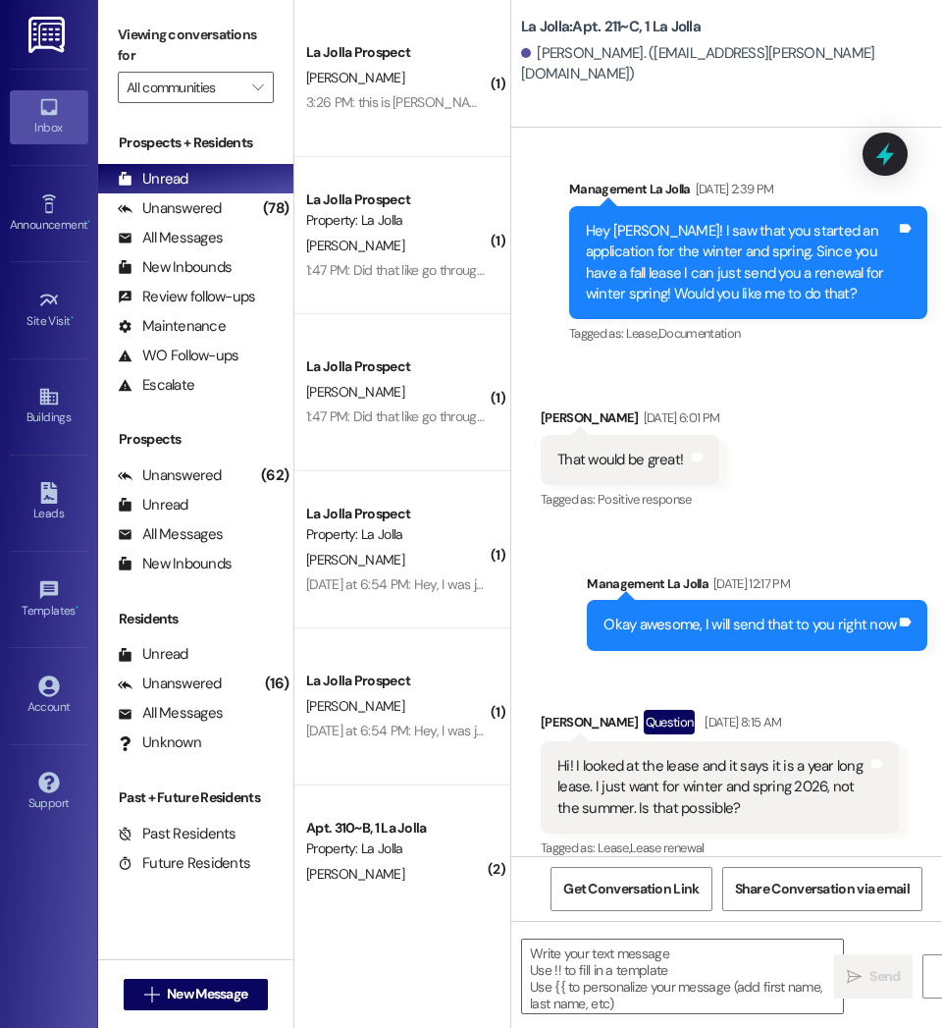
click at [358, 45] on div "La Jolla Prospect" at bounding box center [397, 52] width 182 height 21
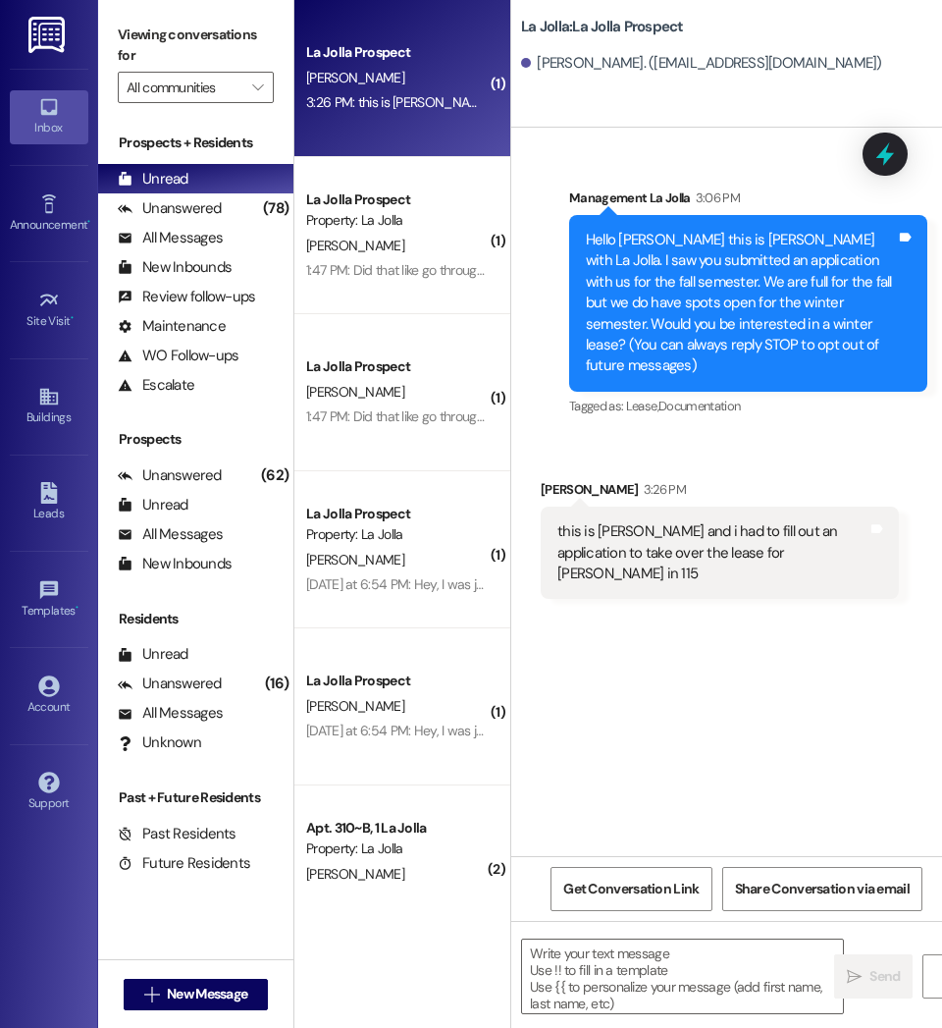
scroll to position [0, 0]
click at [582, 1007] on textarea at bounding box center [682, 976] width 321 height 74
click at [597, 983] on textarea at bounding box center [682, 976] width 321 height 74
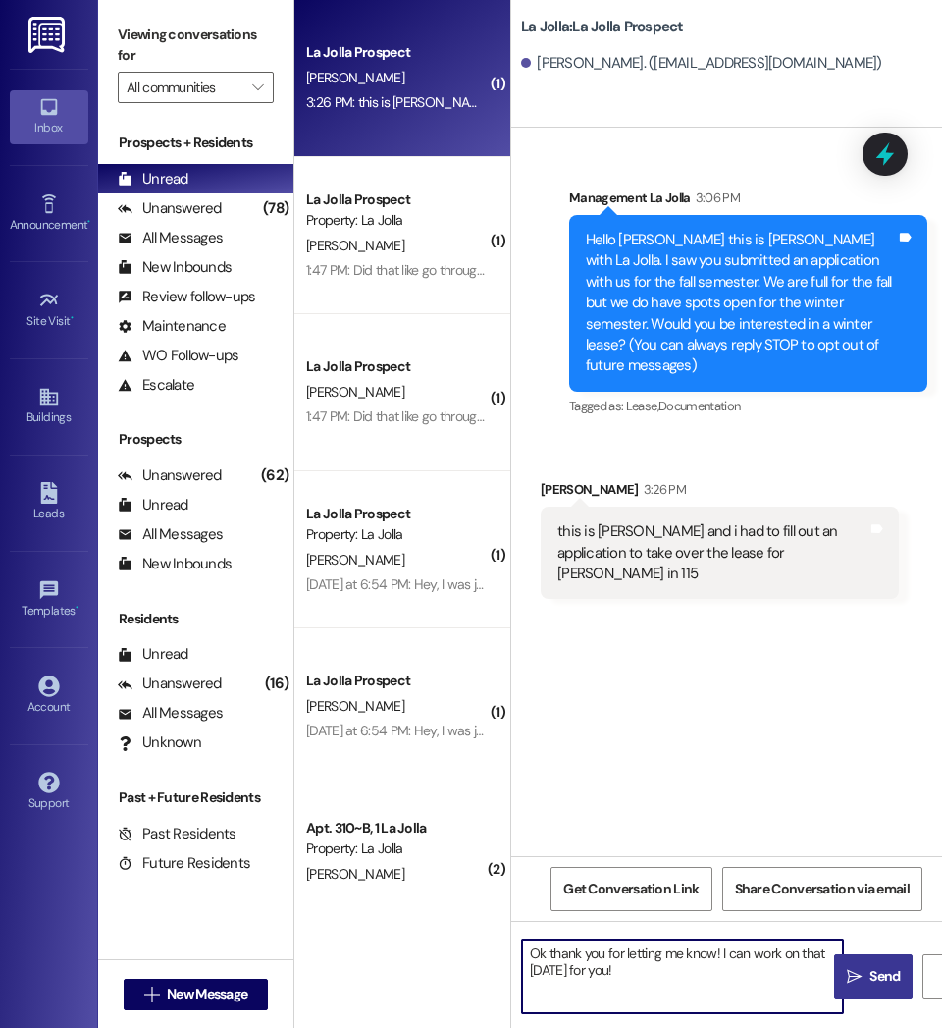
type textarea "Ok thank you for letting me know! I can work on that [DATE] for you!"
click at [878, 961] on button " Send" at bounding box center [873, 976] width 79 height 44
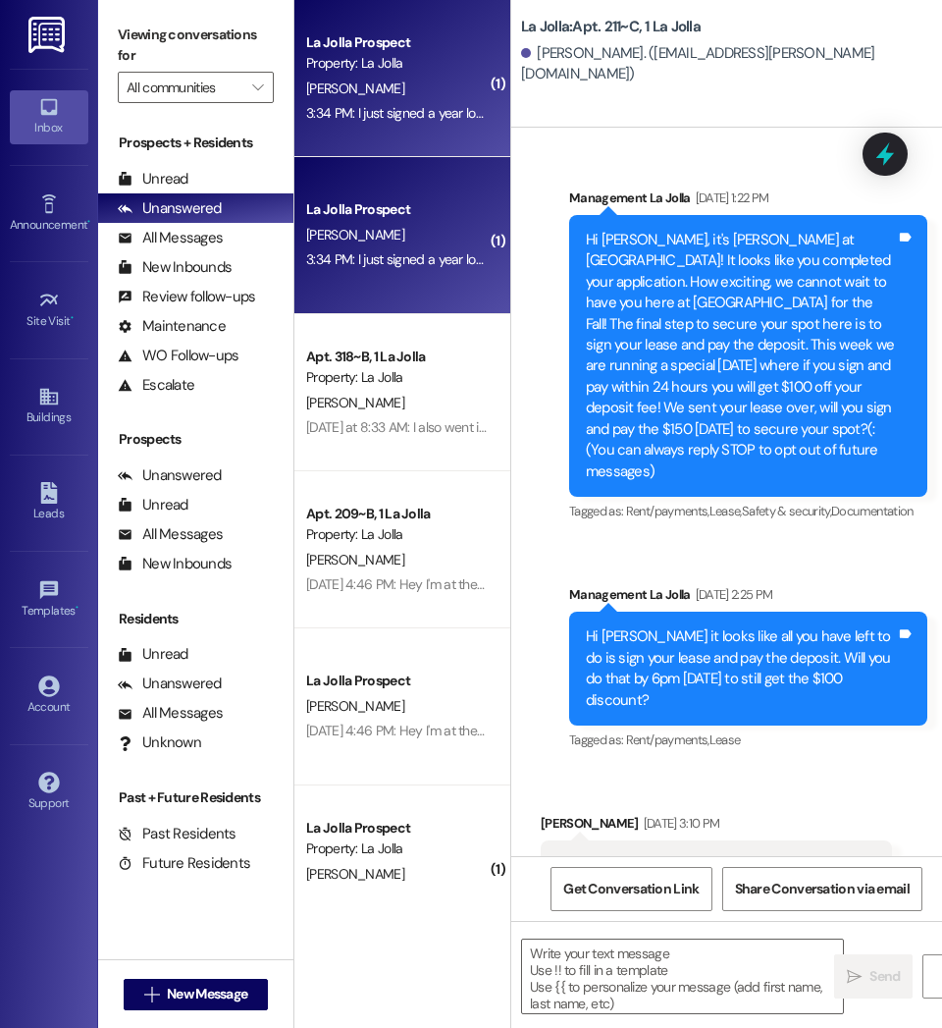
scroll to position [25699, 0]
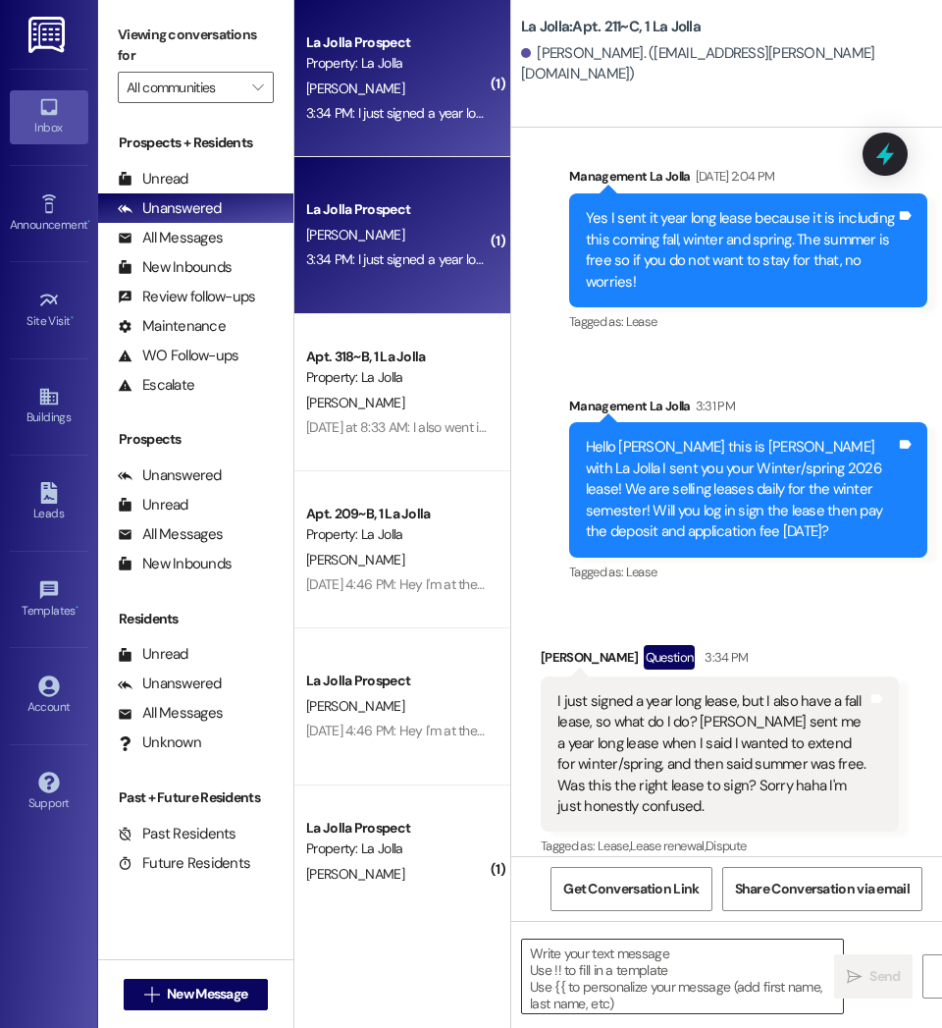
click at [649, 999] on textarea at bounding box center [682, 976] width 321 height 74
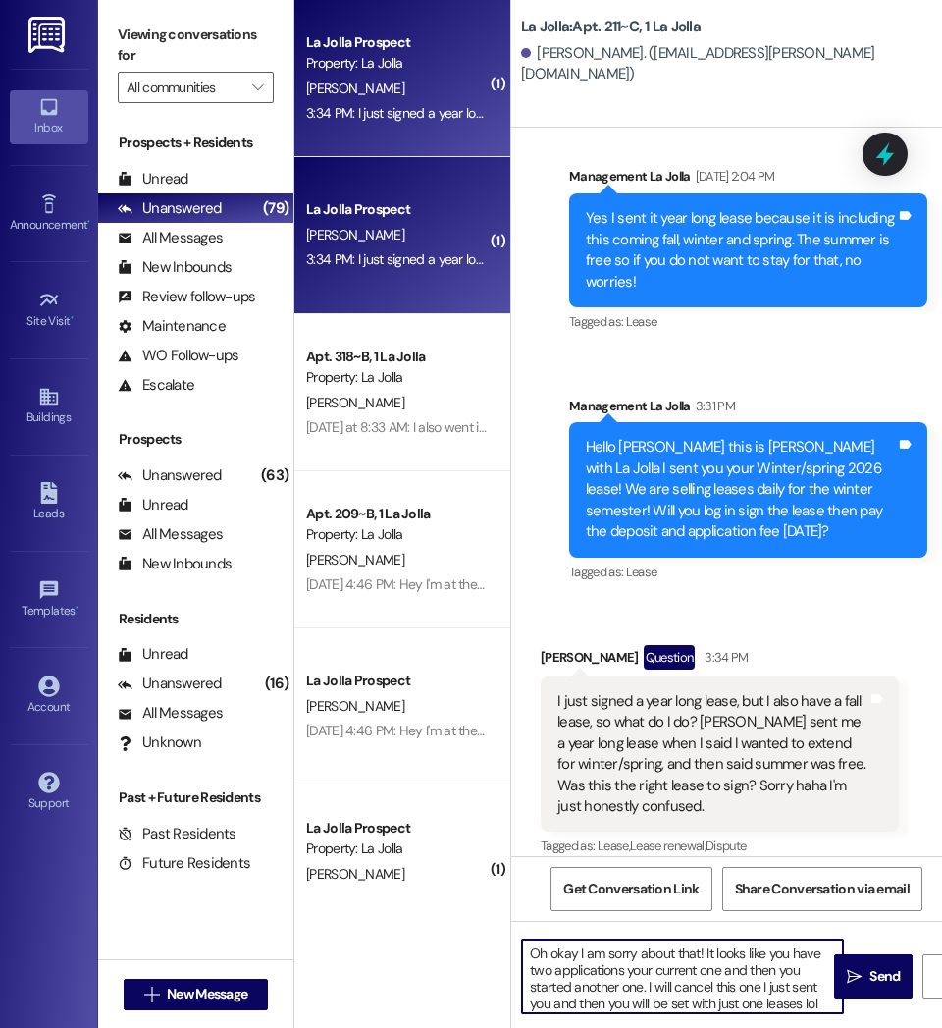
scroll to position [5, 0]
click at [735, 983] on textarea "Oh okay I am sorry about that! It looks like you have two applications your cur…" at bounding box center [682, 976] width 321 height 74
click at [799, 999] on textarea "Oh okay I am sorry about that! It looks like you have two applications your cur…" at bounding box center [682, 976] width 321 height 74
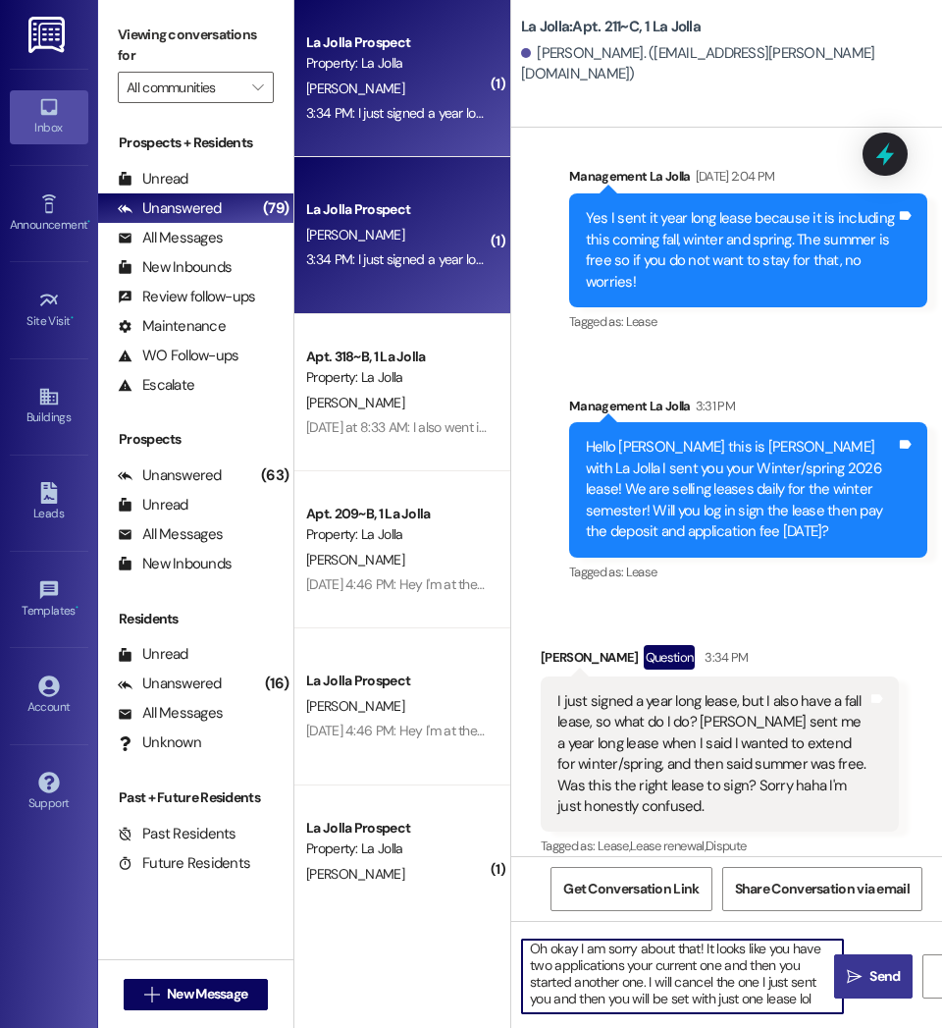
type textarea "Oh okay I am sorry about that! It looks like you have two applications your cur…"
click at [866, 975] on span "Send" at bounding box center [885, 976] width 38 height 21
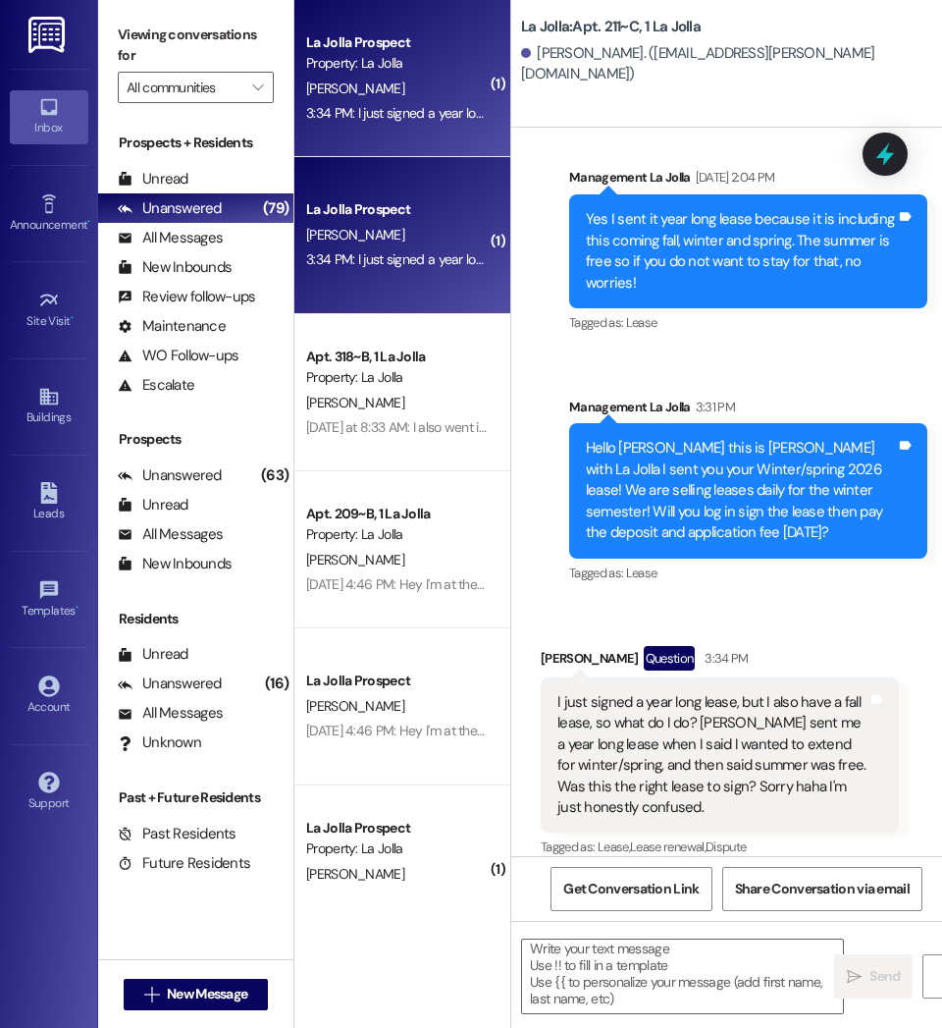
scroll to position [25920, 0]
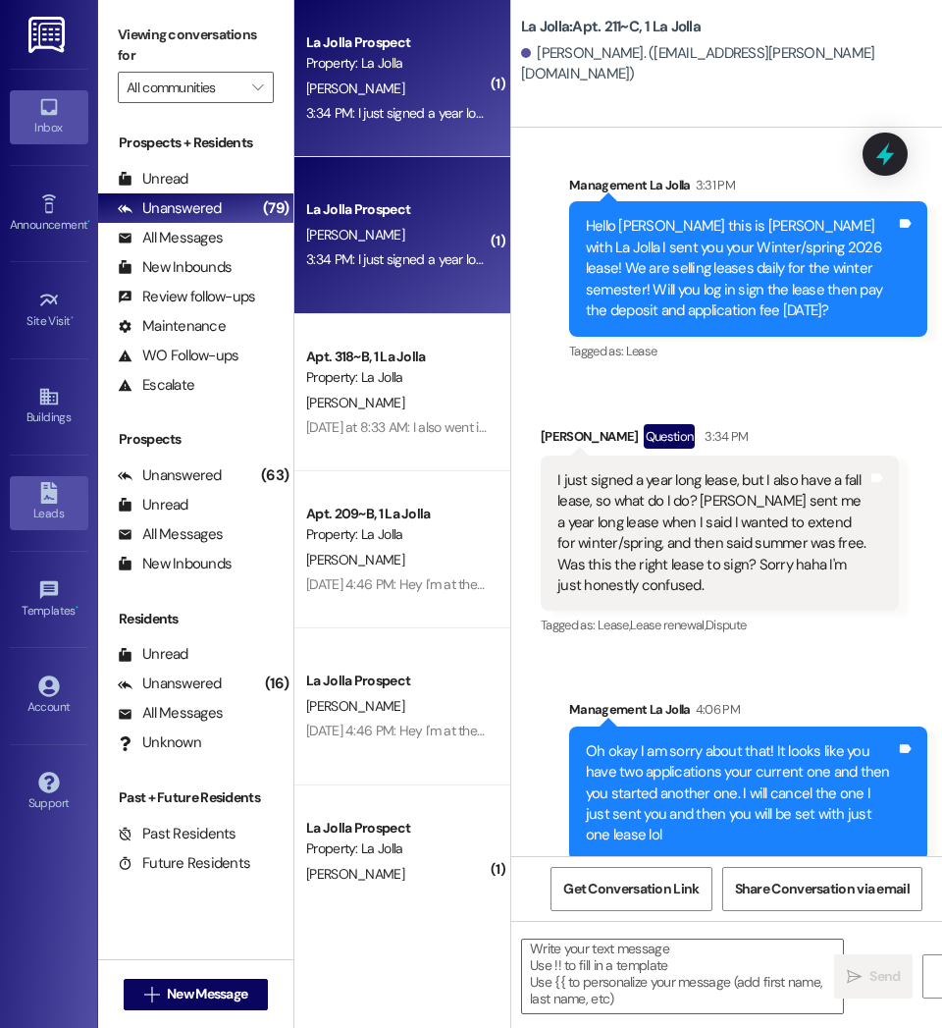
click at [41, 521] on div "Leads" at bounding box center [49, 513] width 98 height 20
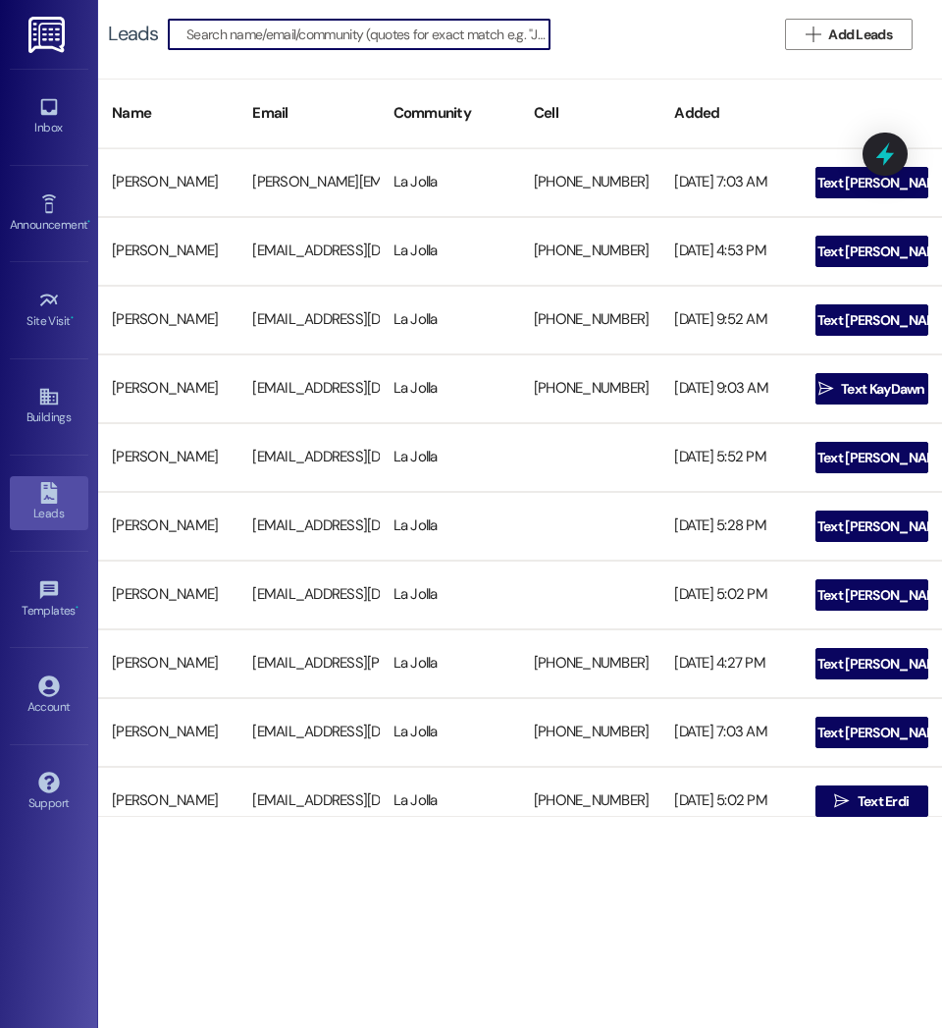
click at [243, 35] on input at bounding box center [367, 34] width 363 height 27
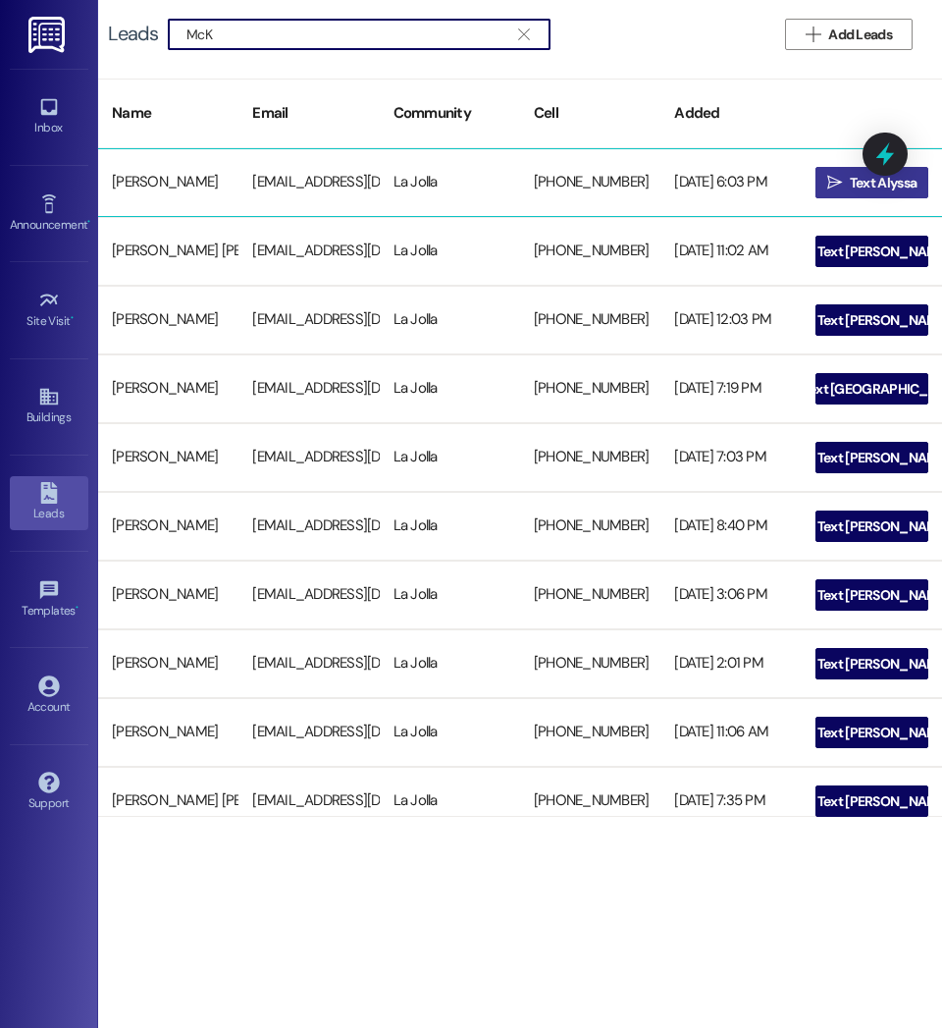
type input "McK"
click at [825, 191] on span " Text Alyssa" at bounding box center [872, 182] width 98 height 29
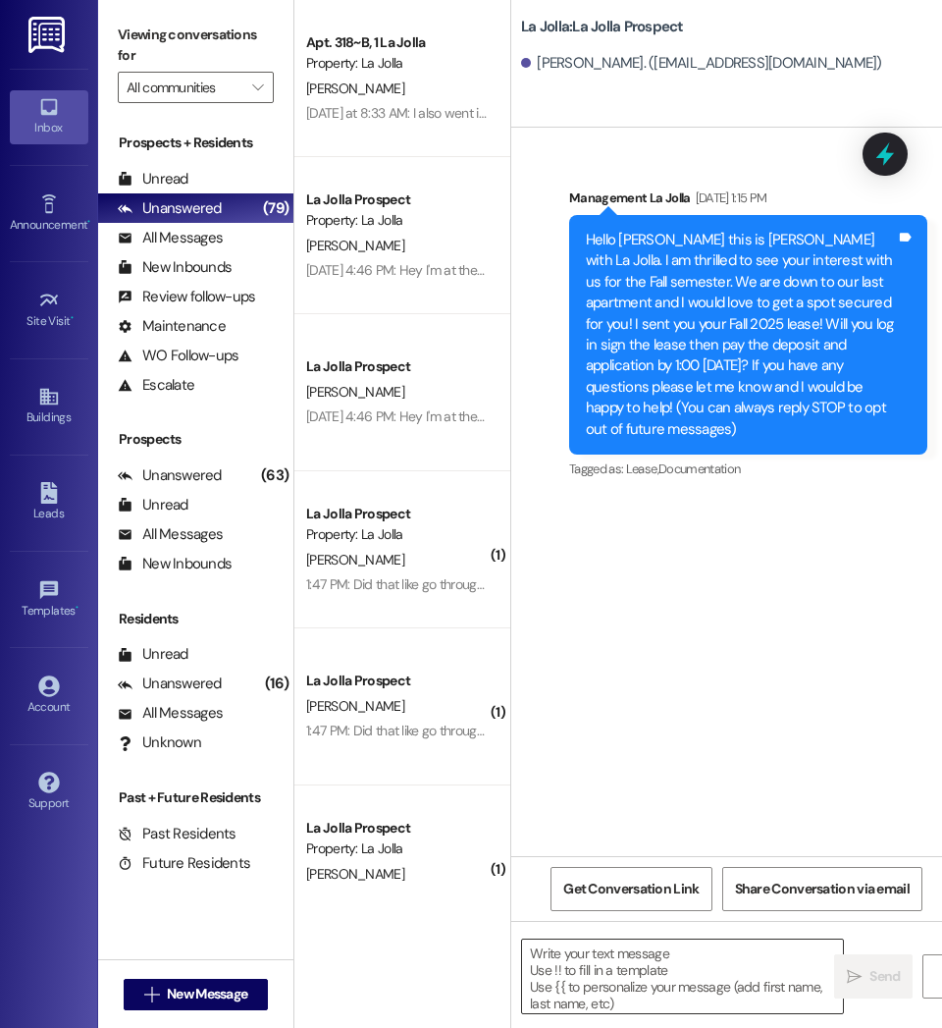
click at [574, 979] on textarea at bounding box center [682, 976] width 321 height 74
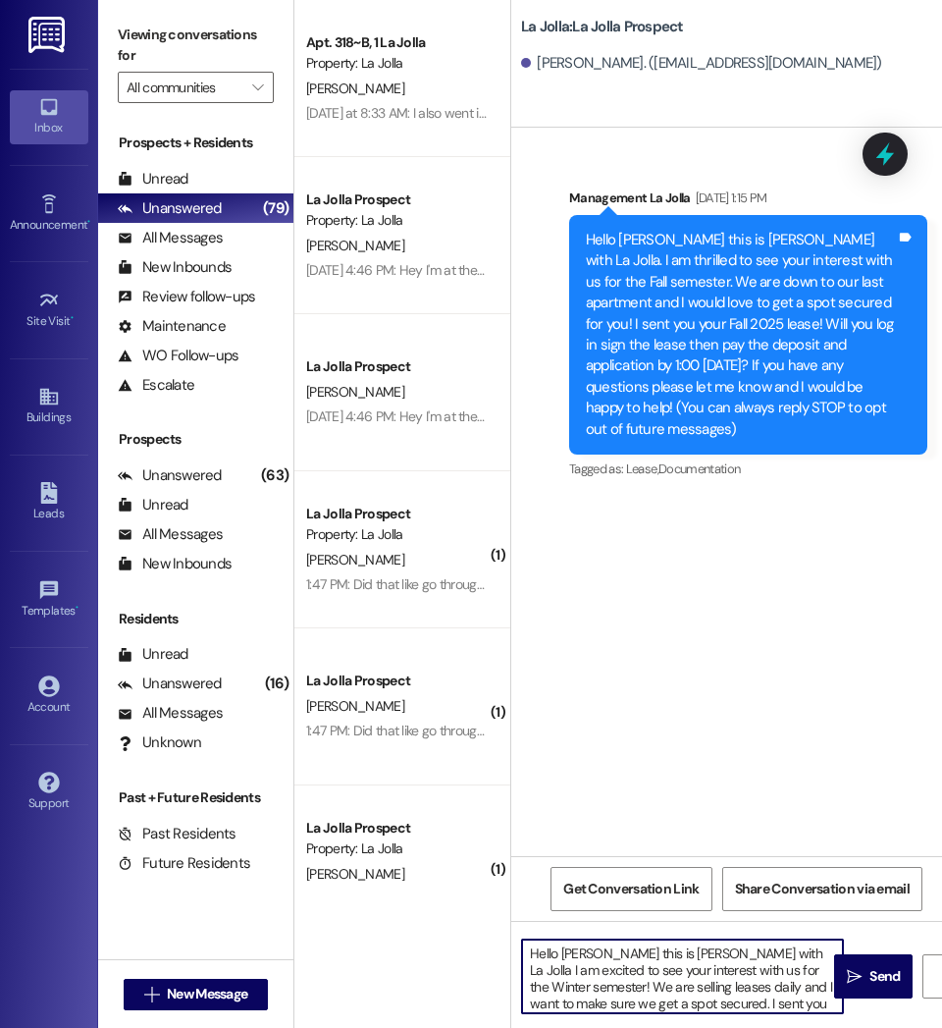
drag, startPoint x: 827, startPoint y: 999, endPoint x: 516, endPoint y: 928, distance: 319.0
click at [516, 928] on div "Hello McKenzie this is Courtney with La Jolla I am excited to see your interest…" at bounding box center [726, 994] width 431 height 147
type textarea "Hello McKenzie this is Courtney with La Jolla I am excited to see your interest…"
click at [864, 970] on span " Send" at bounding box center [874, 976] width 62 height 21
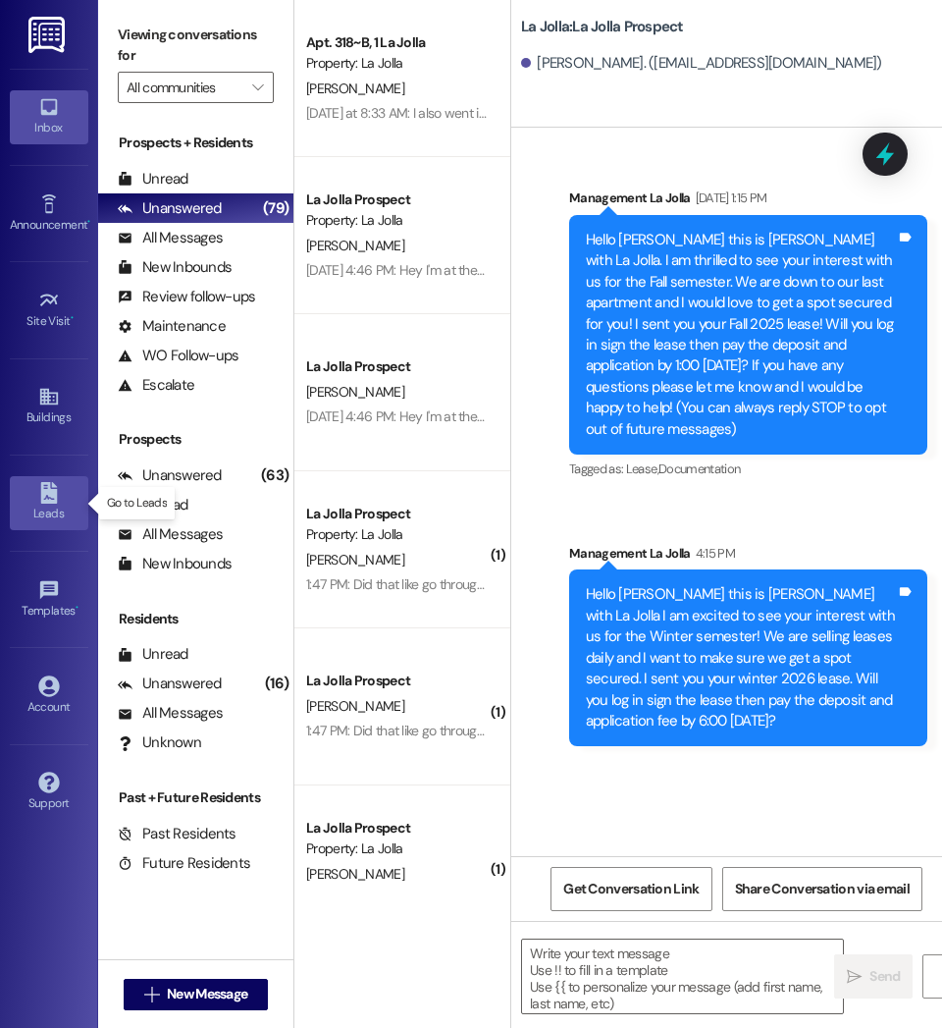
click at [54, 519] on div "Leads" at bounding box center [49, 513] width 98 height 20
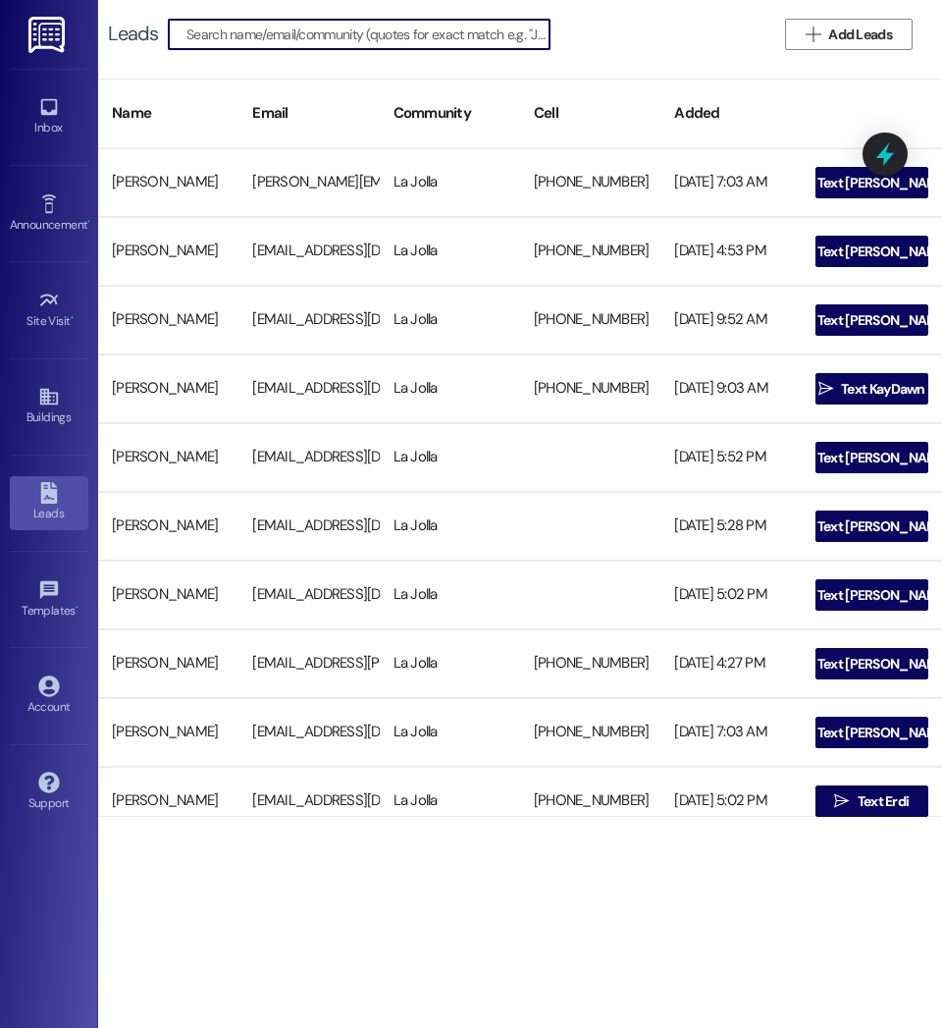
click at [236, 28] on input at bounding box center [367, 34] width 363 height 27
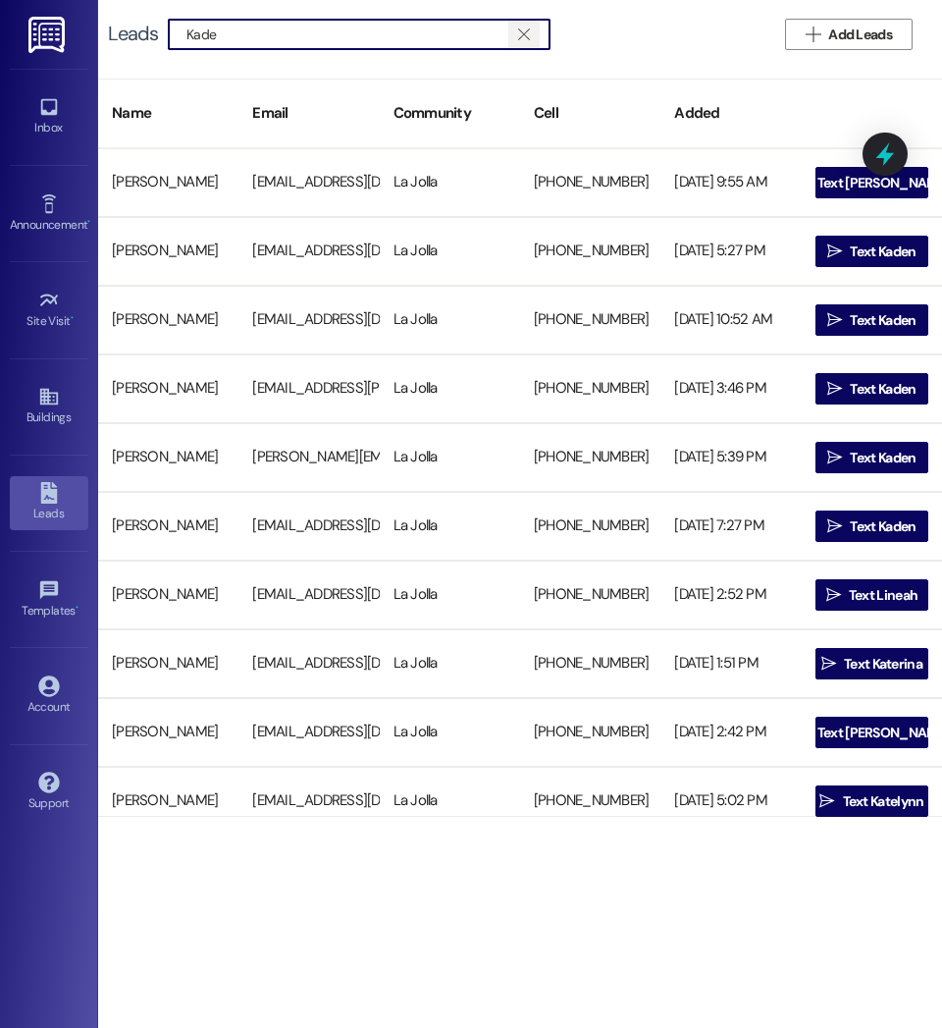
type input "Kade"
click at [530, 36] on span "" at bounding box center [523, 34] width 19 height 29
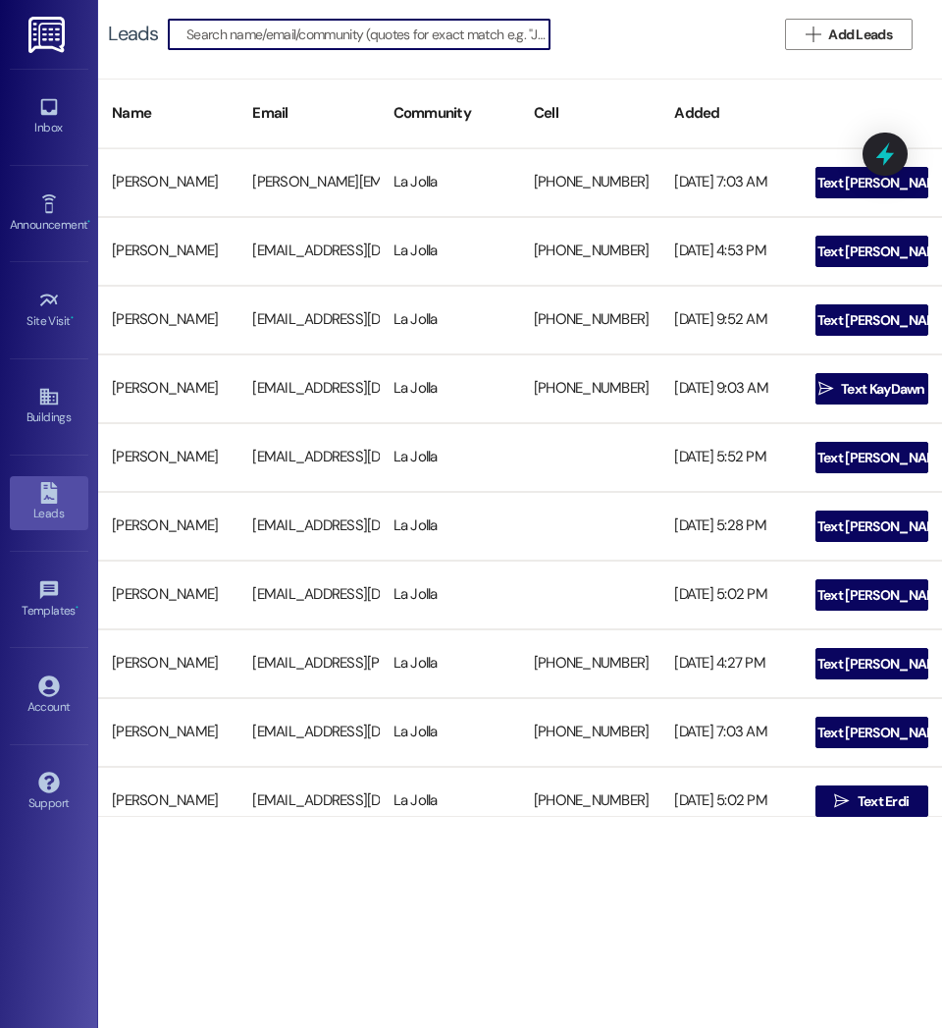
click at [233, 34] on input at bounding box center [367, 34] width 363 height 27
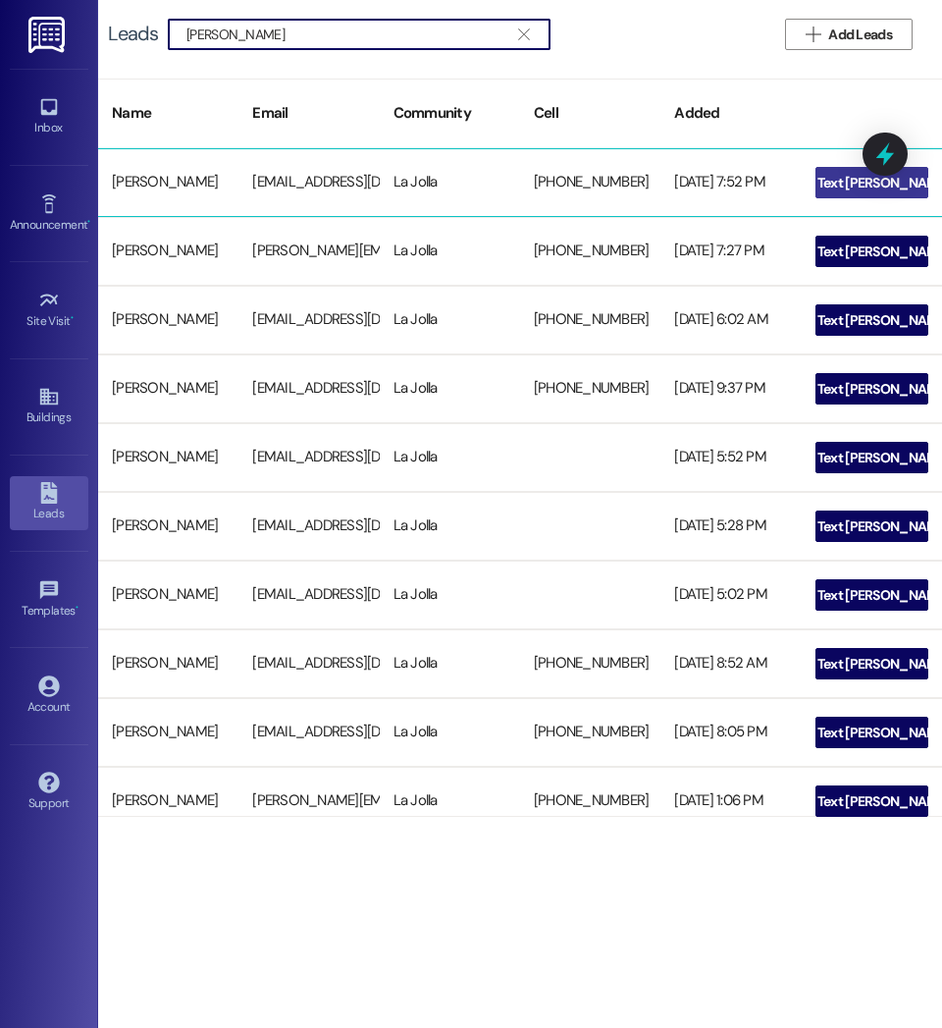
type input "[PERSON_NAME]"
click at [809, 184] on icon "" at bounding box center [801, 183] width 15 height 16
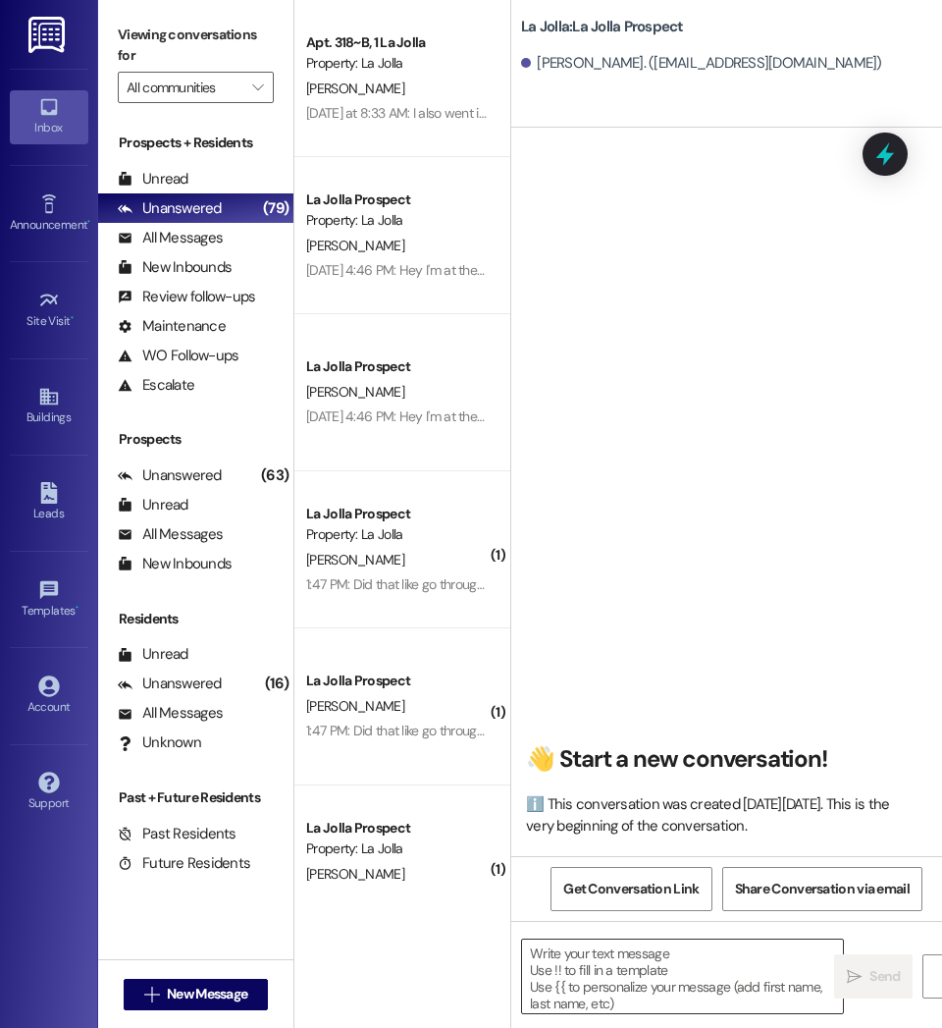
click at [660, 963] on textarea at bounding box center [682, 976] width 321 height 74
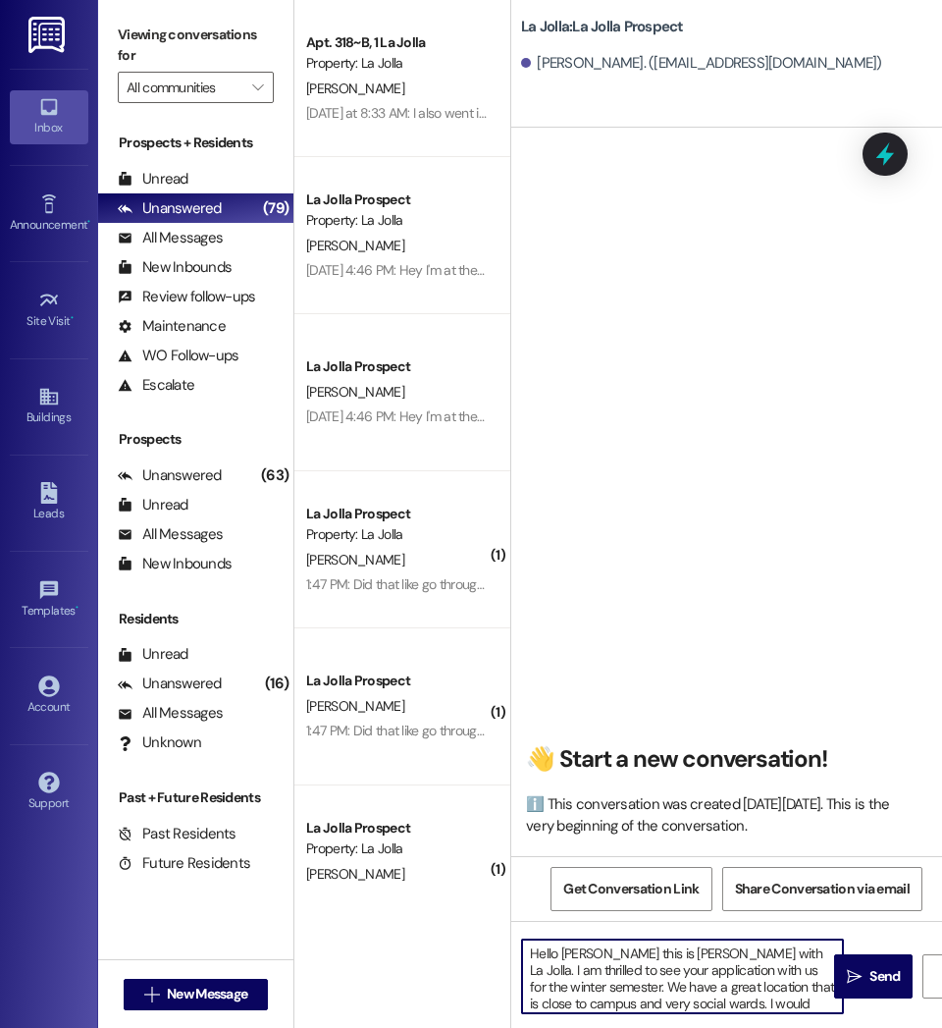
drag, startPoint x: 695, startPoint y: 1005, endPoint x: 466, endPoint y: 946, distance: 236.1
click at [466, 946] on div "Apt. 318~B, 1 La Jolla Property: La Jolla [PERSON_NAME] [DATE] at 8:33 AM: I al…" at bounding box center [618, 514] width 648 height 1028
type textarea "Hello Emily this is Courtney with La Jolla. I am thrilled to see your applicati…"
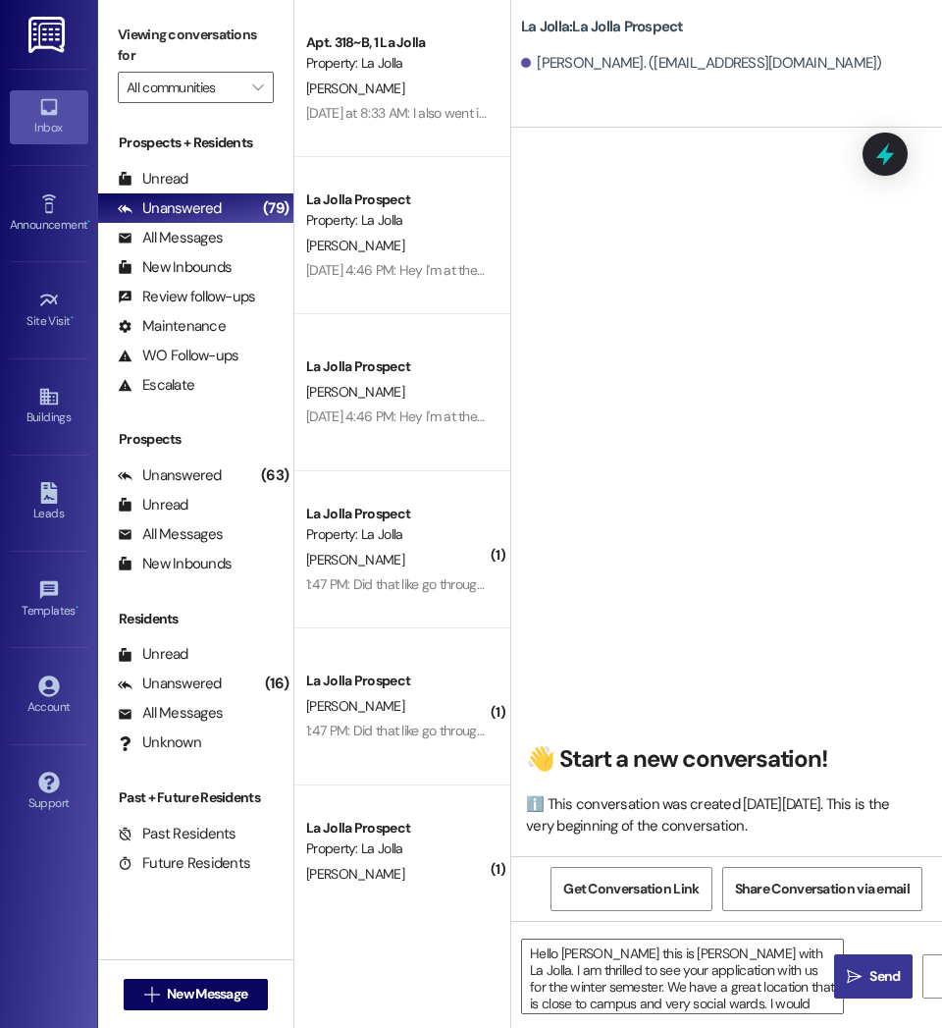
click at [872, 976] on span "Send" at bounding box center [885, 976] width 30 height 21
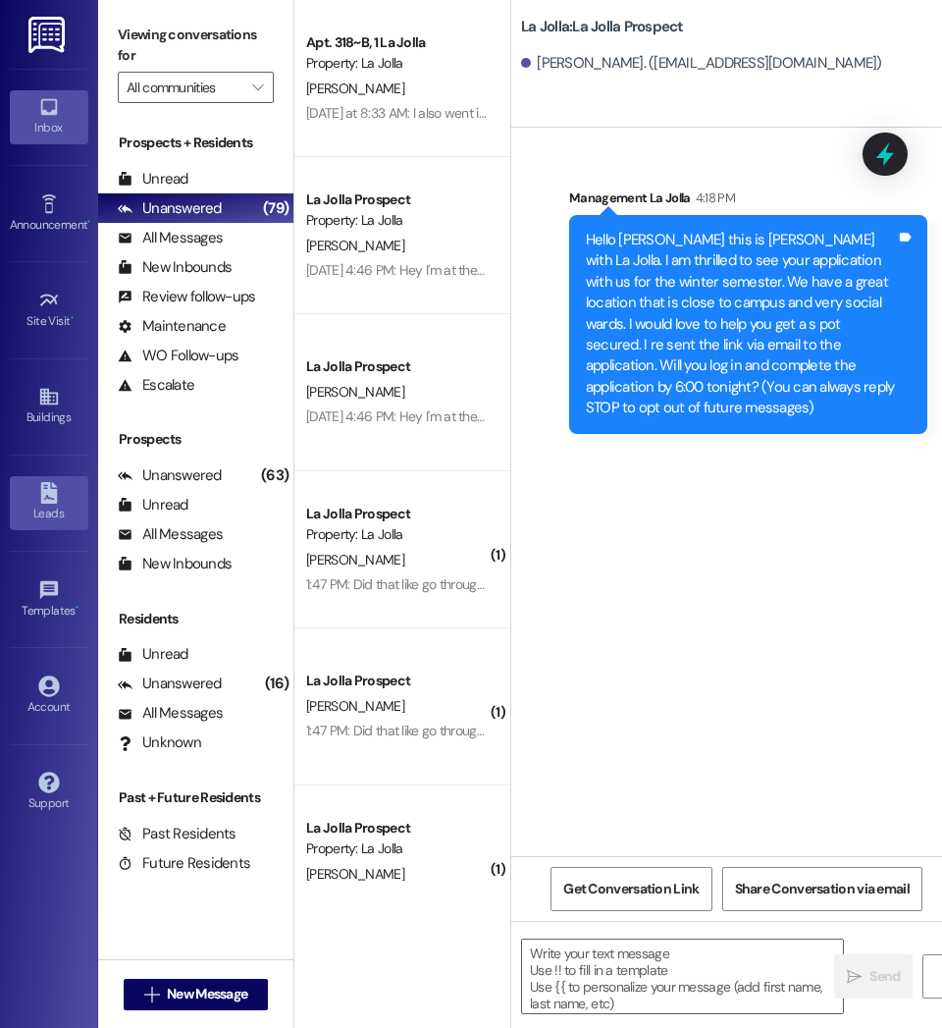
click at [48, 494] on icon at bounding box center [48, 493] width 17 height 22
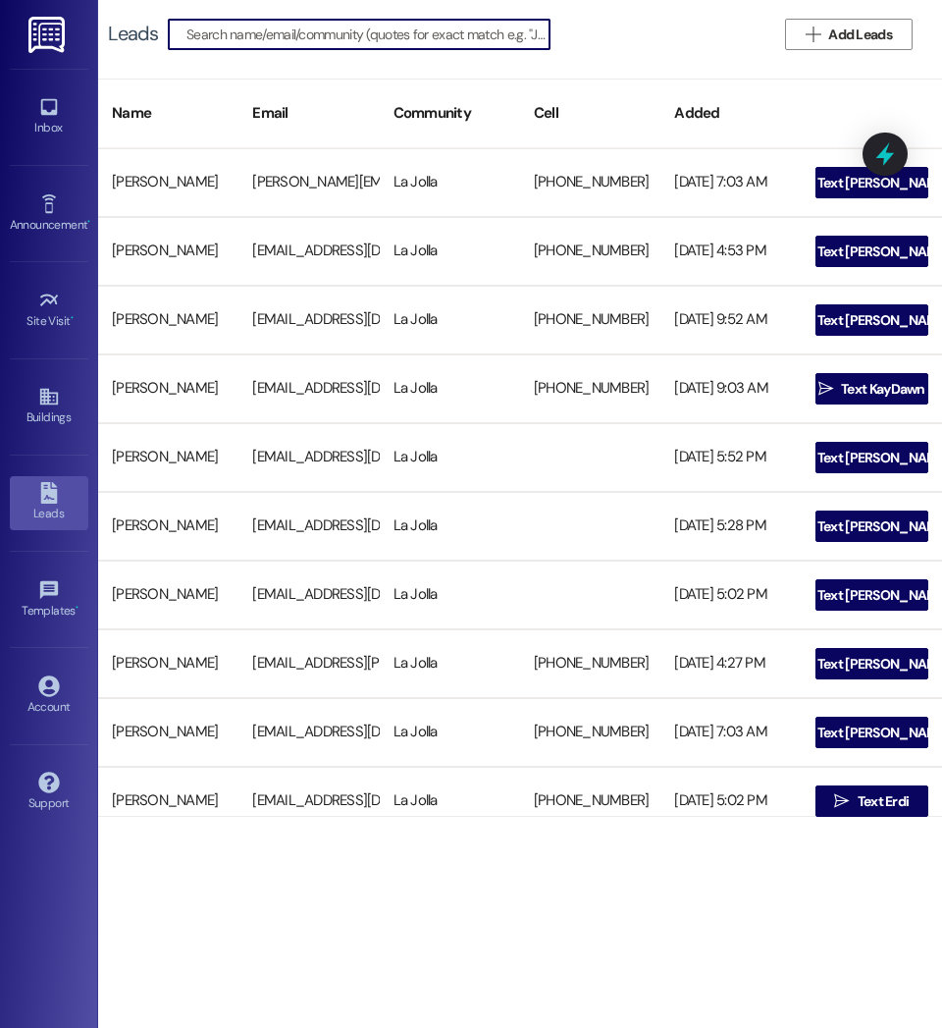
click at [254, 38] on input at bounding box center [367, 34] width 363 height 27
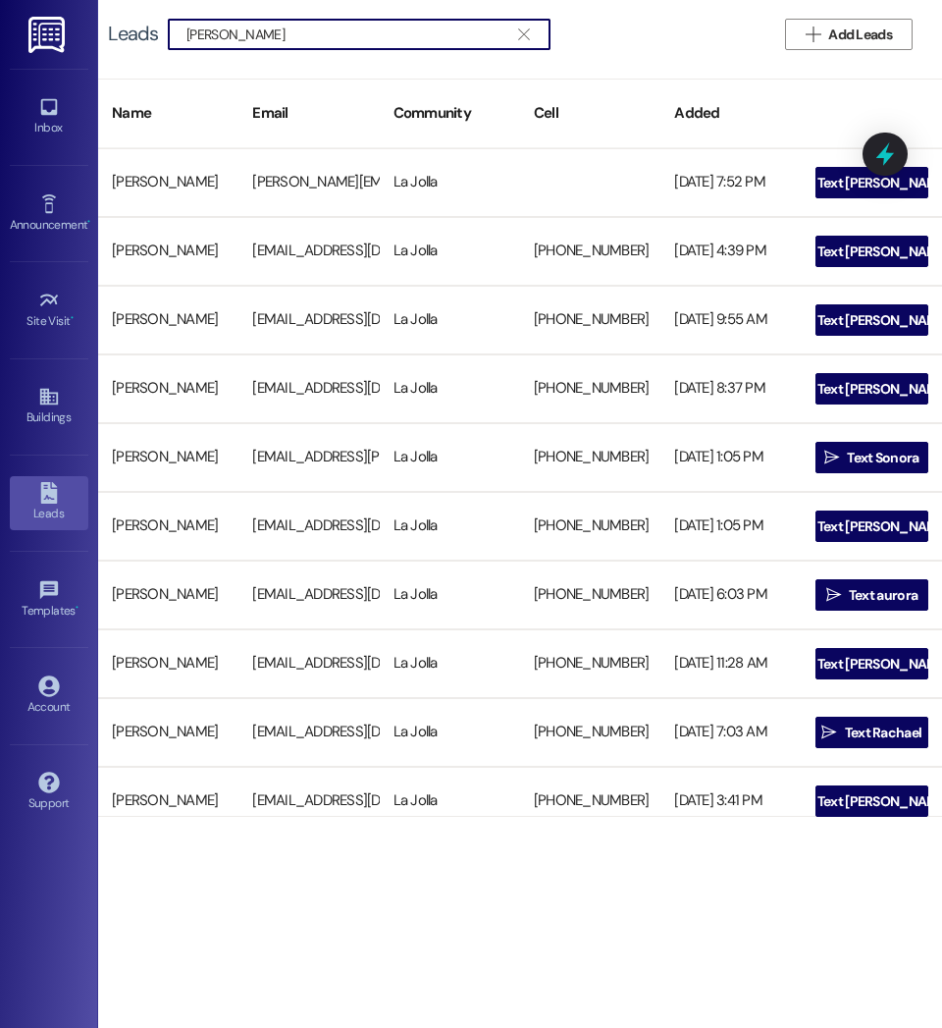
click at [258, 40] on input "Nora" at bounding box center [347, 34] width 322 height 27
type input "N"
type input "E"
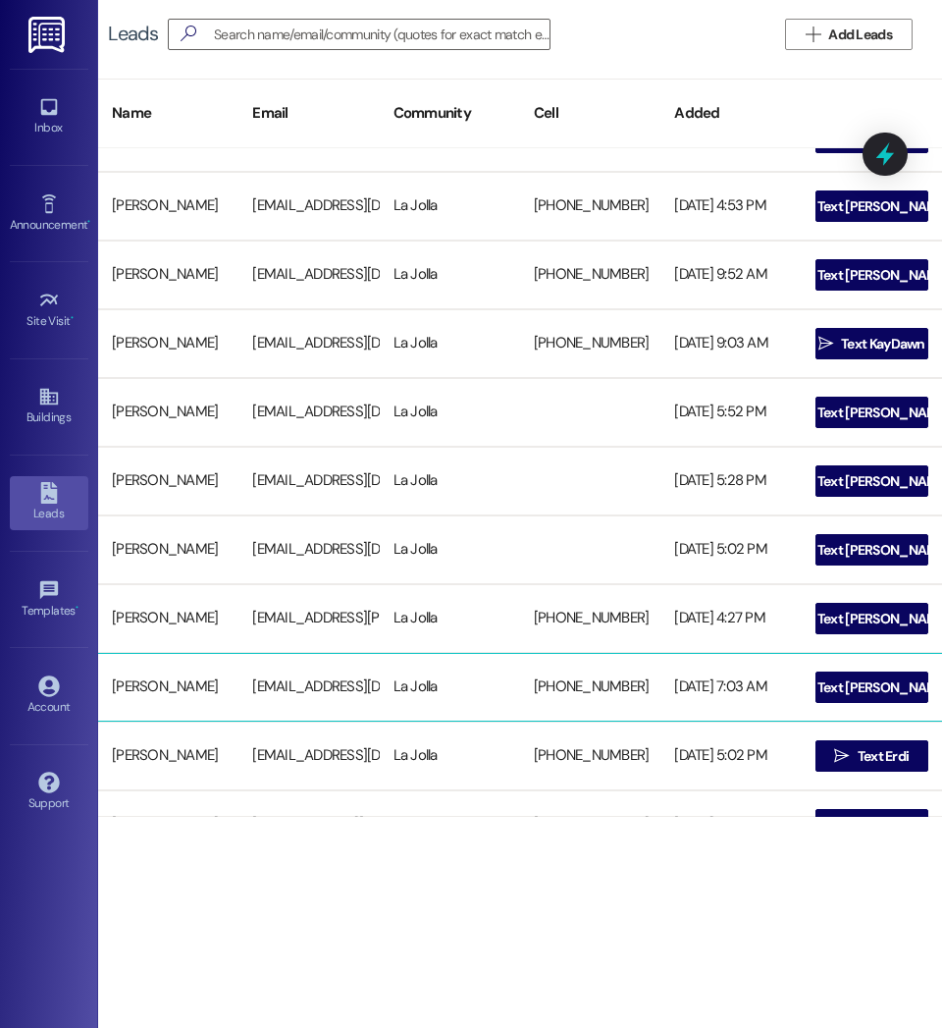
scroll to position [55, 0]
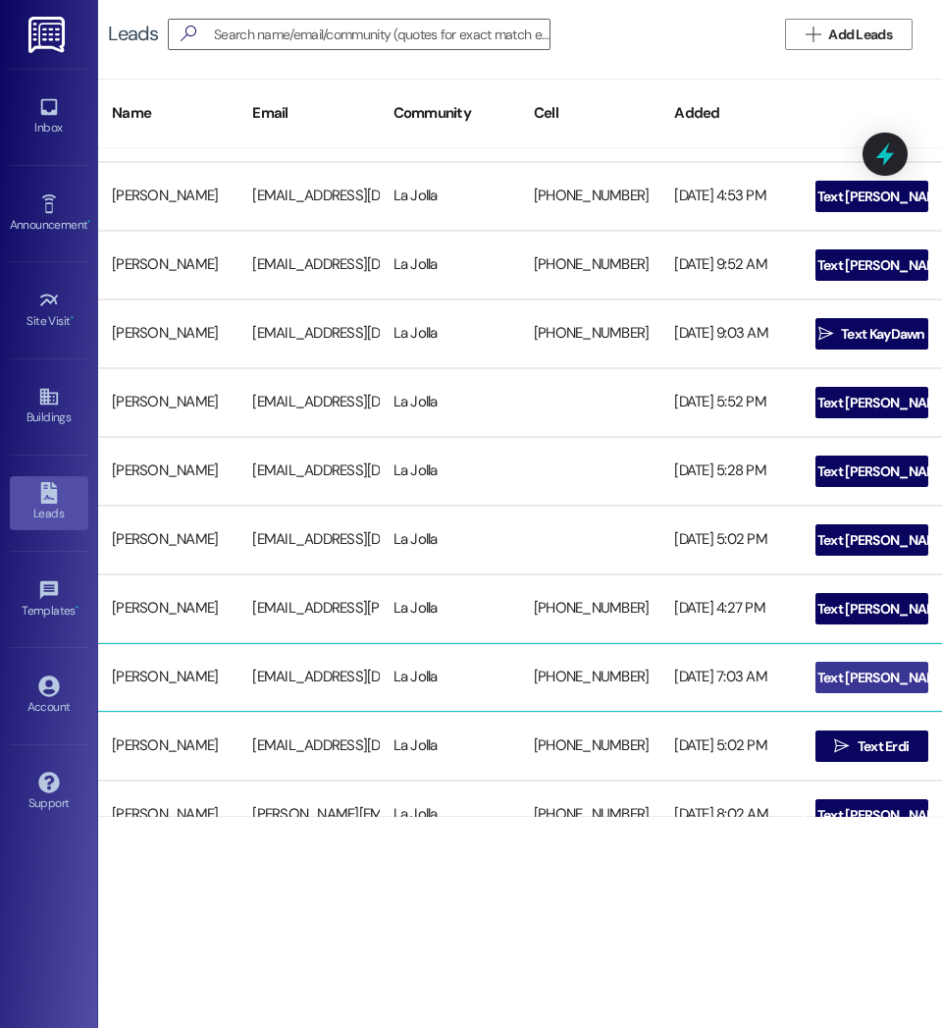
click at [850, 676] on span "Text [PERSON_NAME]" at bounding box center [884, 677] width 132 height 21
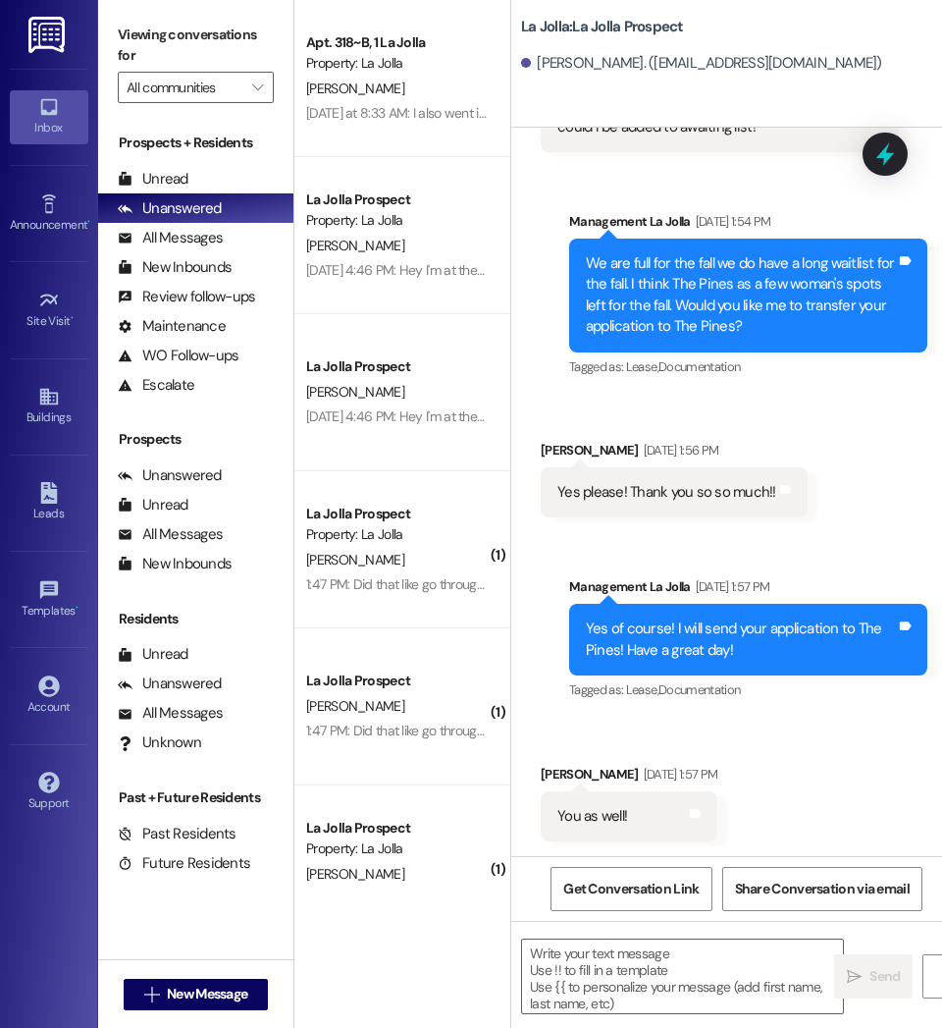
scroll to position [419, 0]
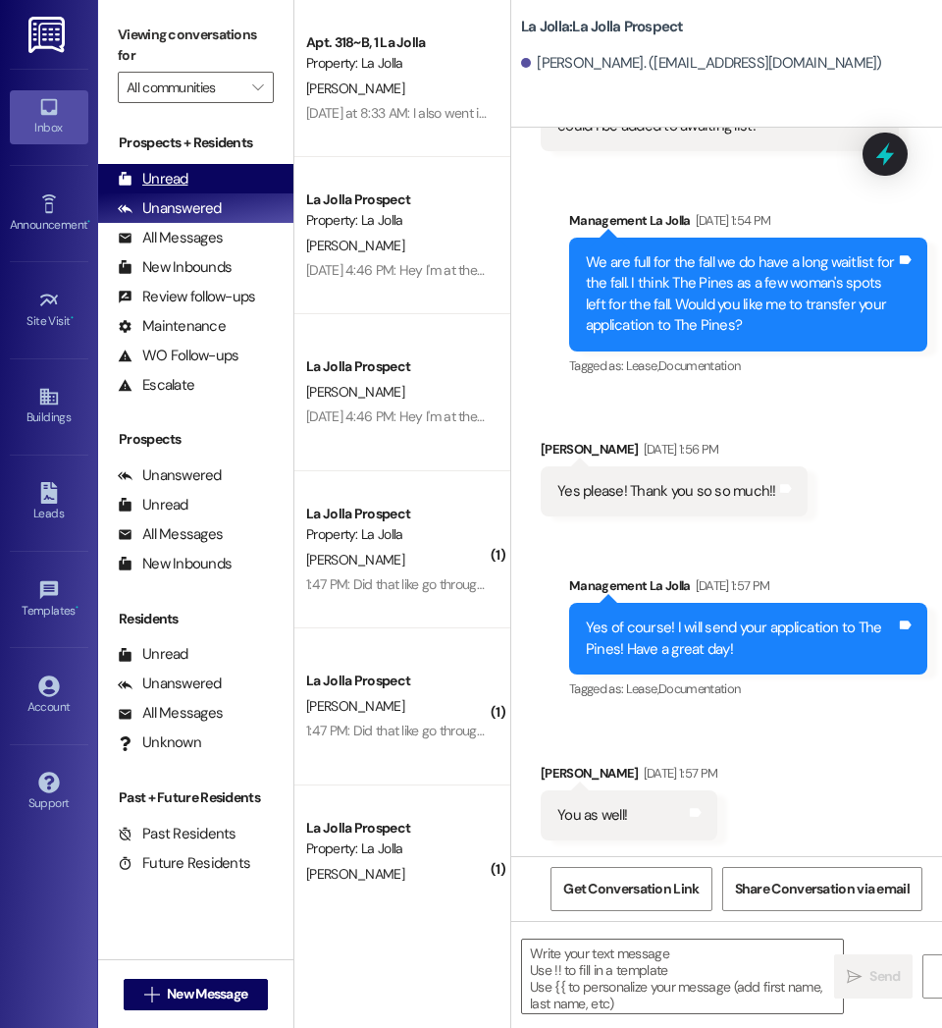
click at [187, 185] on div "Unread (0)" at bounding box center [195, 178] width 195 height 29
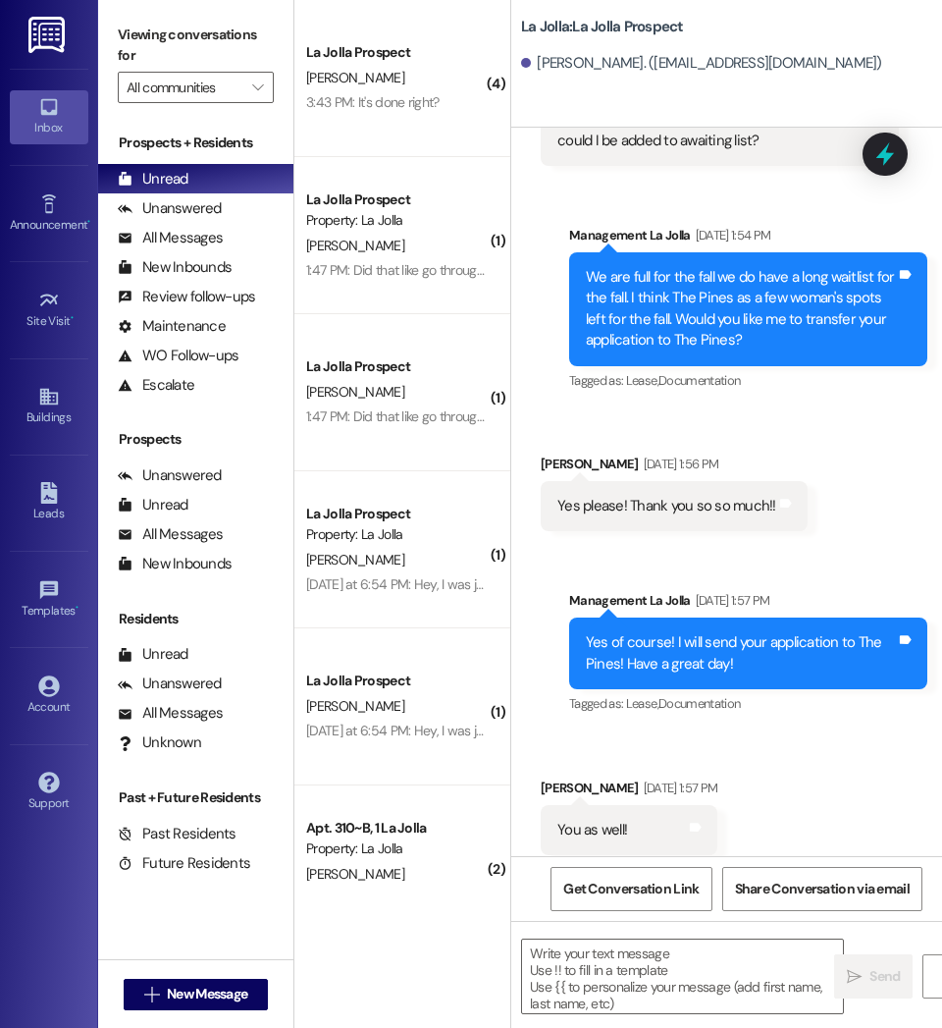
scroll to position [418, 0]
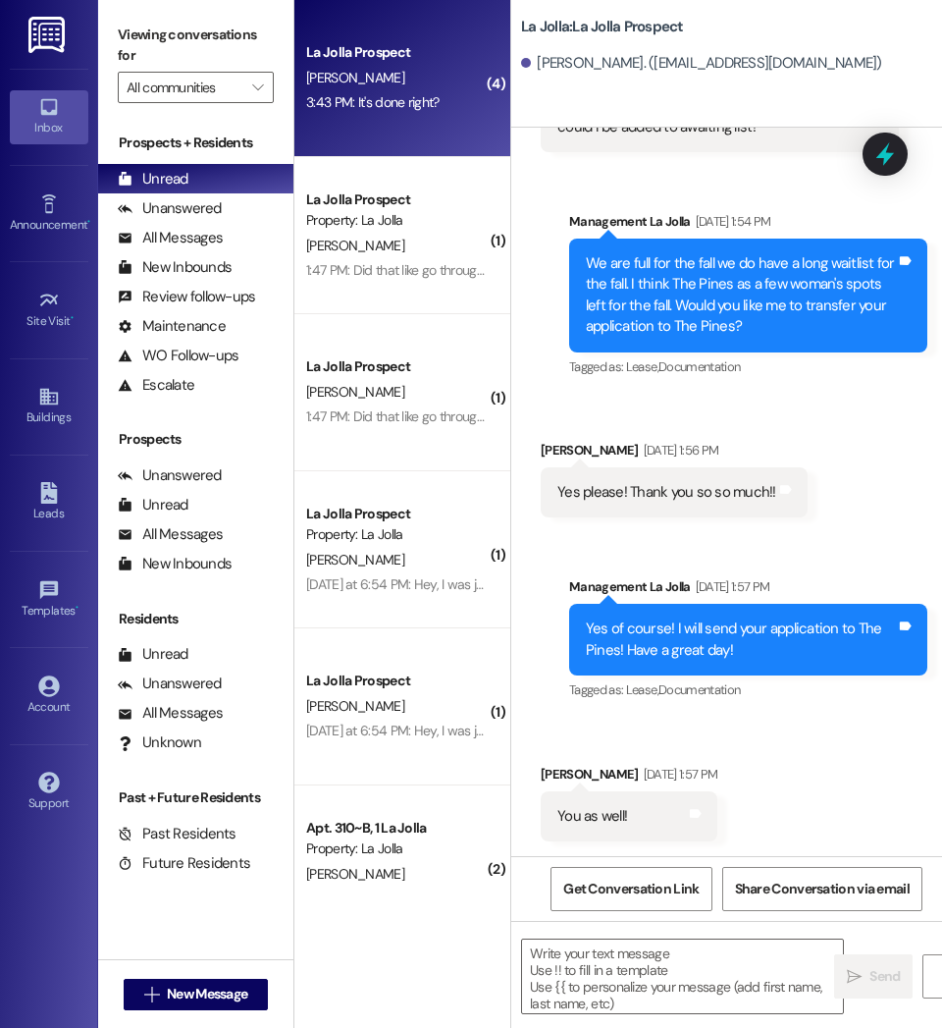
click at [430, 100] on div "3:43 PM: It's done right? 3:43 PM: It's done right?" at bounding box center [372, 102] width 133 height 18
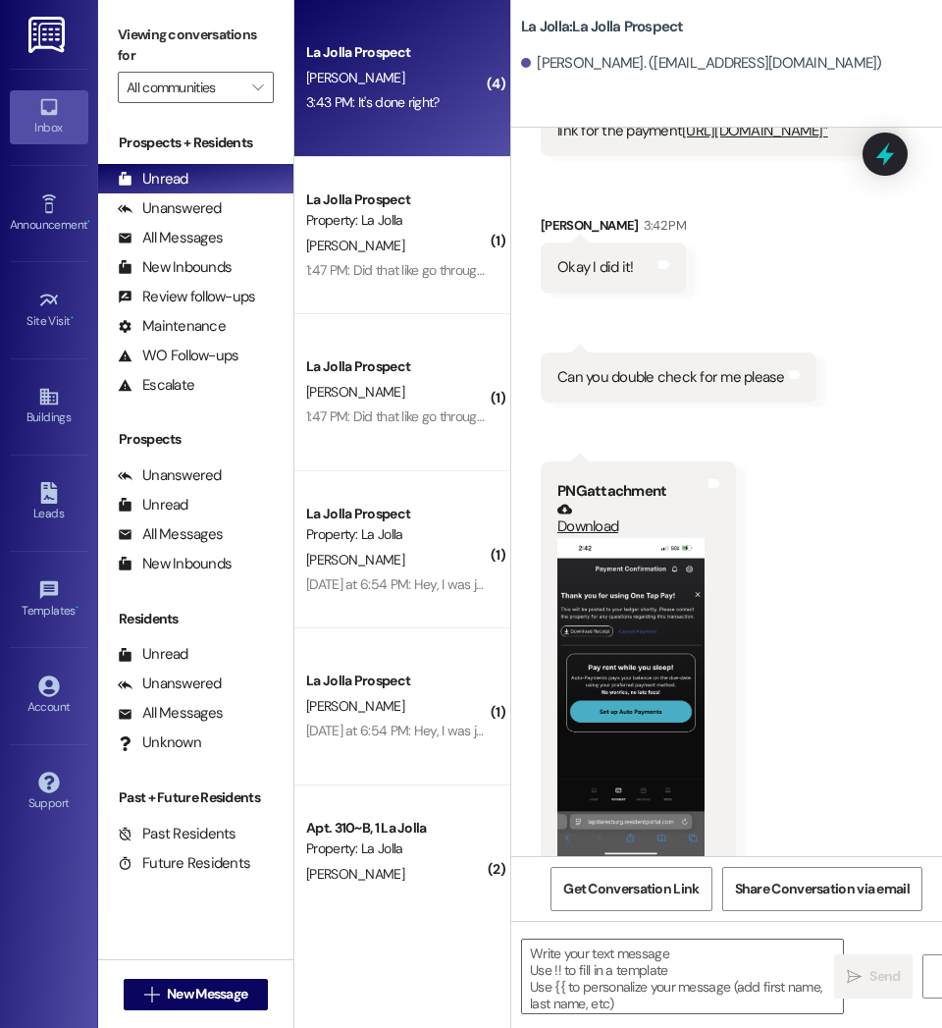
scroll to position [2047, 0]
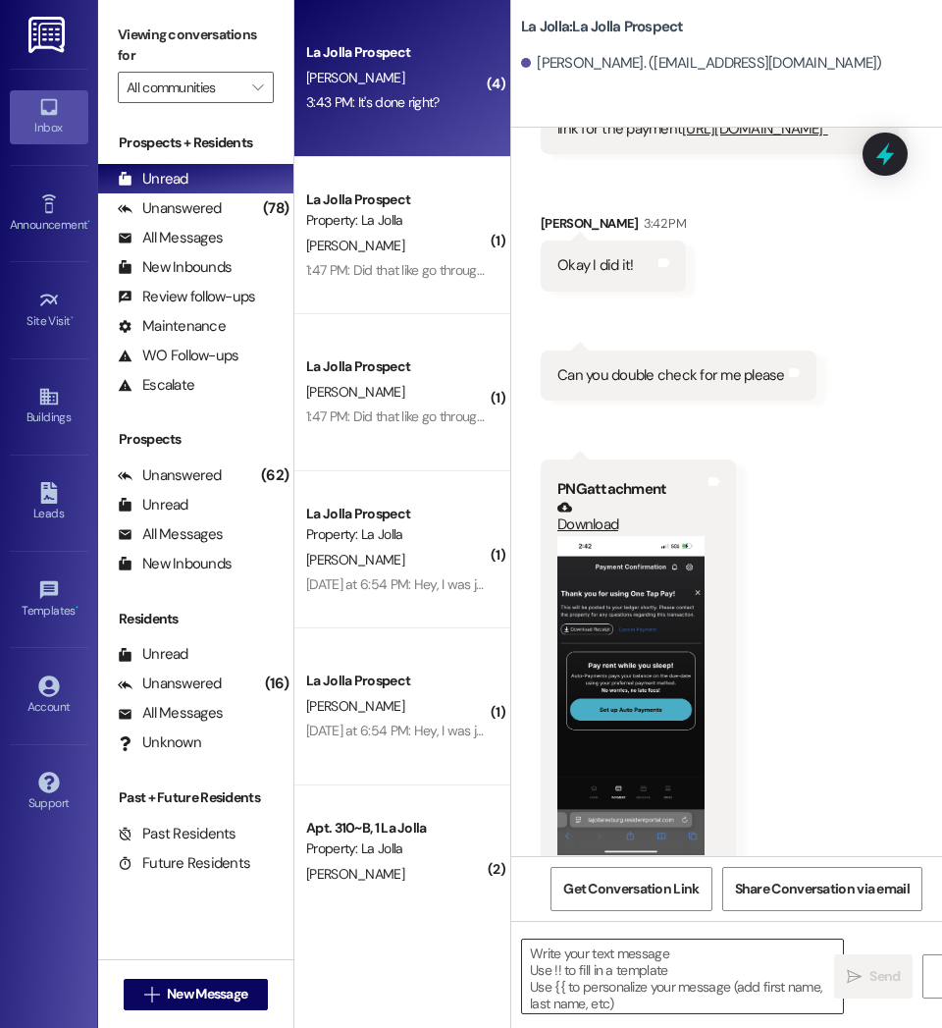
click at [565, 983] on textarea at bounding box center [682, 976] width 321 height 74
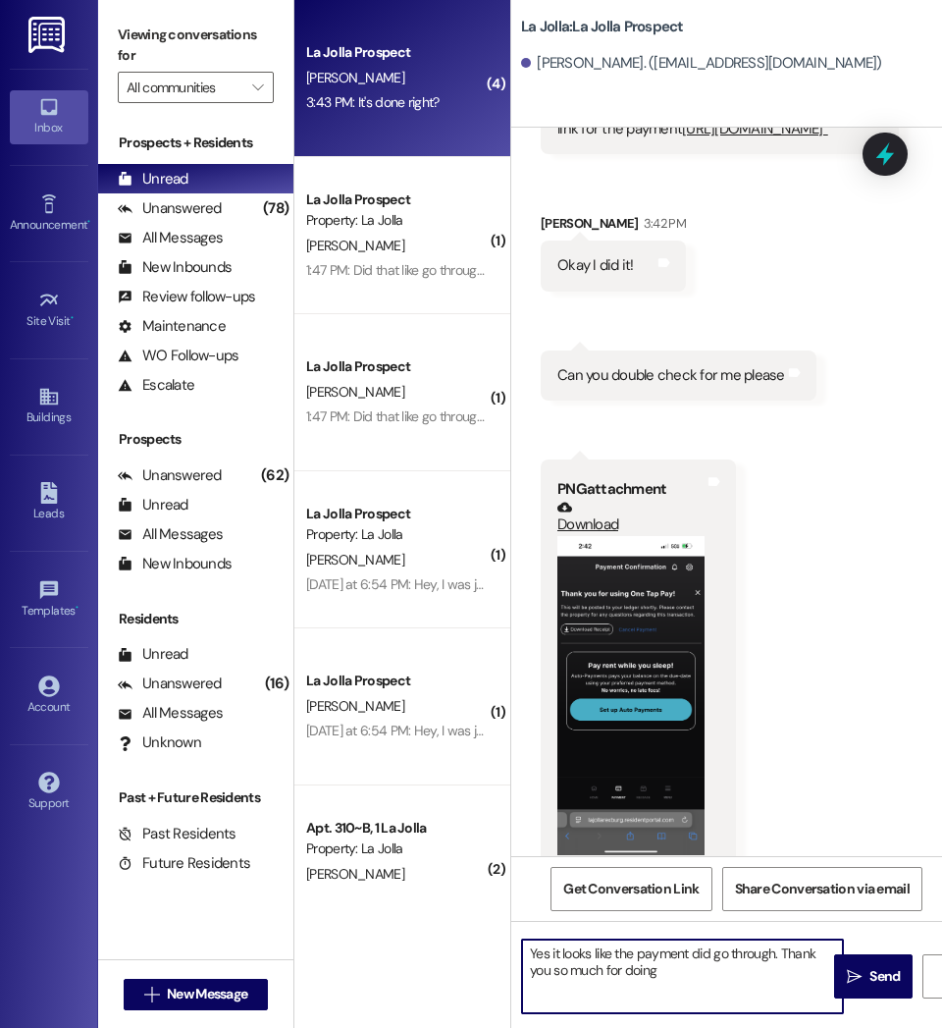
click at [669, 972] on textarea "Yes it looks like the payment did go through. Thank you so much for doing" at bounding box center [682, 976] width 321 height 74
type textarea "Yes it looks like the payment did go through. Thank you so much for doing that"
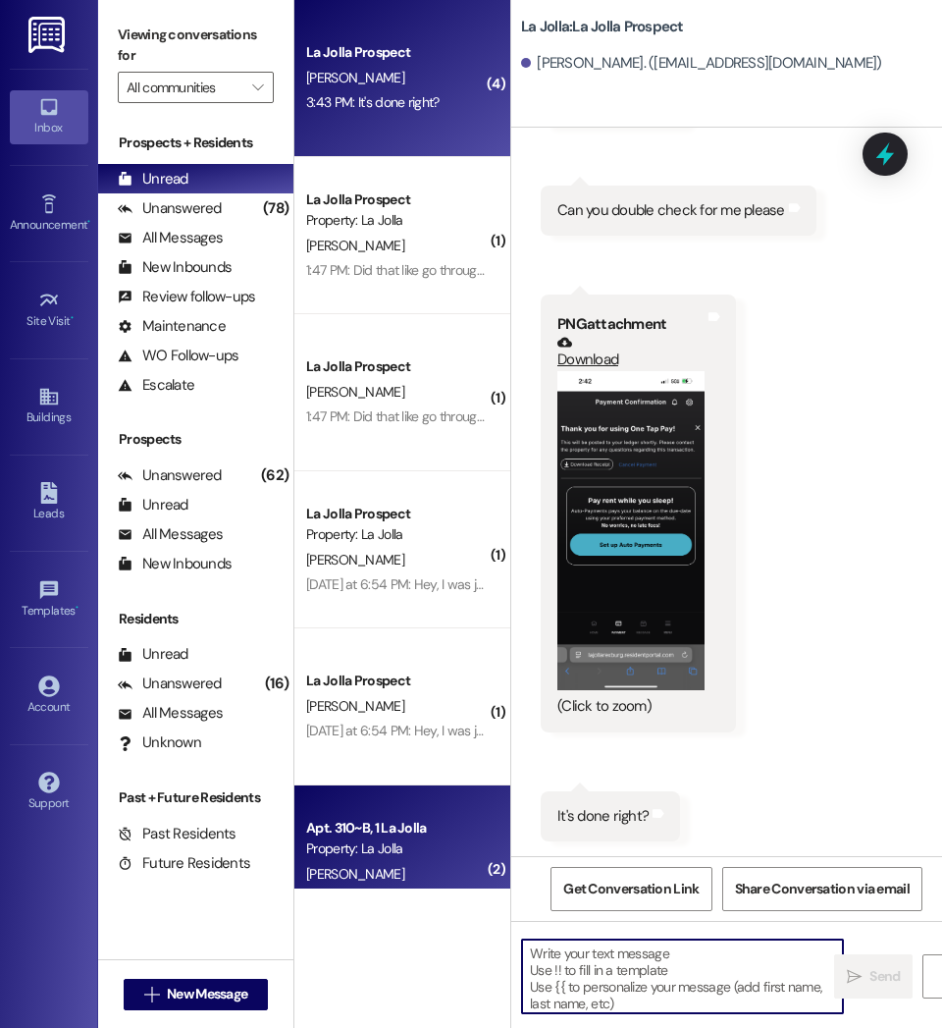
scroll to position [211, 0]
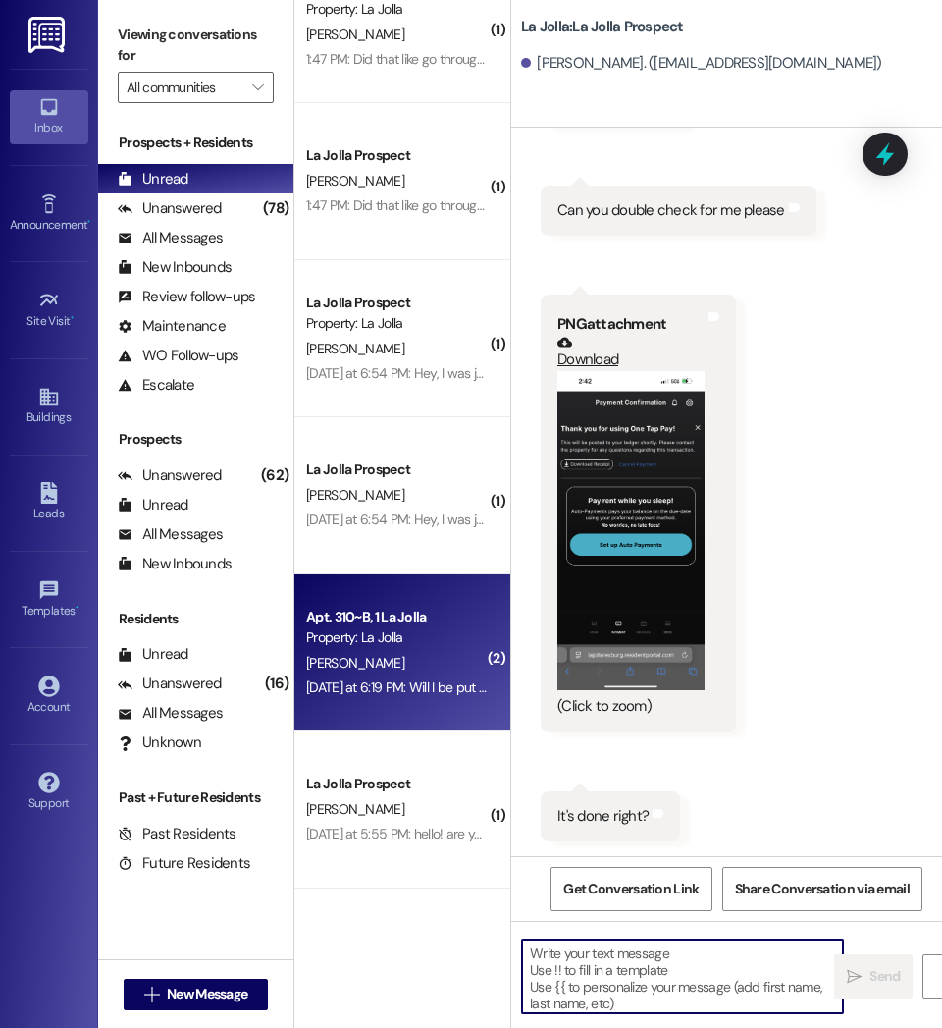
click at [416, 673] on div "[PERSON_NAME]" at bounding box center [396, 663] width 185 height 25
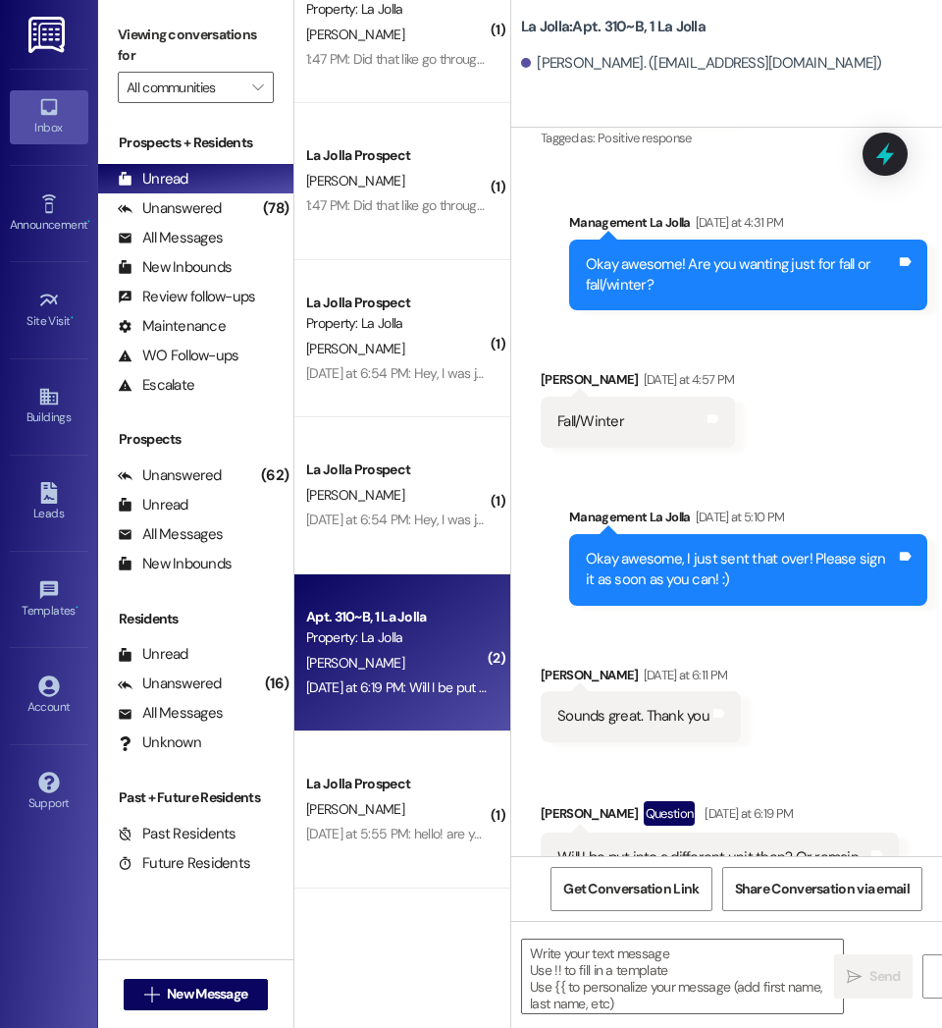
scroll to position [0, 0]
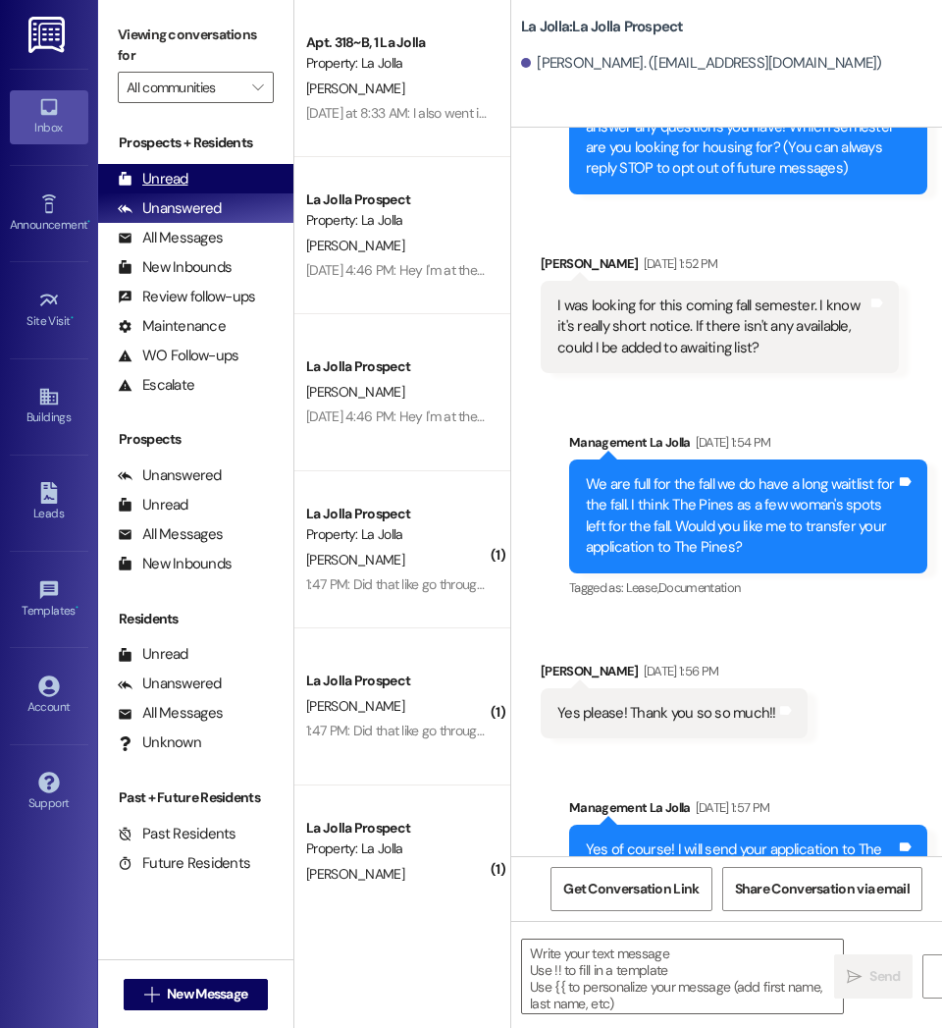
scroll to position [418, 0]
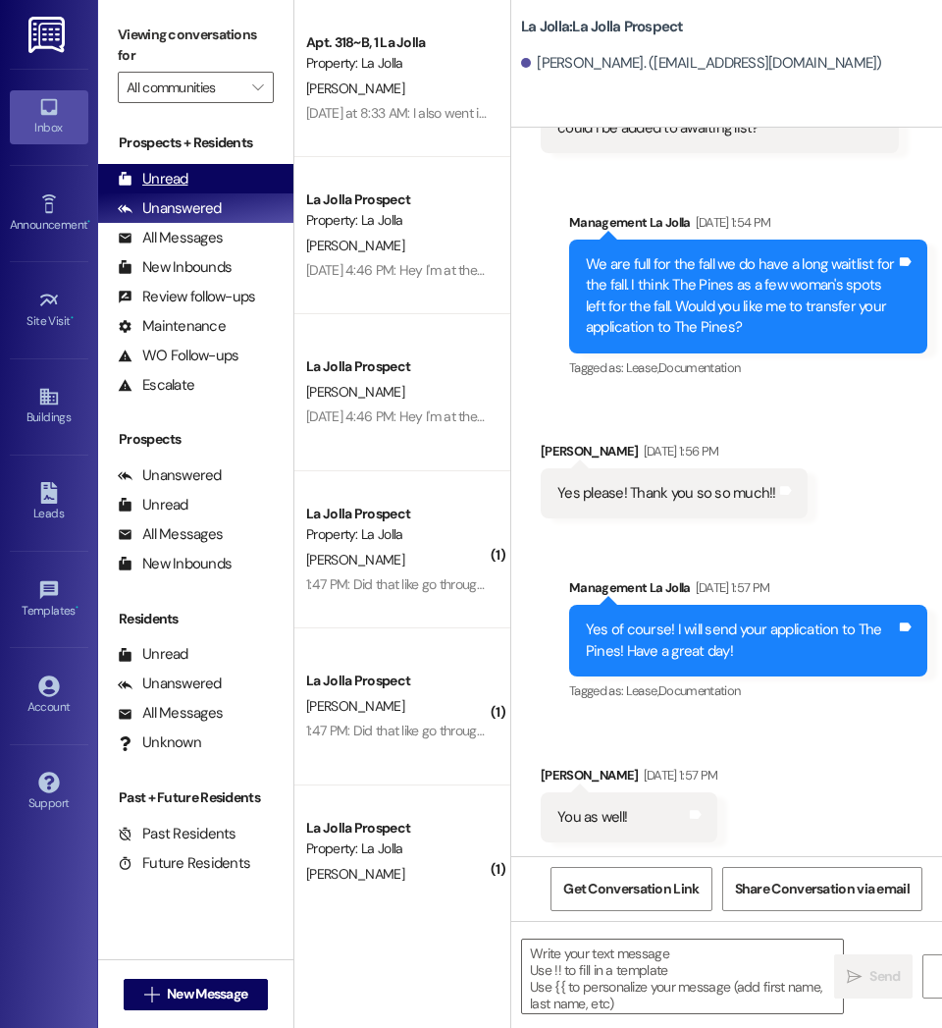
click at [198, 175] on div "Unread (0)" at bounding box center [195, 178] width 195 height 29
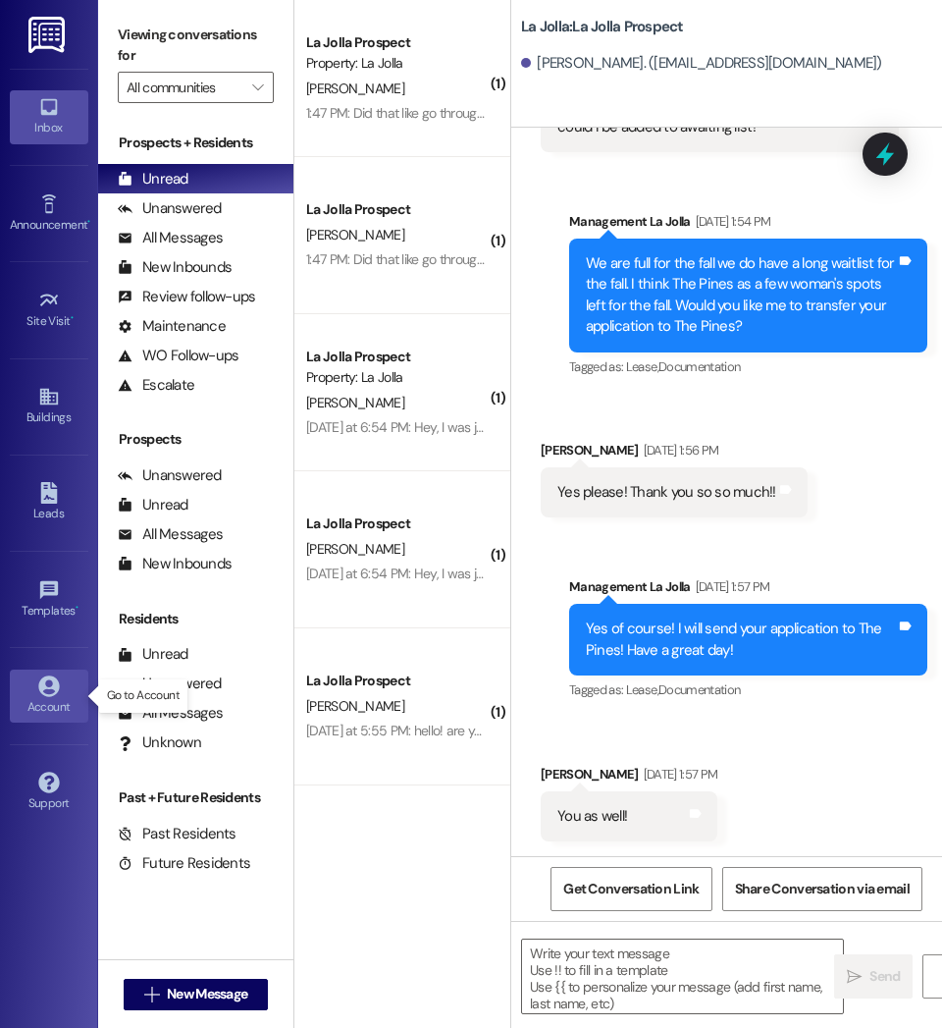
click at [38, 690] on icon at bounding box center [49, 686] width 22 height 22
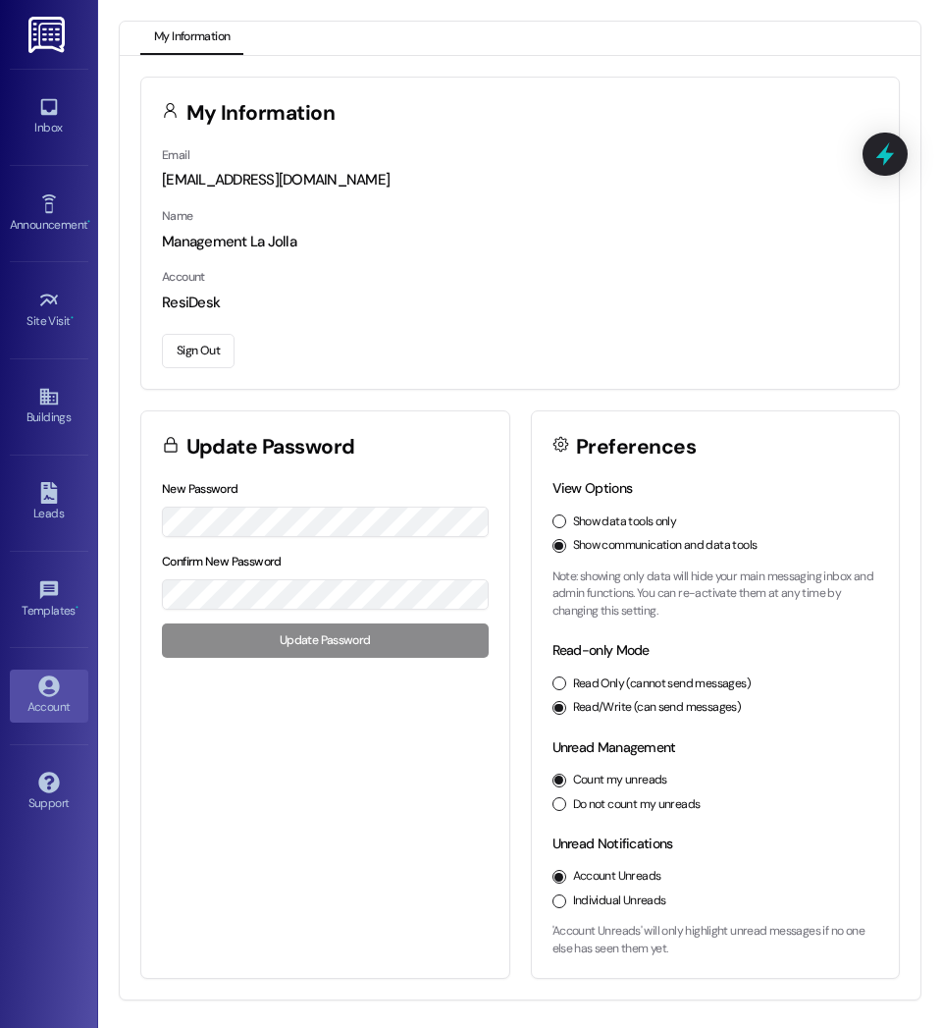
click at [195, 352] on button "Sign Out" at bounding box center [198, 351] width 73 height 34
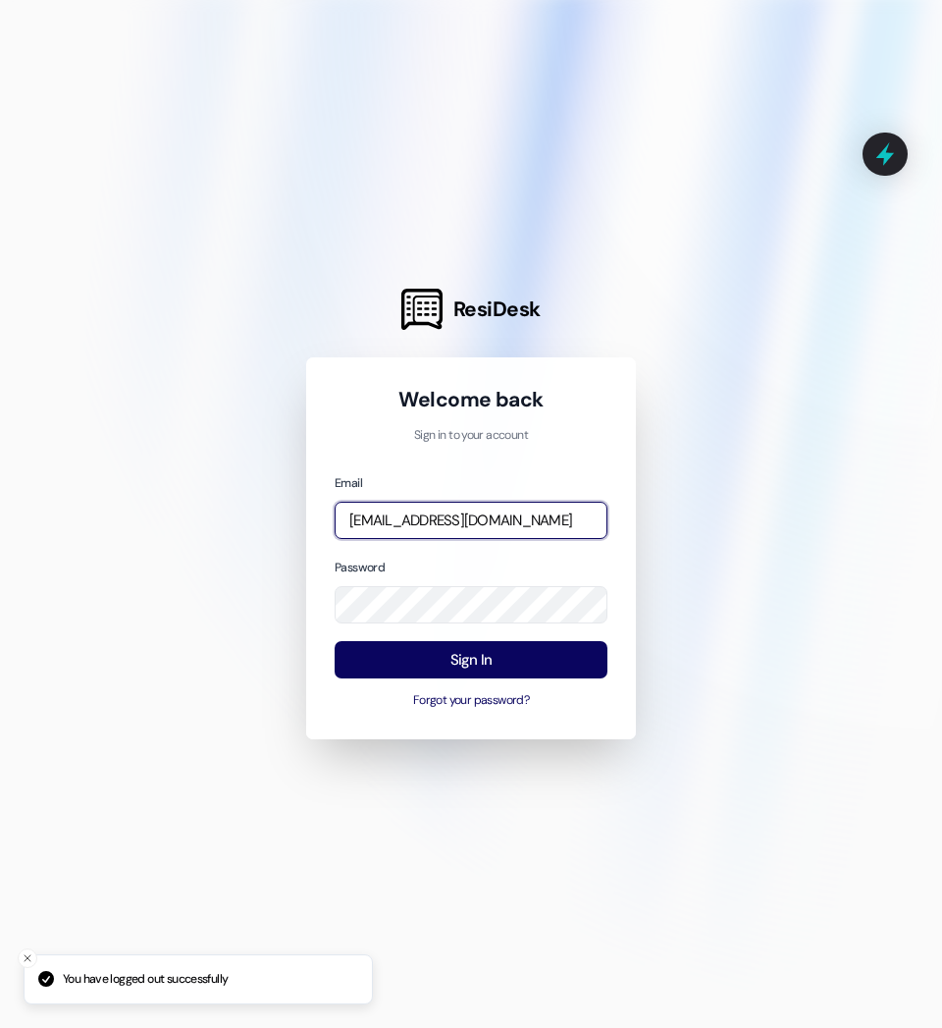
click at [458, 516] on input "[EMAIL_ADDRESS][DOMAIN_NAME]" at bounding box center [471, 521] width 273 height 38
type input "management.thepines@redstoneresidential.com"
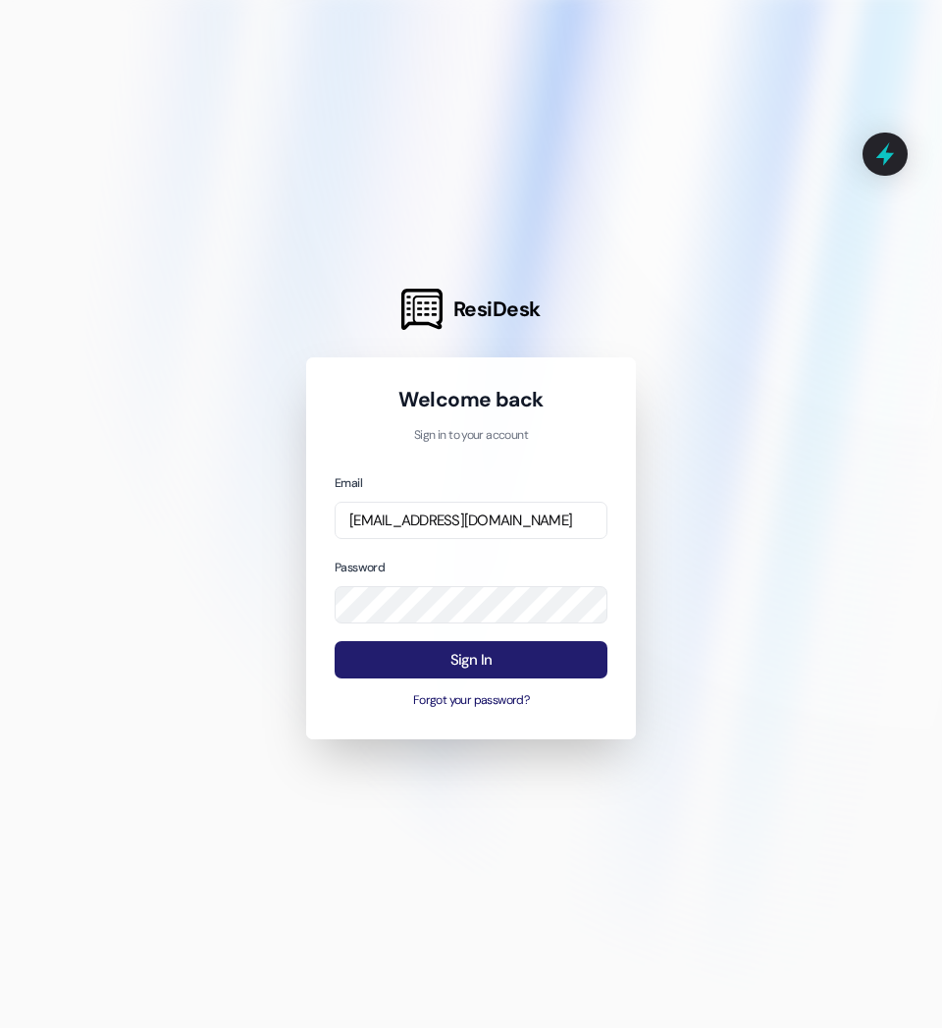
click at [452, 655] on button "Sign In" at bounding box center [471, 660] width 273 height 38
